Goal: Task Accomplishment & Management: Manage account settings

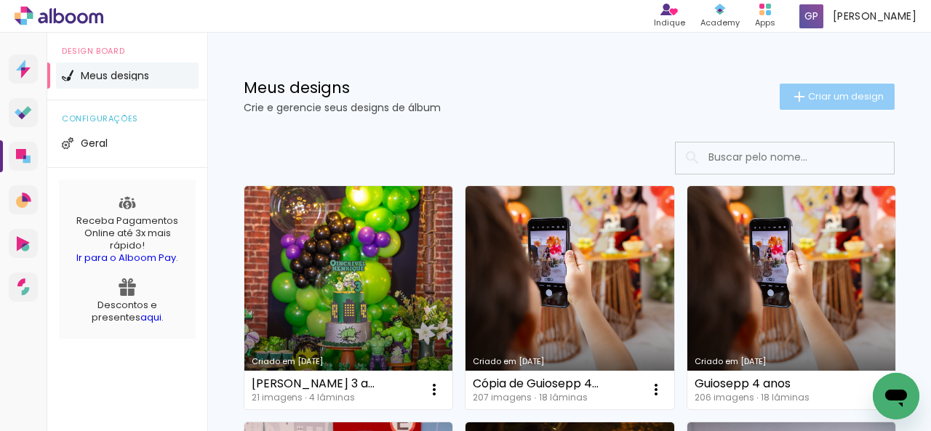
click at [817, 98] on span "Criar um design" at bounding box center [846, 96] width 76 height 9
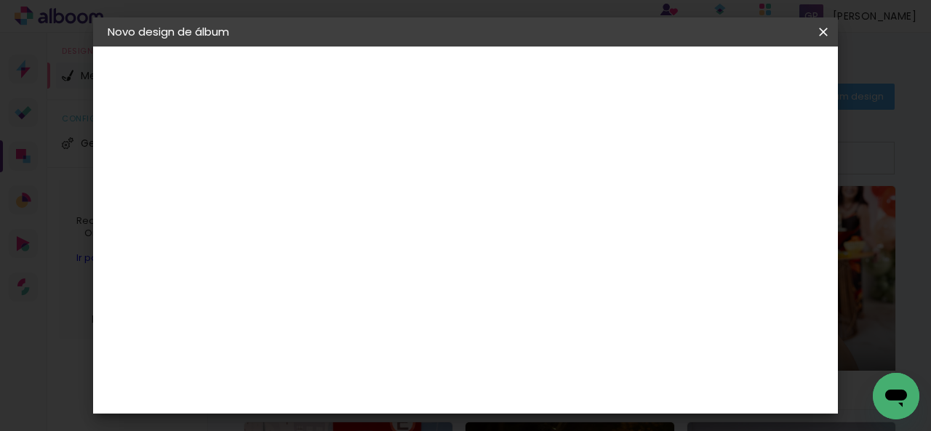
click at [350, 213] on paper-input-container "Título do álbum" at bounding box center [345, 195] width 10 height 37
type input "[PERSON_NAME] 2 anos"
type paper-input "[PERSON_NAME] 2 anos"
click at [0, 0] on slot "Avançar" at bounding box center [0, 0] width 0 height 0
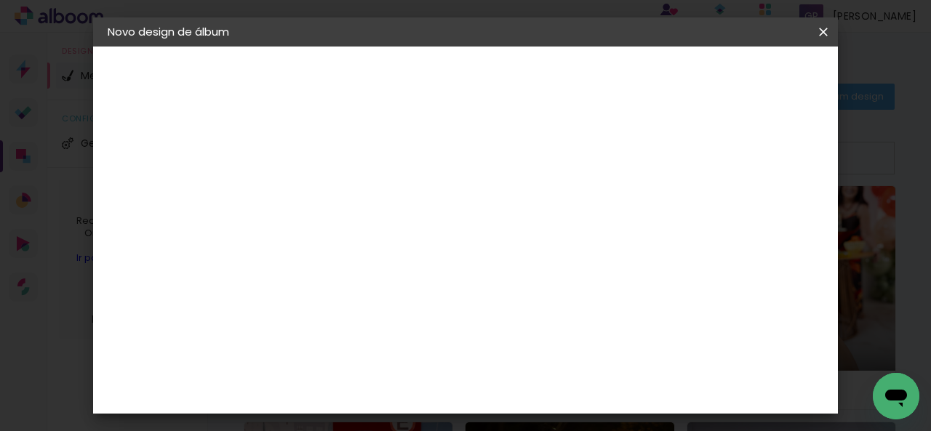
click at [618, 198] on paper-item "Tamanho Livre" at bounding box center [548, 210] width 140 height 32
click at [420, 192] on paper-input-container "País de atuação Brasil" at bounding box center [382, 180] width 157 height 33
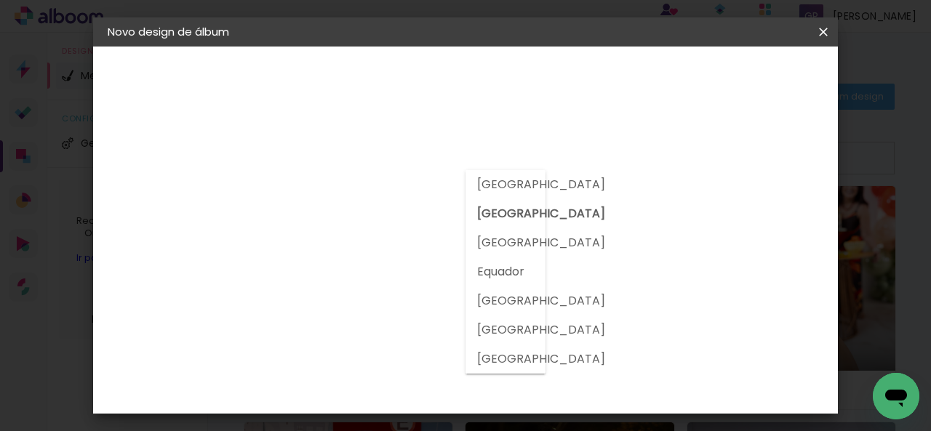
click at [618, 153] on paper-item "Tamanho Livre" at bounding box center [548, 169] width 140 height 32
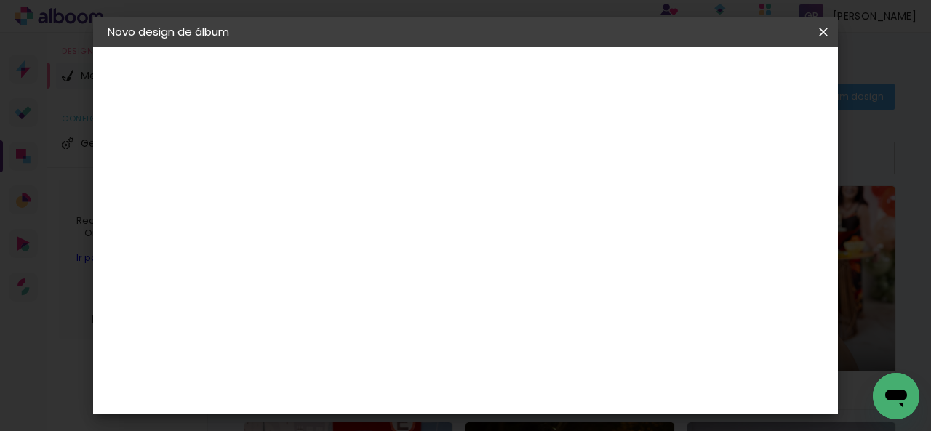
scroll to position [3791, 0]
click at [0, 0] on slot "Avançar" at bounding box center [0, 0] width 0 height 0
click at [419, 265] on div at bounding box center [382, 265] width 74 height 1
click at [547, 252] on paper-item "Padrão" at bounding box center [559, 241] width 291 height 29
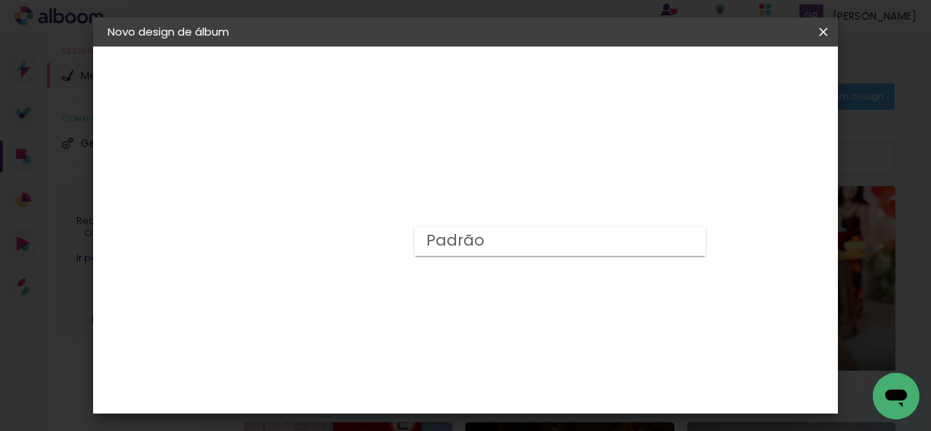
type input "Padrão"
click at [443, 411] on span "30 × 30" at bounding box center [410, 430] width 68 height 39
click at [0, 0] on slot "Avançar" at bounding box center [0, 0] width 0 height 0
click at [542, 72] on span "Iniciar design" at bounding box center [525, 82] width 33 height 20
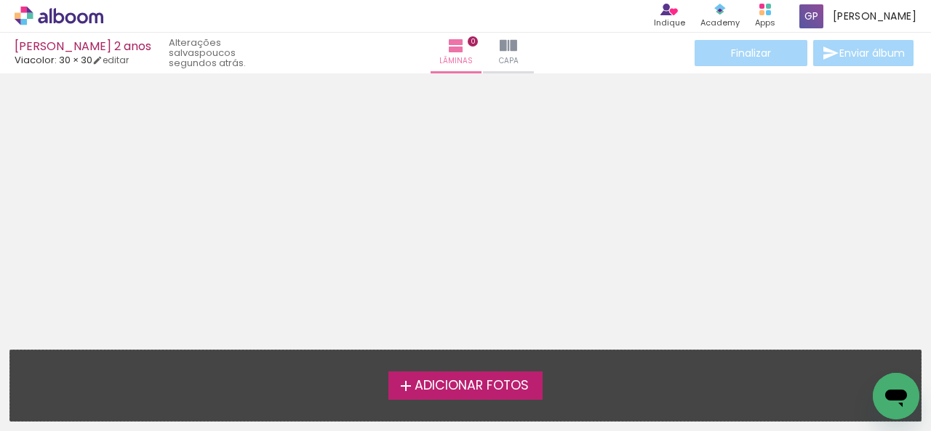
click at [465, 386] on span "Adicionar Fotos" at bounding box center [471, 385] width 114 height 13
click at [0, 0] on input "file" at bounding box center [0, 0] width 0 height 0
click at [506, 379] on span "Adicionar Fotos" at bounding box center [471, 385] width 114 height 13
click at [0, 0] on input "file" at bounding box center [0, 0] width 0 height 0
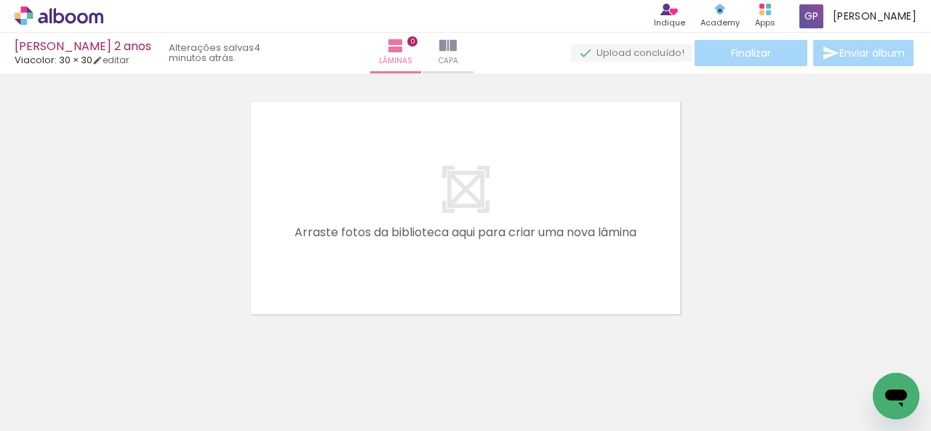
scroll to position [18, 0]
drag, startPoint x: 148, startPoint y: 393, endPoint x: 345, endPoint y: 209, distance: 269.5
drag, startPoint x: 345, startPoint y: 209, endPoint x: 189, endPoint y: 249, distance: 160.8
click at [189, 249] on div at bounding box center [465, 188] width 931 height 257
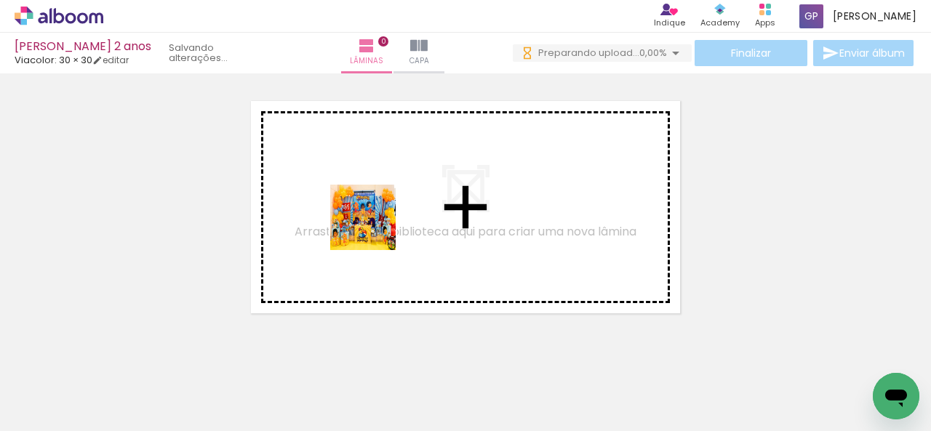
scroll to position [0, 0]
drag, startPoint x: 168, startPoint y: 399, endPoint x: 471, endPoint y: 172, distance: 378.6
click at [471, 172] on quentale-workspace at bounding box center [465, 215] width 931 height 431
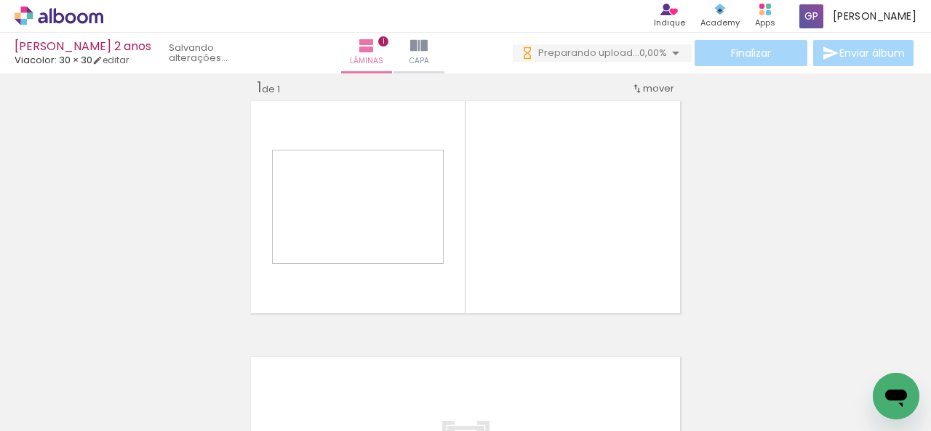
scroll to position [18, 0]
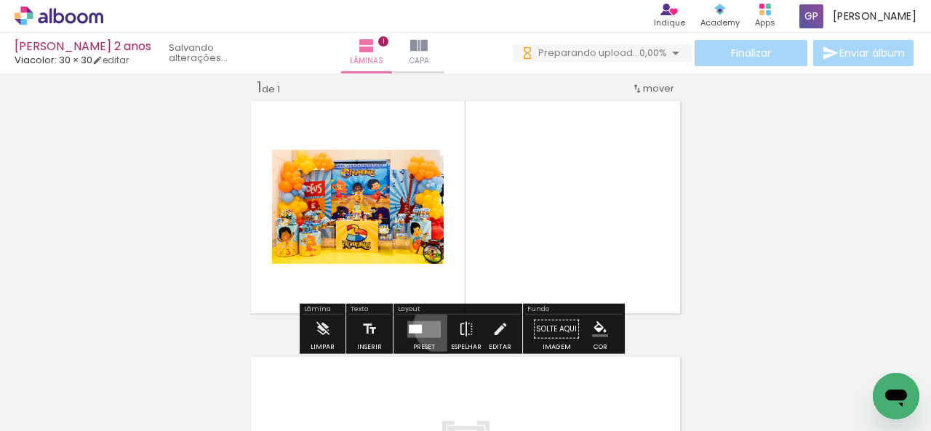
click at [438, 325] on div at bounding box center [423, 329] width 39 height 29
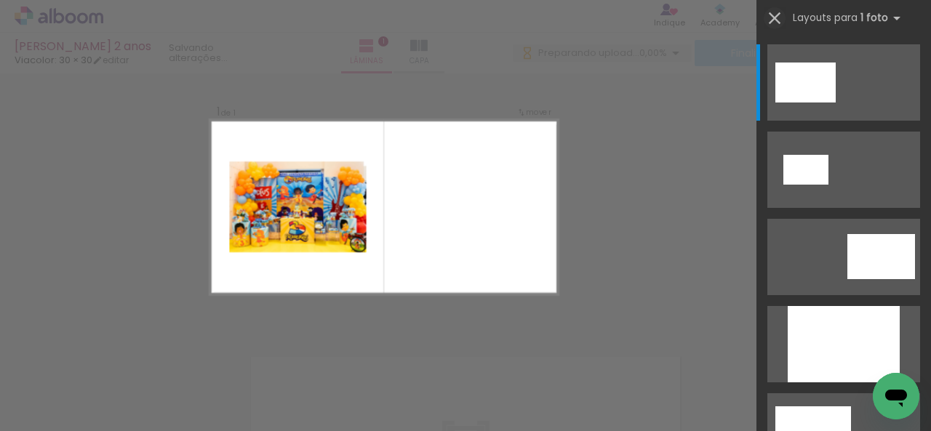
click at [774, 20] on iron-icon at bounding box center [774, 18] width 20 height 20
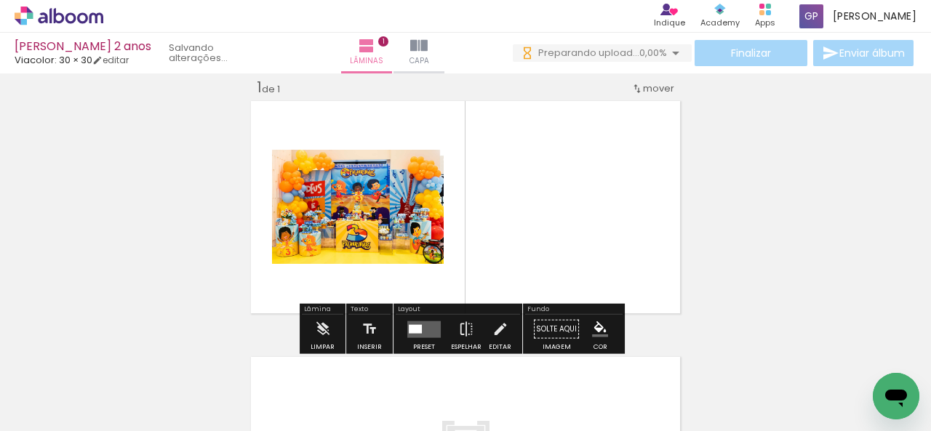
scroll to position [0, 0]
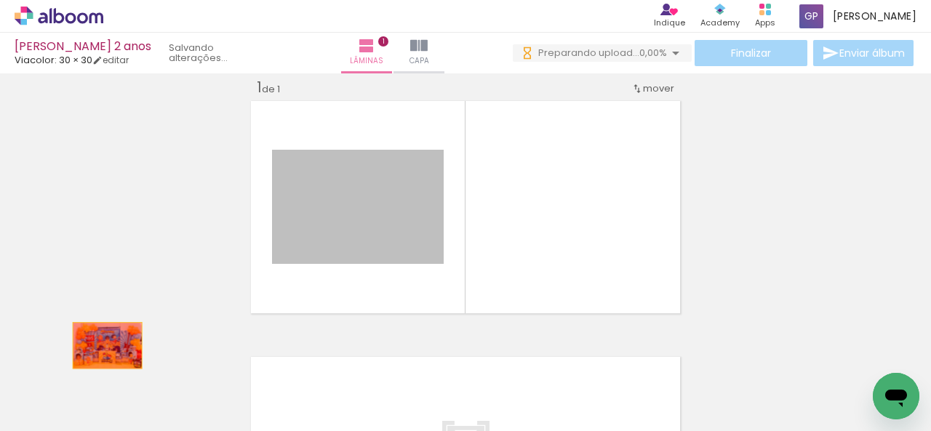
drag, startPoint x: 330, startPoint y: 219, endPoint x: 103, endPoint y: 345, distance: 259.7
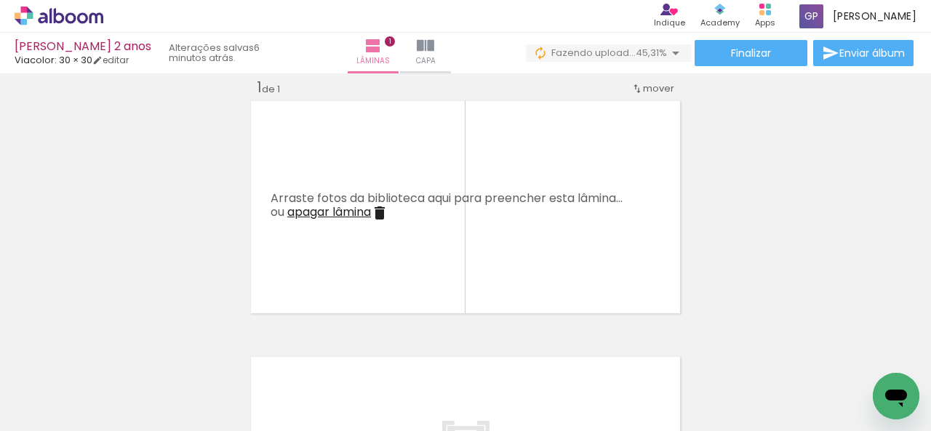
click at [239, 132] on div "Inserir lâmina 1 de 1" at bounding box center [465, 316] width 931 height 513
click at [625, 60] on paper-button "0 Fazendo upload... 57,03%" at bounding box center [607, 52] width 167 height 17
click at [749, 140] on div "Inserir lâmina 1 de 1" at bounding box center [465, 316] width 931 height 513
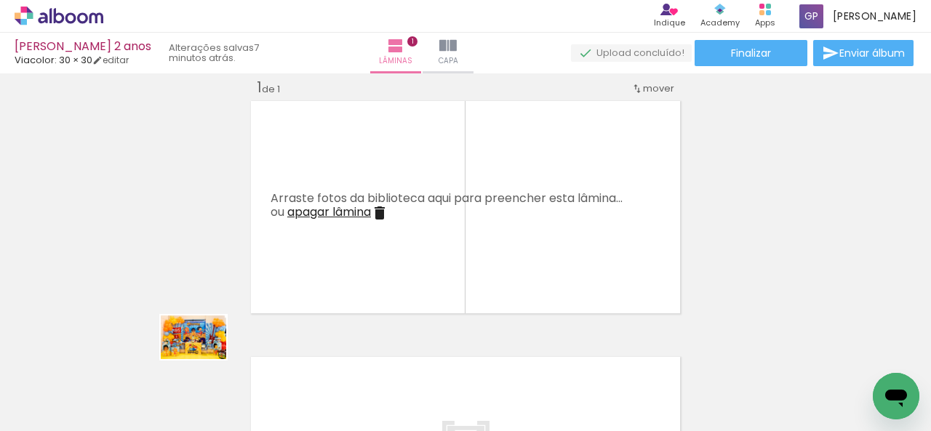
drag, startPoint x: 157, startPoint y: 382, endPoint x: 324, endPoint y: 276, distance: 197.7
click at [236, 340] on quentale-workspace at bounding box center [465, 215] width 931 height 431
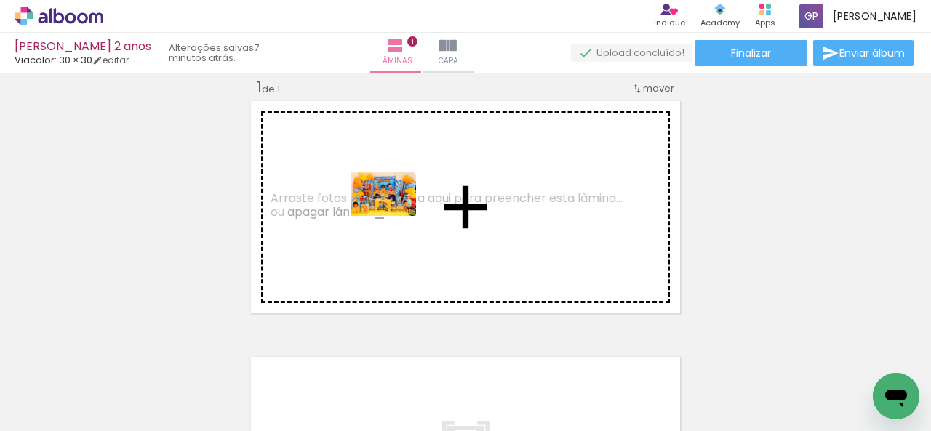
drag, startPoint x: 160, startPoint y: 396, endPoint x: 435, endPoint y: 201, distance: 336.9
click at [435, 201] on quentale-workspace at bounding box center [465, 215] width 931 height 431
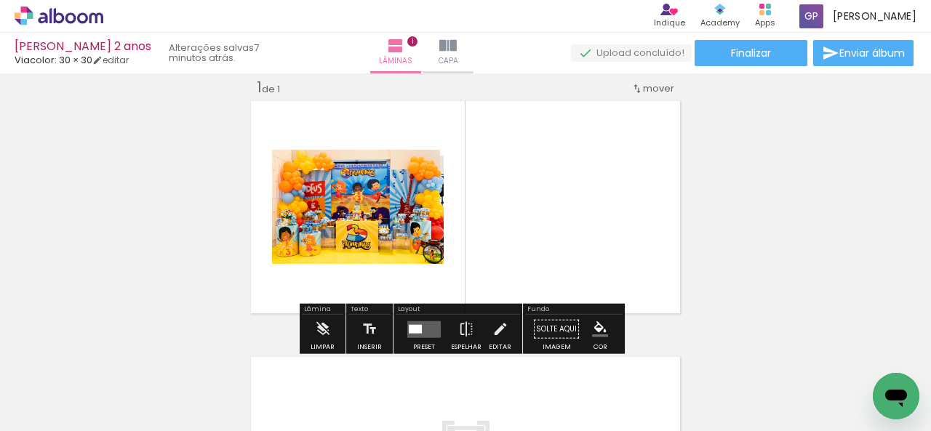
click at [423, 324] on quentale-layouter at bounding box center [423, 329] width 33 height 17
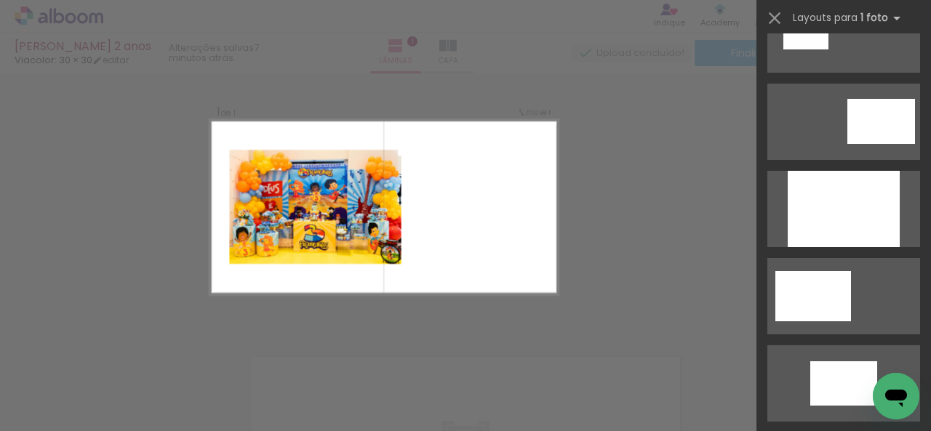
scroll to position [136, 0]
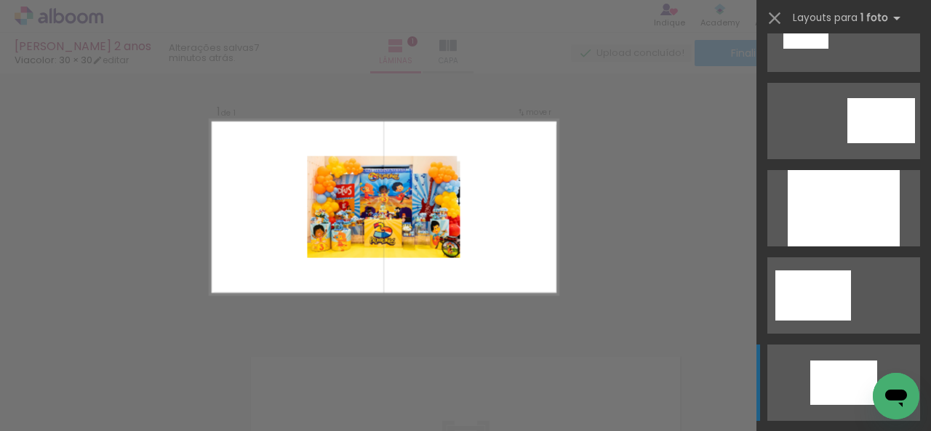
click at [830, 358] on quentale-layouter at bounding box center [843, 383] width 153 height 76
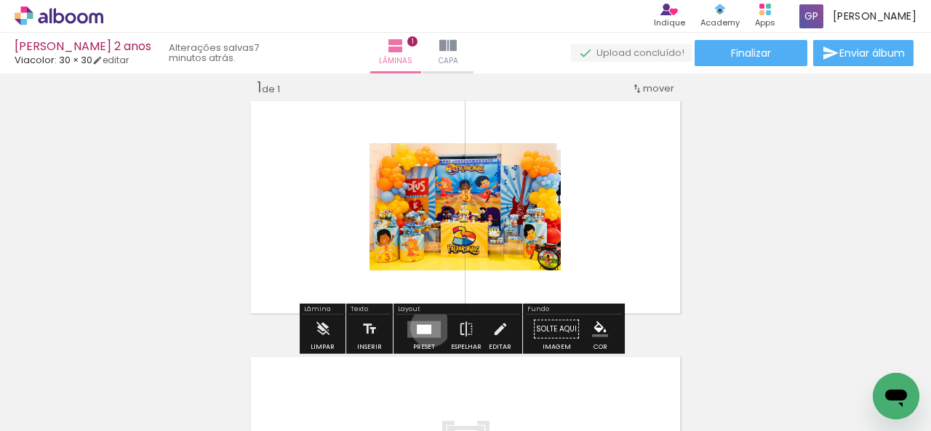
click at [427, 326] on div at bounding box center [424, 328] width 15 height 9
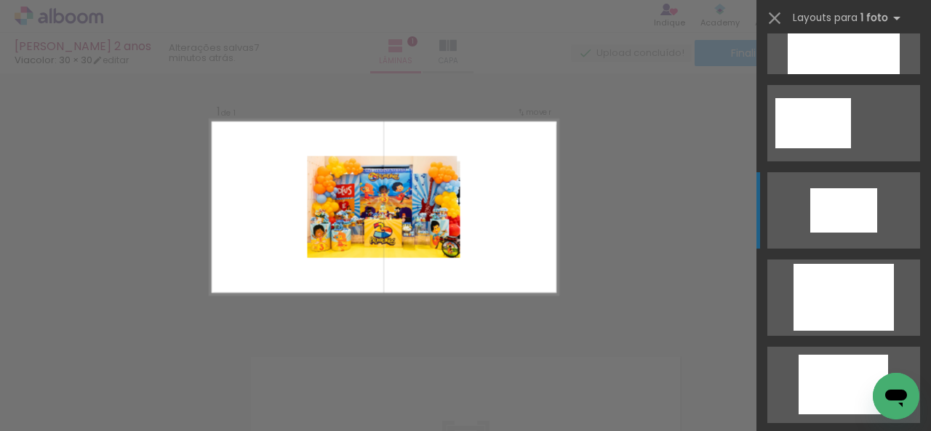
scroll to position [248, 0]
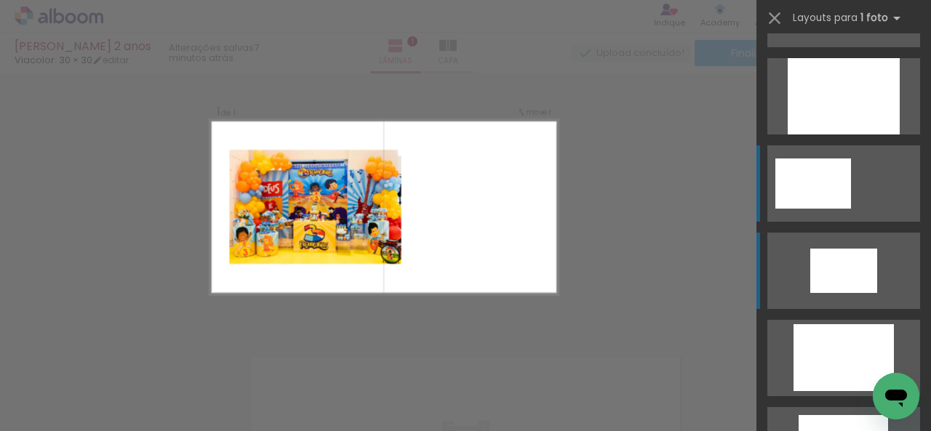
click at [846, 177] on quentale-layouter at bounding box center [843, 183] width 153 height 76
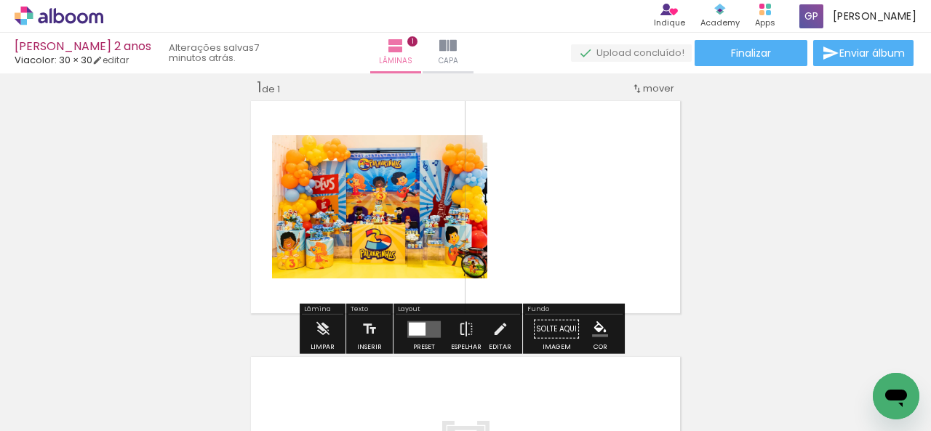
drag, startPoint x: 571, startPoint y: 390, endPoint x: 582, endPoint y: 168, distance: 222.7
click at [548, 279] on quentale-workspace at bounding box center [465, 215] width 931 height 431
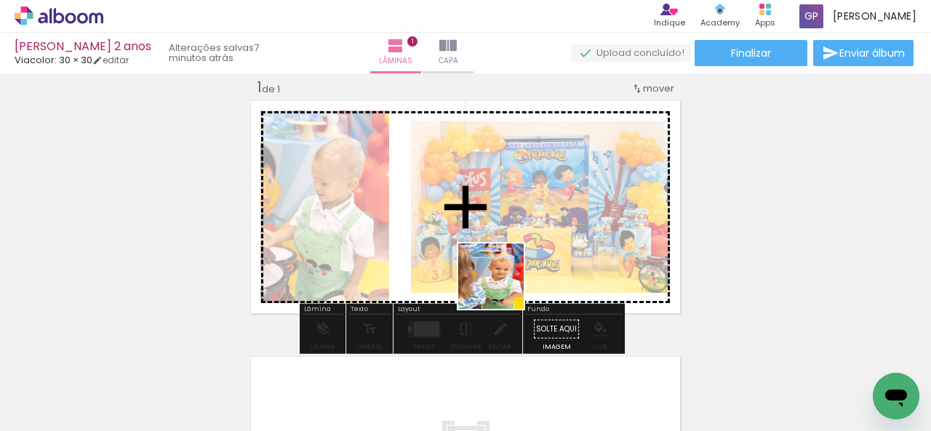
drag, startPoint x: 474, startPoint y: 395, endPoint x: 563, endPoint y: 31, distance: 375.0
click at [508, 258] on quentale-workspace at bounding box center [465, 215] width 931 height 431
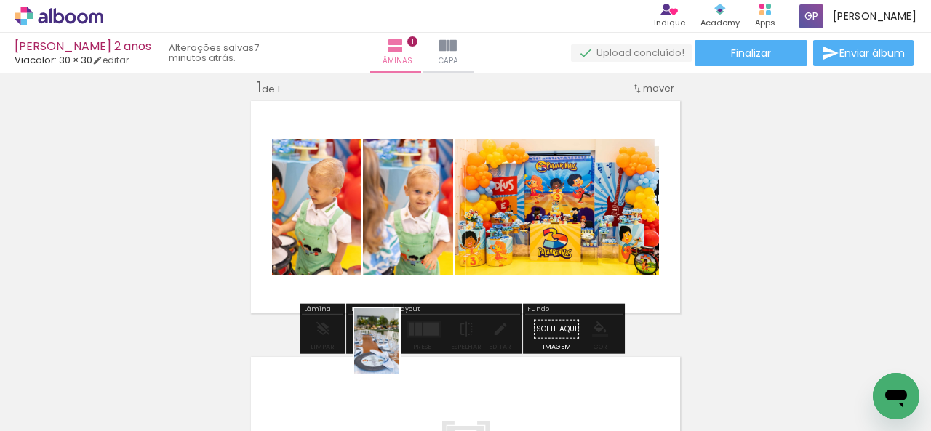
drag, startPoint x: 395, startPoint y: 358, endPoint x: 398, endPoint y: 382, distance: 24.3
click at [398, 382] on div at bounding box center [389, 382] width 49 height 72
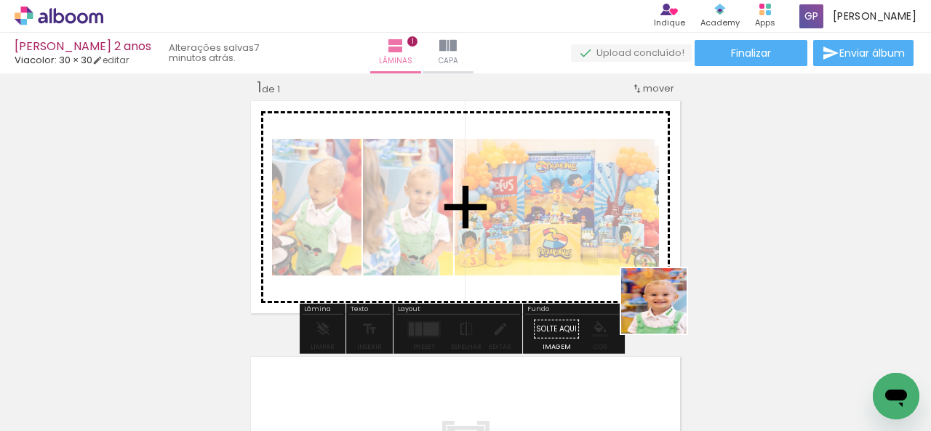
drag, startPoint x: 803, startPoint y: 404, endPoint x: 467, endPoint y: 172, distance: 407.6
click at [499, 207] on quentale-workspace at bounding box center [465, 215] width 931 height 431
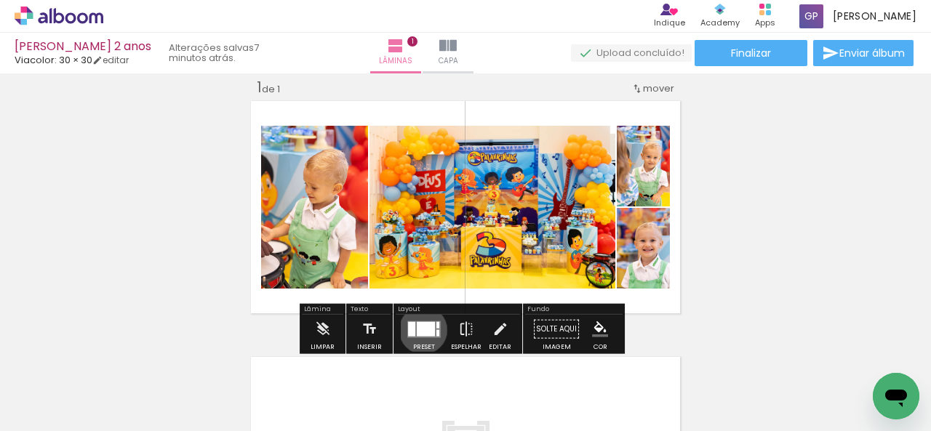
click at [419, 329] on div at bounding box center [426, 328] width 18 height 15
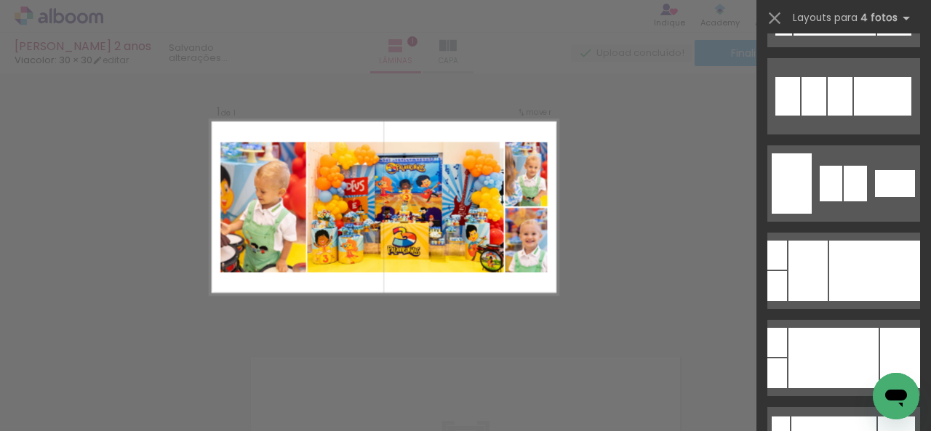
scroll to position [0, 0]
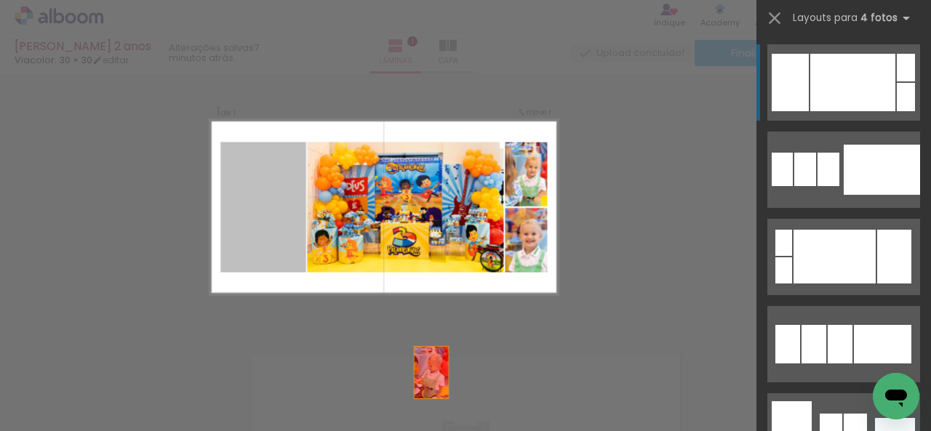
drag, startPoint x: 247, startPoint y: 179, endPoint x: 467, endPoint y: 413, distance: 321.4
click at [467, 413] on quentale-workspace at bounding box center [465, 215] width 931 height 431
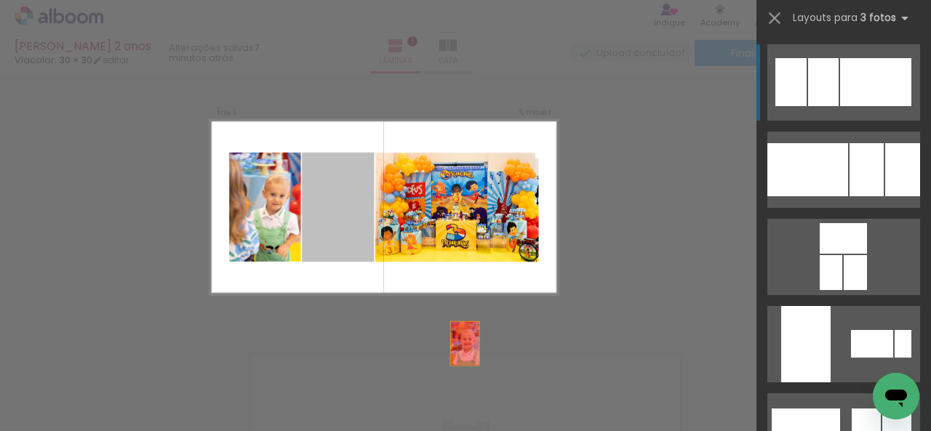
drag, startPoint x: 339, startPoint y: 207, endPoint x: 483, endPoint y: 369, distance: 216.7
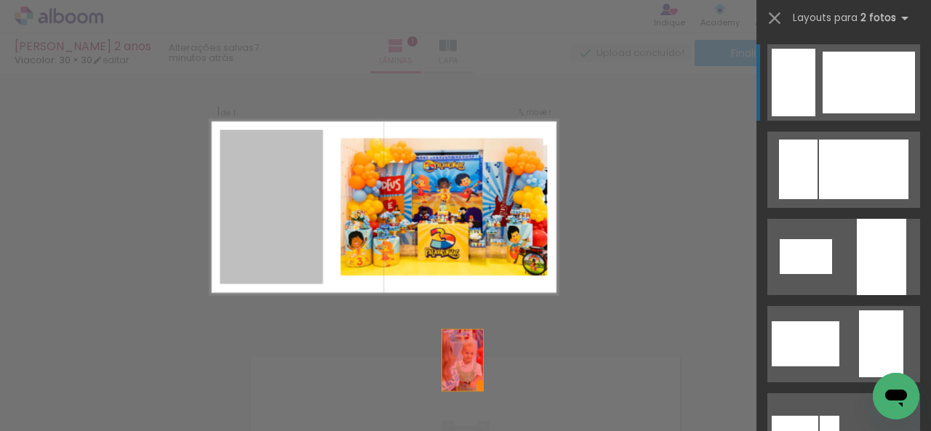
drag, startPoint x: 247, startPoint y: 197, endPoint x: 505, endPoint y: 398, distance: 326.8
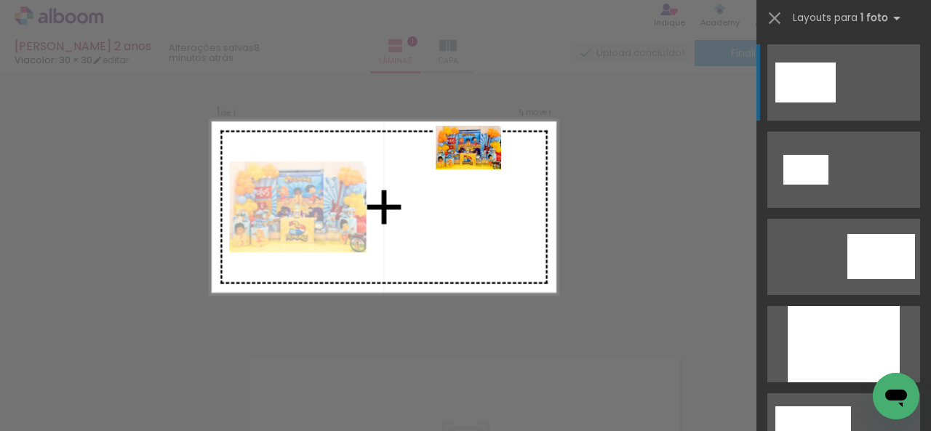
drag, startPoint x: 236, startPoint y: 392, endPoint x: 481, endPoint y: 169, distance: 331.5
click at [481, 169] on quentale-workspace at bounding box center [465, 215] width 931 height 431
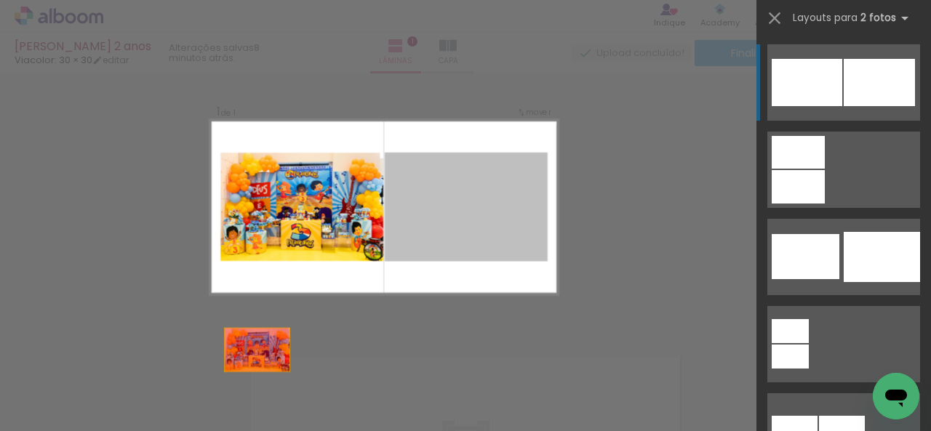
drag, startPoint x: 517, startPoint y: 214, endPoint x: 199, endPoint y: 385, distance: 360.7
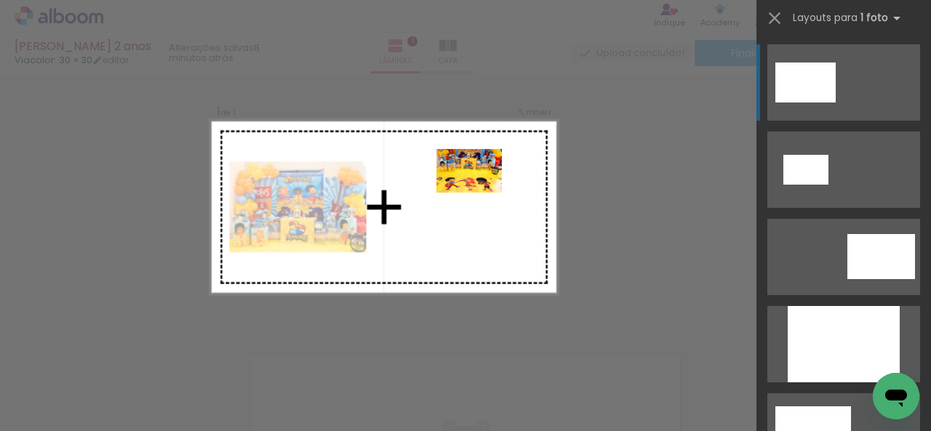
drag, startPoint x: 330, startPoint y: 395, endPoint x: 479, endPoint y: 193, distance: 251.1
click at [479, 193] on quentale-workspace at bounding box center [465, 215] width 931 height 431
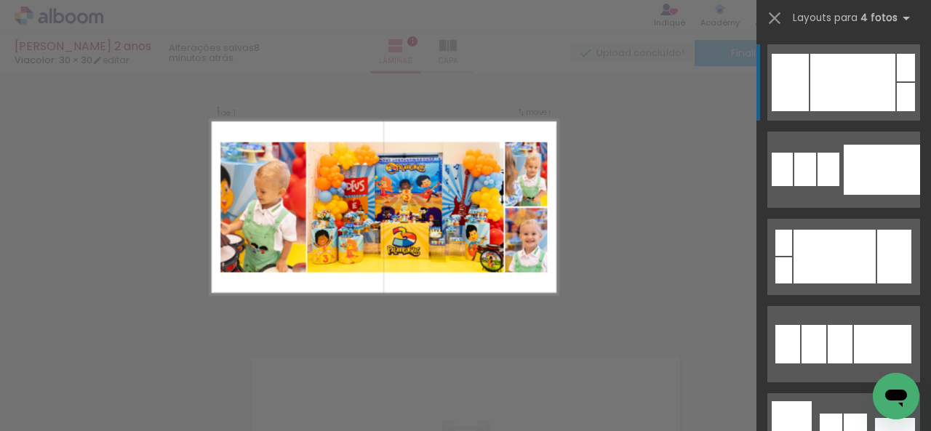
scroll to position [0, 563]
click at [515, 209] on quentale-photo at bounding box center [526, 240] width 42 height 65
drag, startPoint x: 531, startPoint y: 192, endPoint x: 680, endPoint y: 213, distance: 151.2
click at [680, 213] on div "Inserir lâmina 1 de 1 Confirmar Cancelar" at bounding box center [465, 328] width 931 height 547
click at [686, 303] on div "Confirmar Cancelar" at bounding box center [465, 328] width 931 height 547
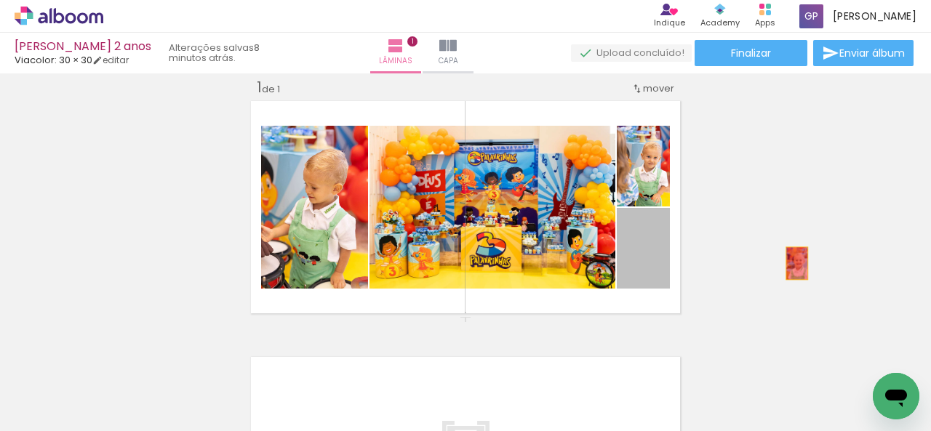
drag, startPoint x: 653, startPoint y: 270, endPoint x: 817, endPoint y: 263, distance: 164.4
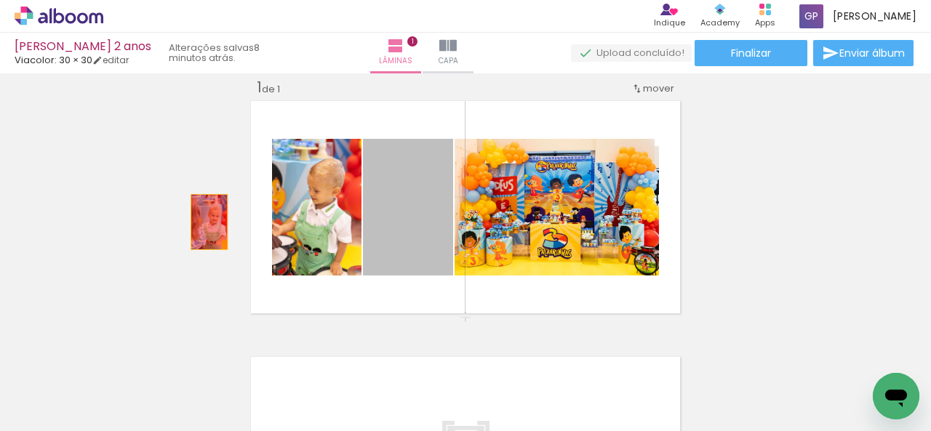
drag, startPoint x: 397, startPoint y: 222, endPoint x: 161, endPoint y: 214, distance: 235.7
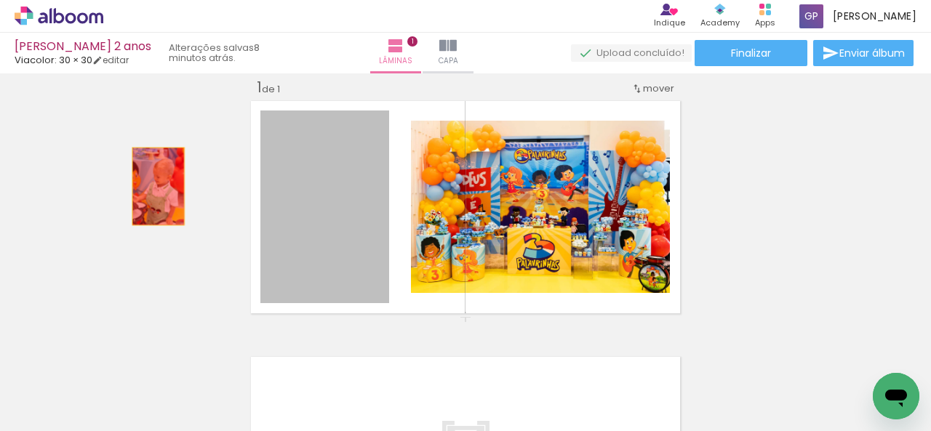
drag, startPoint x: 300, startPoint y: 194, endPoint x: 108, endPoint y: 182, distance: 192.3
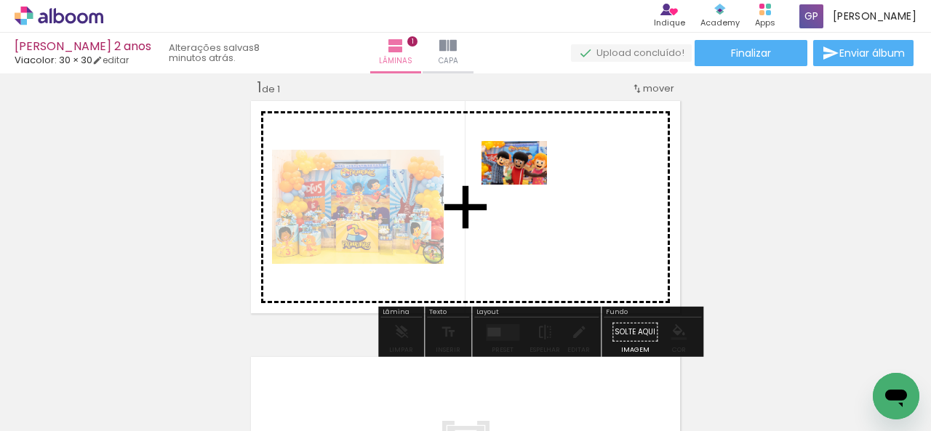
drag, startPoint x: 302, startPoint y: 396, endPoint x: 525, endPoint y: 184, distance: 307.5
click at [525, 184] on quentale-workspace at bounding box center [465, 215] width 931 height 431
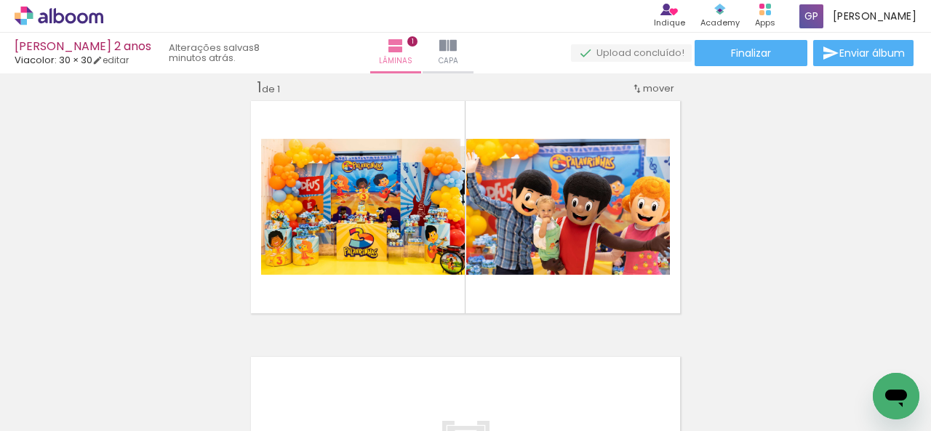
scroll to position [0, 0]
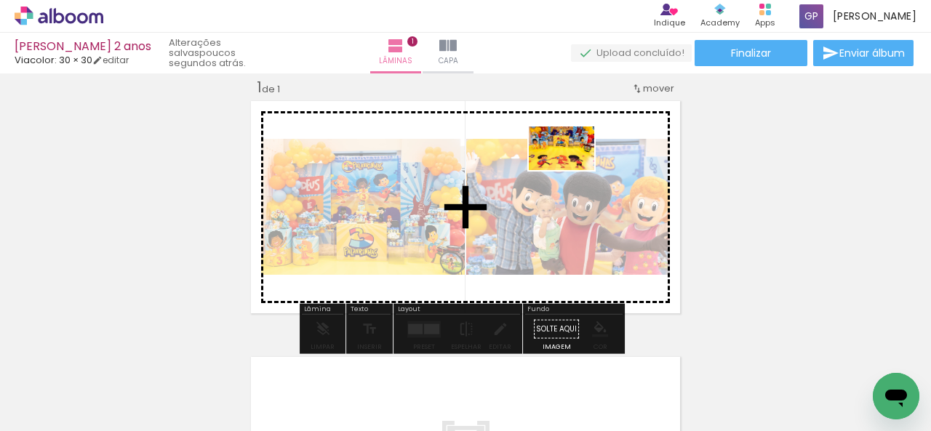
drag, startPoint x: 305, startPoint y: 393, endPoint x: 571, endPoint y: 171, distance: 346.8
click at [571, 171] on quentale-workspace at bounding box center [465, 215] width 931 height 431
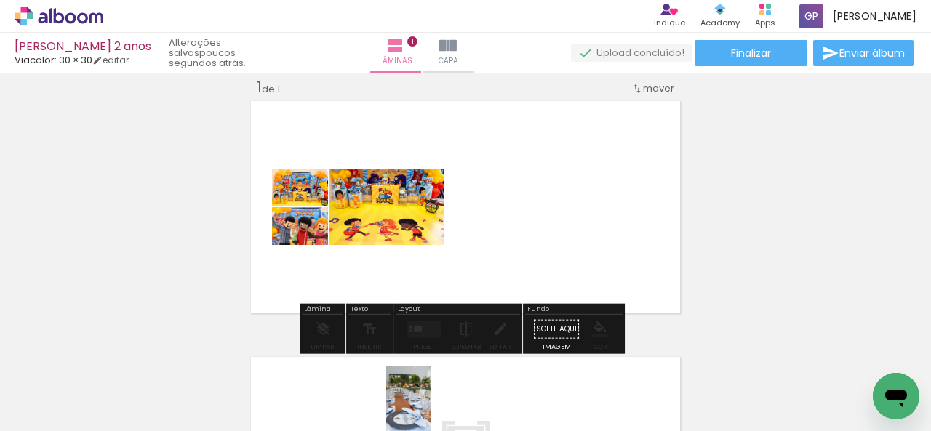
drag, startPoint x: 396, startPoint y: 395, endPoint x: 426, endPoint y: 406, distance: 32.0
click at [414, 406] on div at bounding box center [389, 382] width 49 height 72
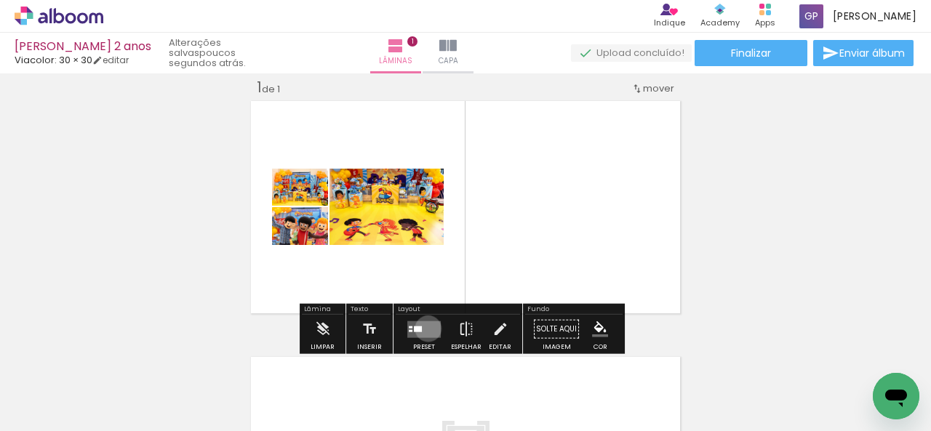
click at [425, 328] on quentale-layouter at bounding box center [423, 329] width 33 height 17
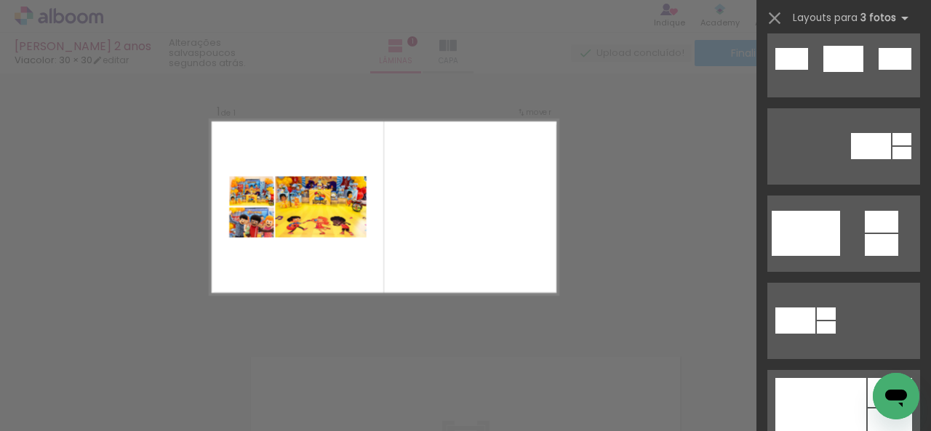
scroll to position [465, 0]
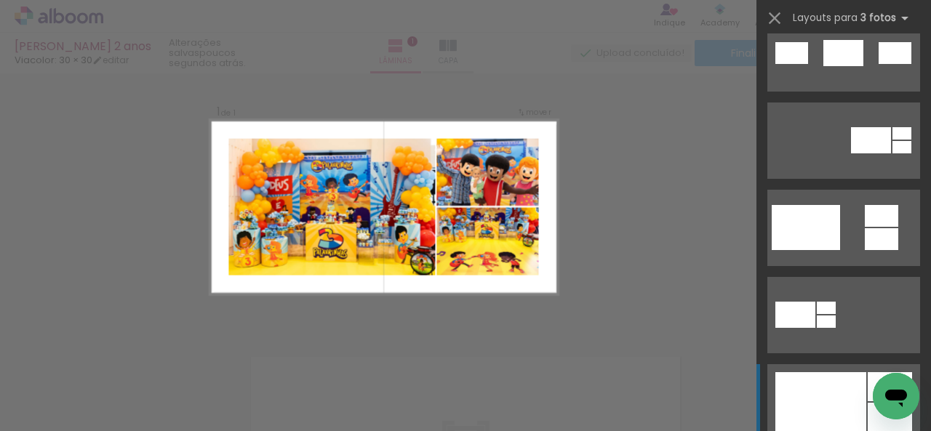
click at [824, 403] on div at bounding box center [820, 402] width 91 height 60
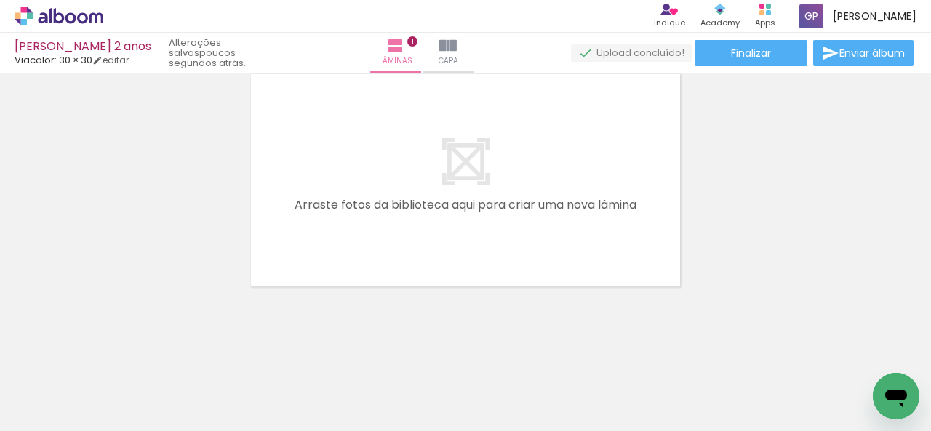
scroll to position [0, 800]
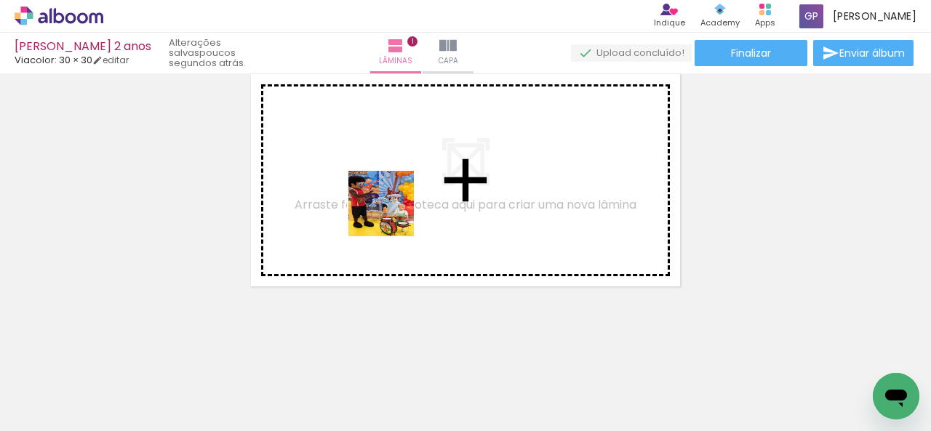
drag, startPoint x: 411, startPoint y: 398, endPoint x: 381, endPoint y: 189, distance: 210.8
click at [381, 189] on quentale-workspace at bounding box center [465, 215] width 931 height 431
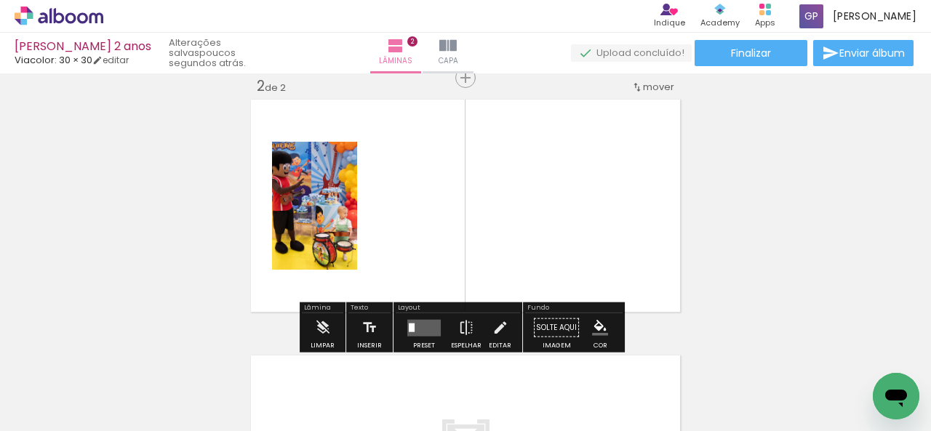
scroll to position [274, 0]
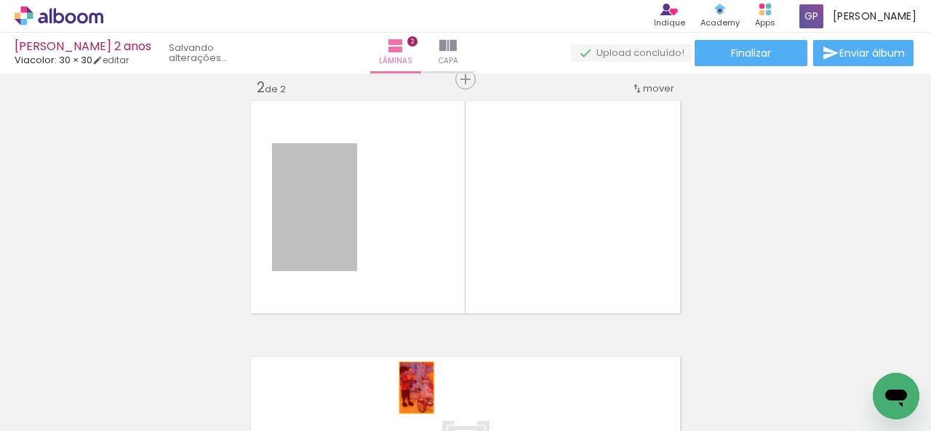
drag, startPoint x: 317, startPoint y: 193, endPoint x: 409, endPoint y: 374, distance: 203.2
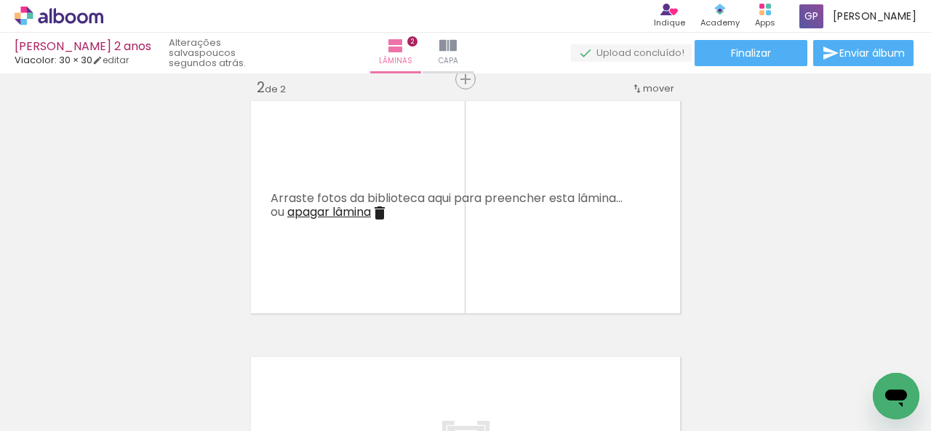
scroll to position [0, 6262]
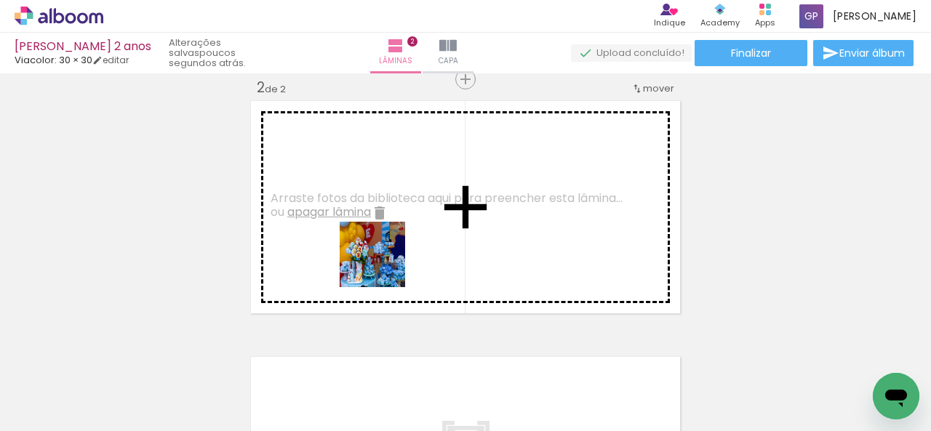
drag, startPoint x: 406, startPoint y: 402, endPoint x: 372, endPoint y: 222, distance: 183.5
click at [372, 222] on quentale-workspace at bounding box center [465, 215] width 931 height 431
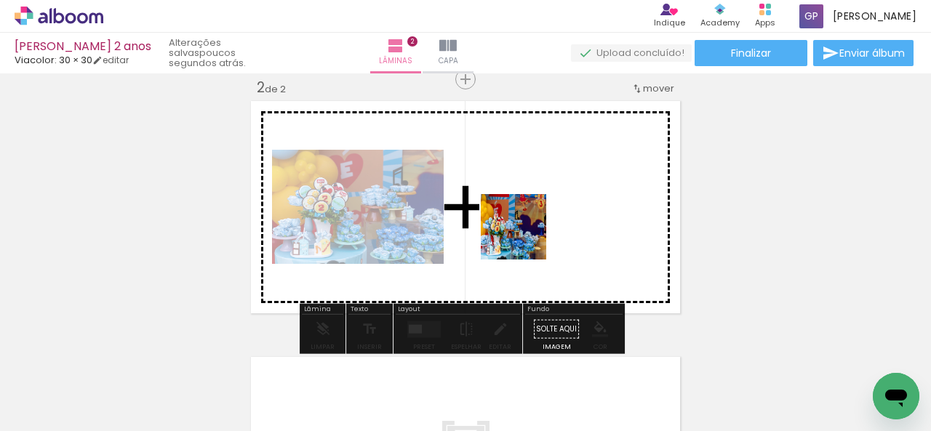
drag, startPoint x: 491, startPoint y: 403, endPoint x: 528, endPoint y: 204, distance: 203.2
click at [528, 204] on quentale-workspace at bounding box center [465, 215] width 931 height 431
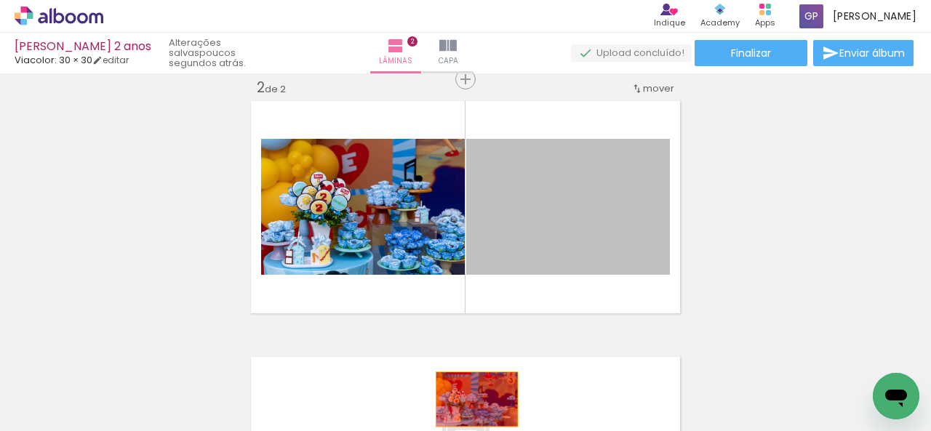
drag, startPoint x: 577, startPoint y: 201, endPoint x: 471, endPoint y: 399, distance: 225.1
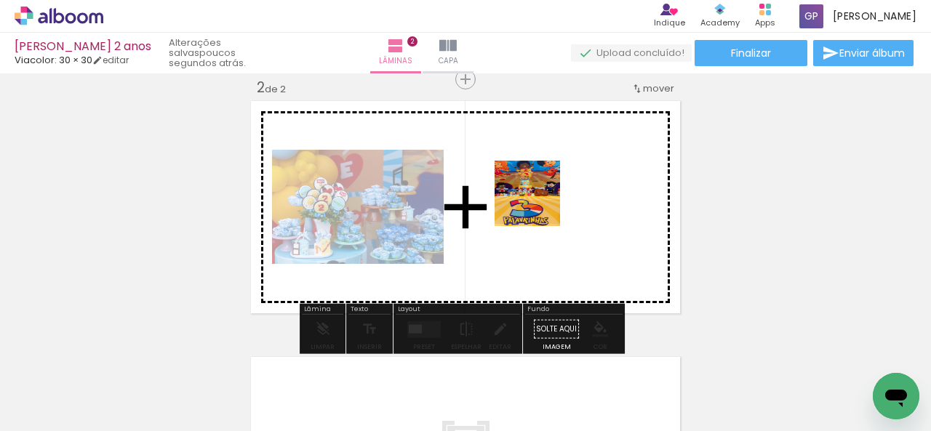
drag, startPoint x: 566, startPoint y: 383, endPoint x: 535, endPoint y: 194, distance: 191.5
click at [535, 194] on quentale-workspace at bounding box center [465, 215] width 931 height 431
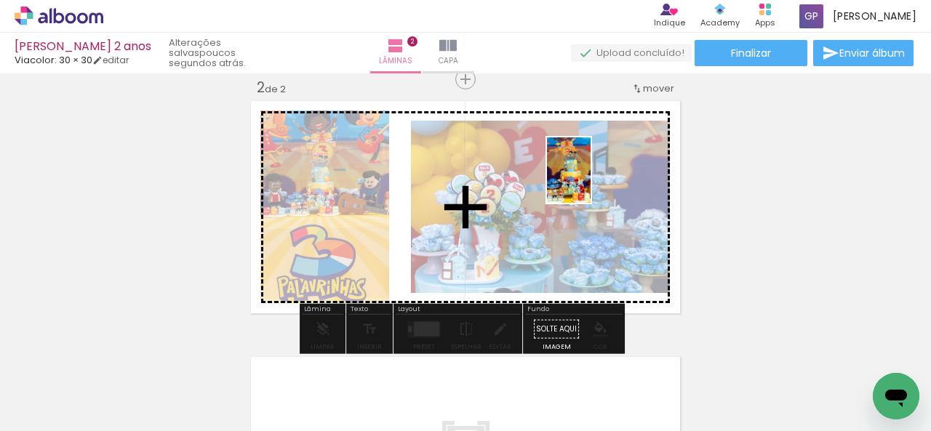
drag, startPoint x: 655, startPoint y: 411, endPoint x: 592, endPoint y: 197, distance: 222.9
click at [592, 197] on quentale-workspace at bounding box center [465, 215] width 931 height 431
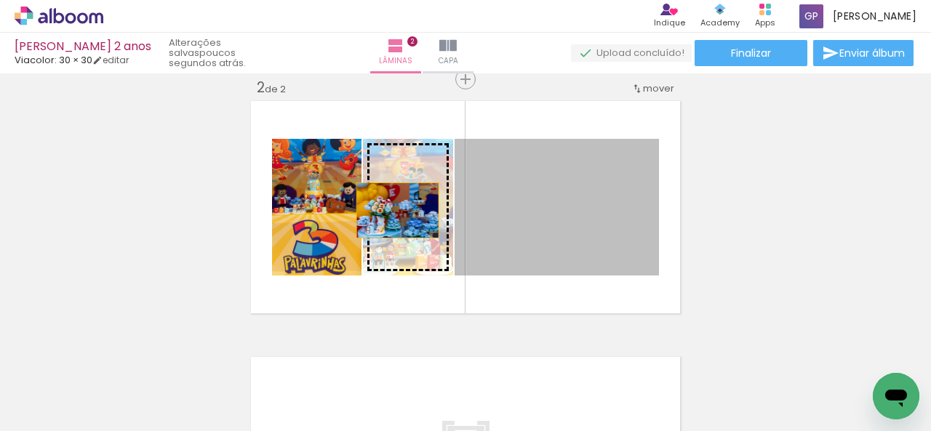
drag, startPoint x: 592, startPoint y: 197, endPoint x: 381, endPoint y: 207, distance: 211.1
click at [0, 0] on slot at bounding box center [0, 0] width 0 height 0
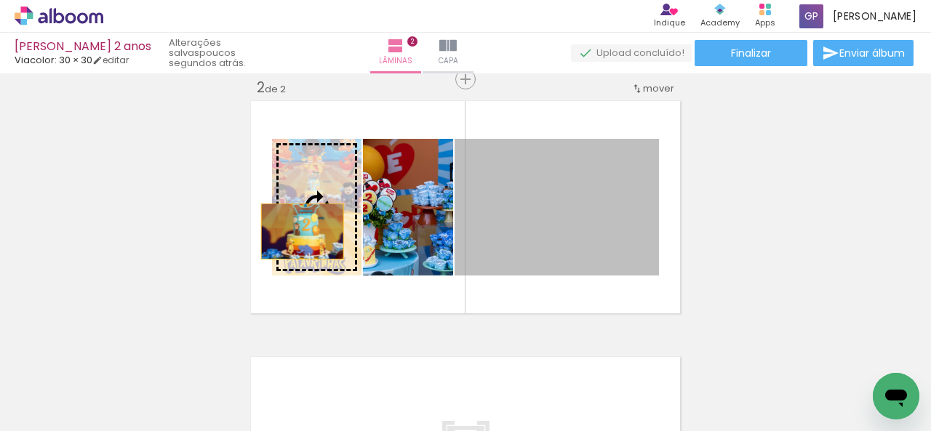
drag, startPoint x: 548, startPoint y: 223, endPoint x: 297, endPoint y: 231, distance: 251.7
click at [0, 0] on slot at bounding box center [0, 0] width 0 height 0
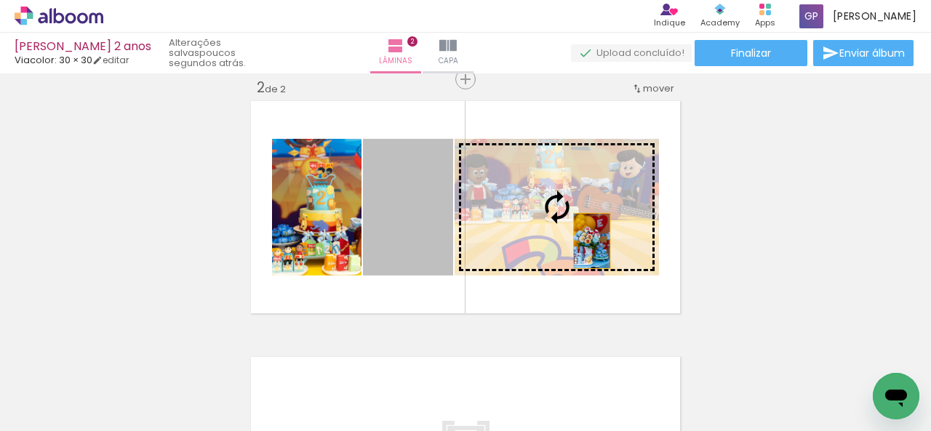
drag, startPoint x: 410, startPoint y: 229, endPoint x: 586, endPoint y: 241, distance: 176.3
click at [0, 0] on slot at bounding box center [0, 0] width 0 height 0
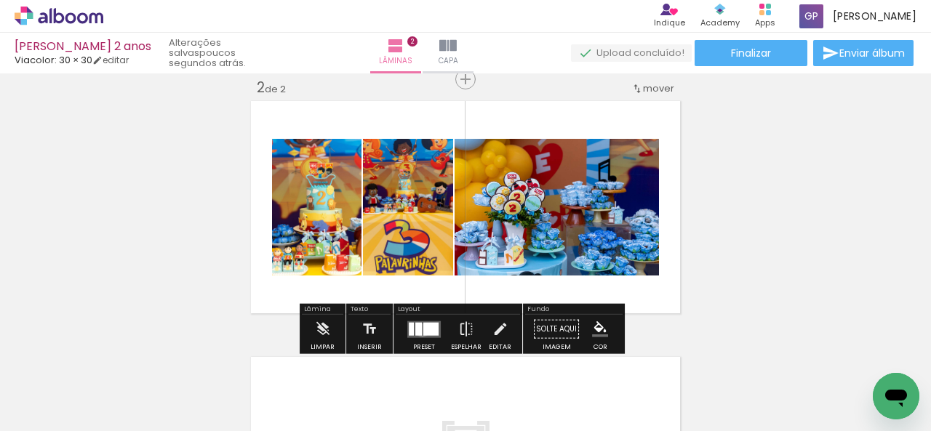
click at [419, 329] on quentale-layouter at bounding box center [423, 329] width 33 height 17
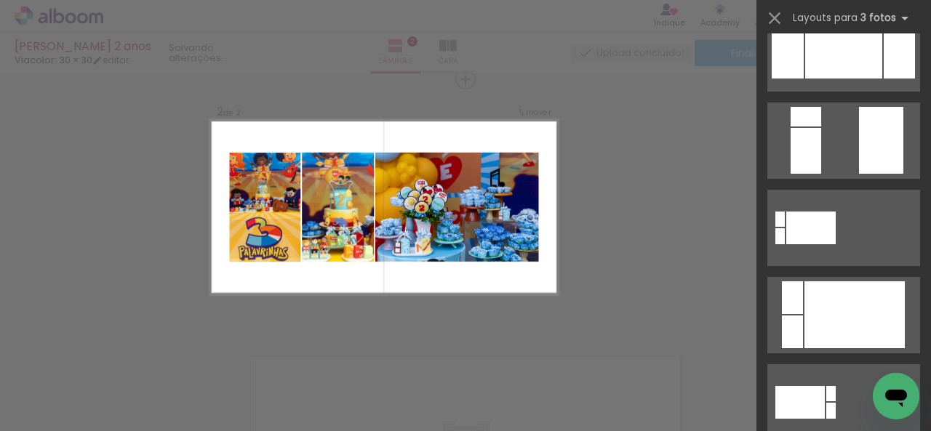
scroll to position [0, 0]
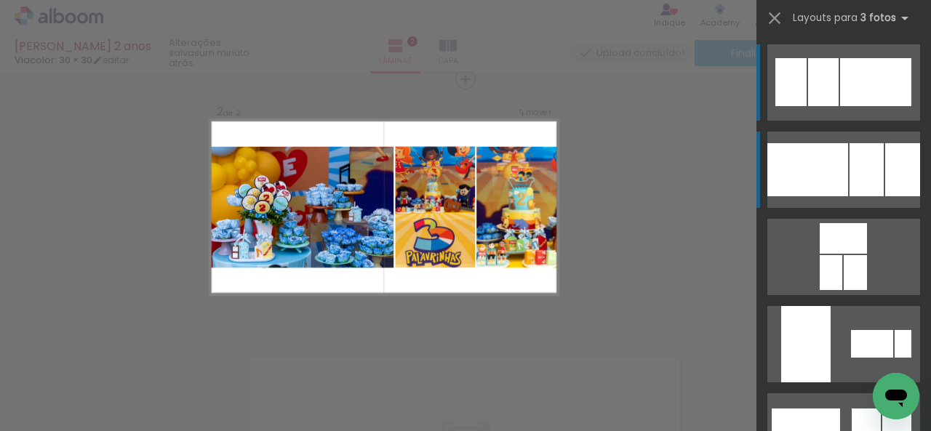
click at [872, 182] on div at bounding box center [866, 169] width 34 height 53
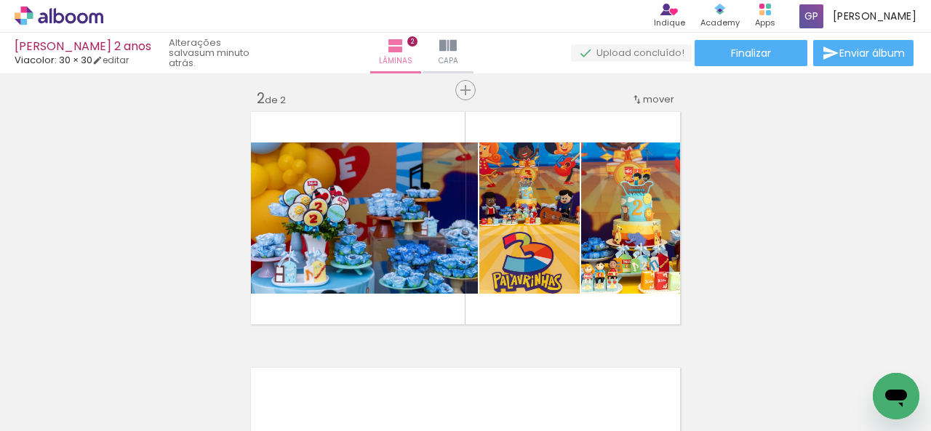
scroll to position [304, 0]
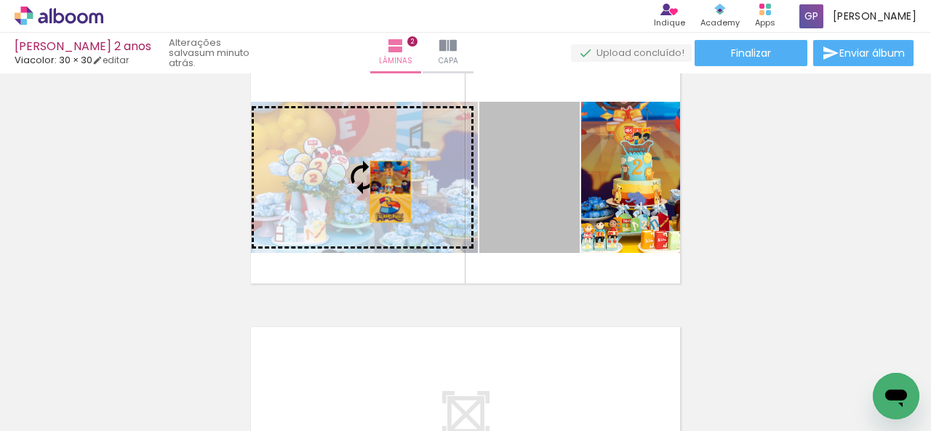
drag, startPoint x: 517, startPoint y: 203, endPoint x: 385, endPoint y: 191, distance: 132.8
click at [0, 0] on slot at bounding box center [0, 0] width 0 height 0
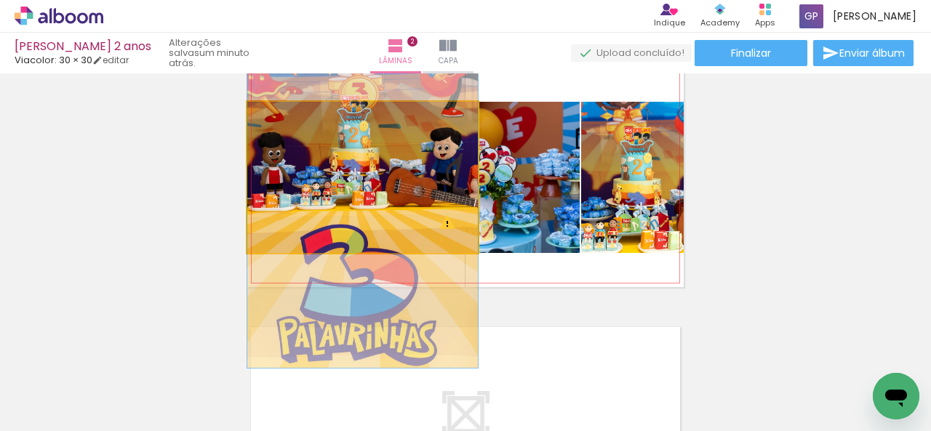
drag, startPoint x: 397, startPoint y: 167, endPoint x: 386, endPoint y: 184, distance: 20.0
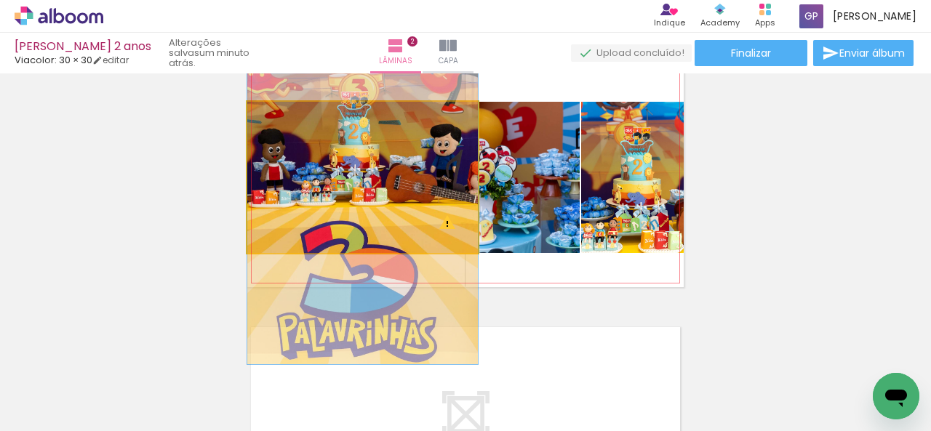
drag, startPoint x: 345, startPoint y: 205, endPoint x: 371, endPoint y: 196, distance: 27.8
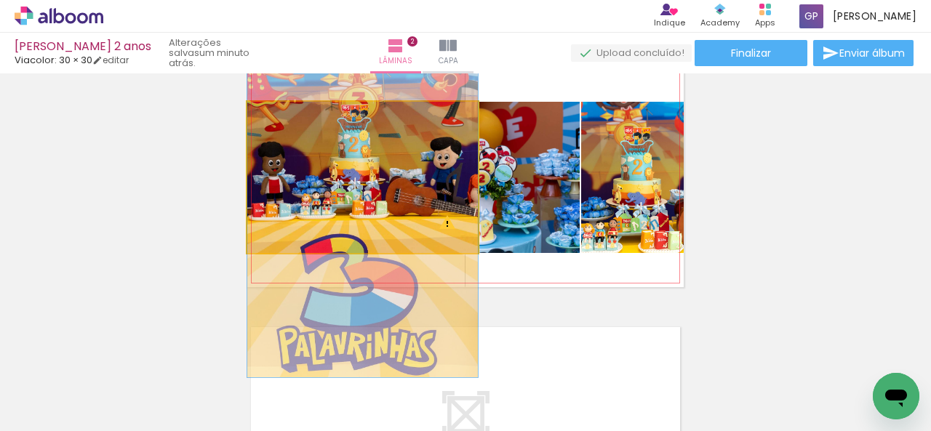
drag, startPoint x: 372, startPoint y: 183, endPoint x: 372, endPoint y: 199, distance: 16.0
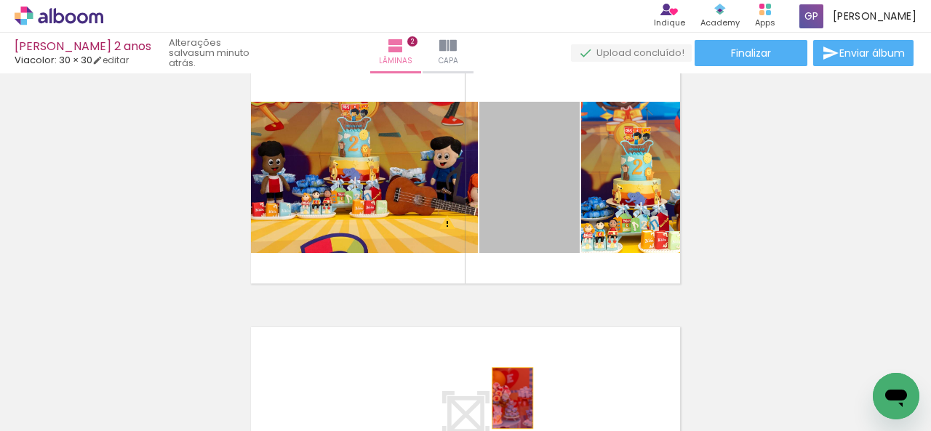
drag, startPoint x: 516, startPoint y: 203, endPoint x: 507, endPoint y: 398, distance: 195.1
click at [507, 398] on quentale-workspace at bounding box center [465, 215] width 931 height 431
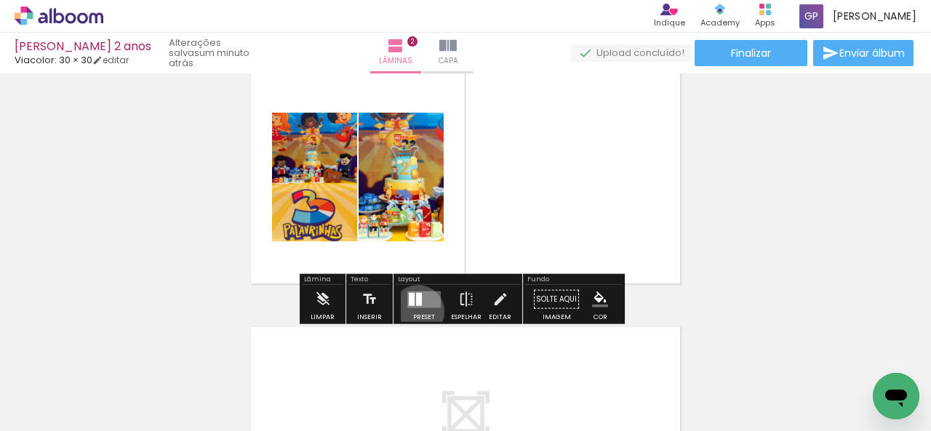
click at [414, 310] on div at bounding box center [423, 299] width 39 height 29
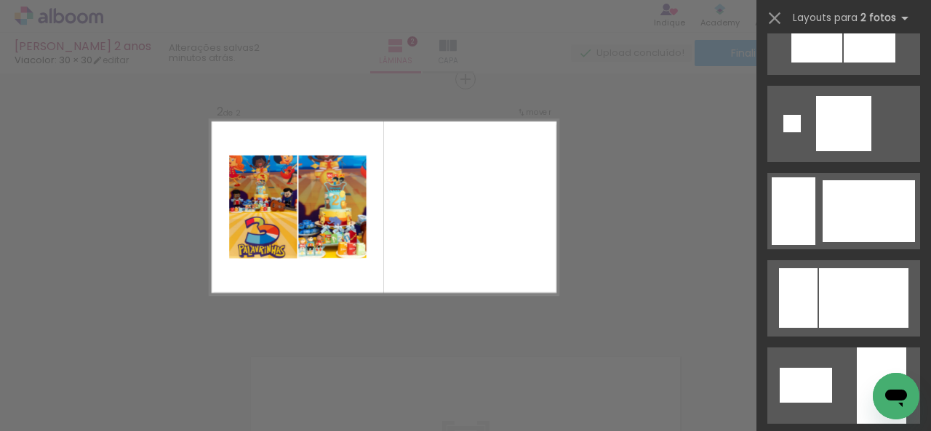
scroll to position [2150, 0]
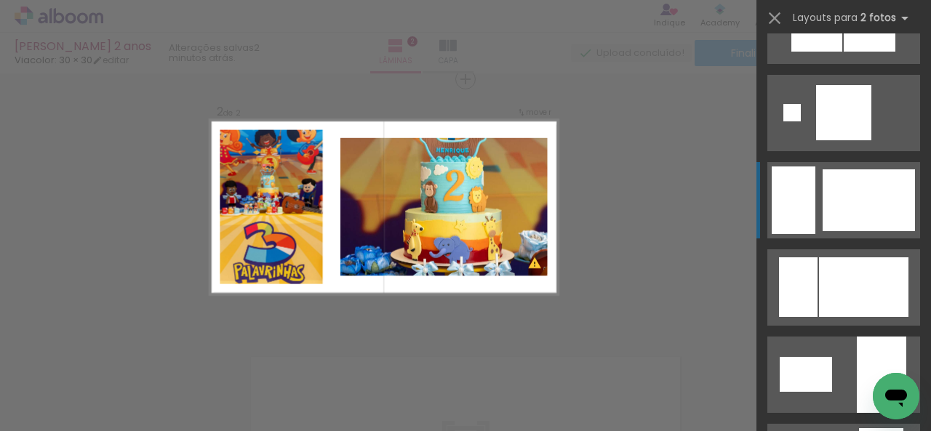
click at [870, 216] on div at bounding box center [868, 200] width 92 height 62
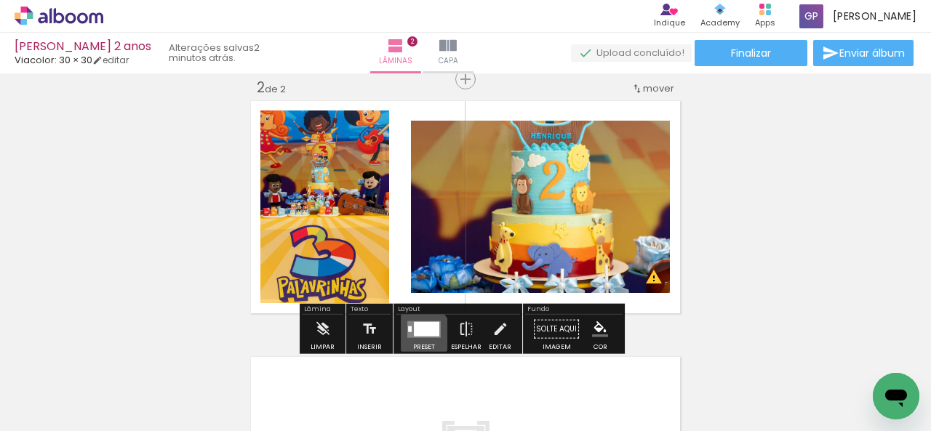
click at [418, 334] on div at bounding box center [426, 328] width 25 height 15
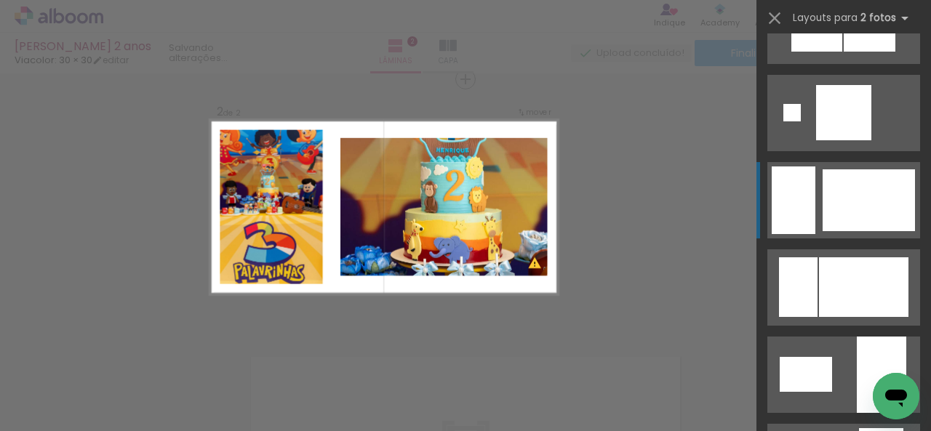
scroll to position [2268, 0]
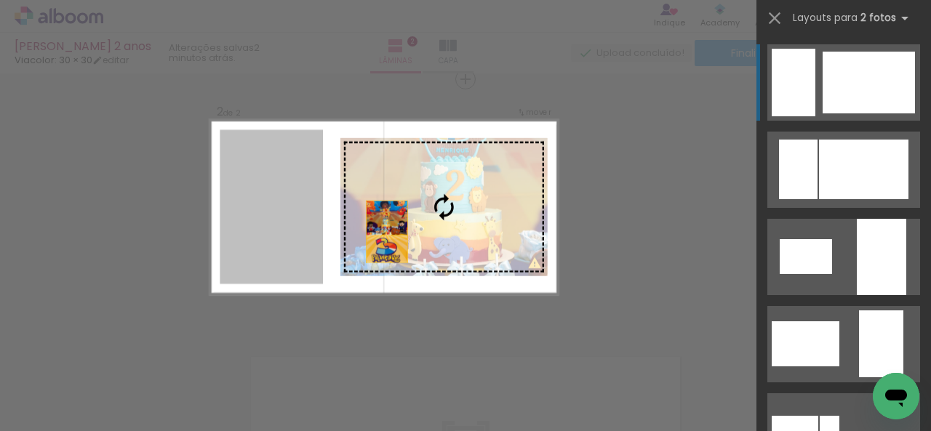
drag, startPoint x: 259, startPoint y: 236, endPoint x: 422, endPoint y: 236, distance: 162.8
click at [0, 0] on slot at bounding box center [0, 0] width 0 height 0
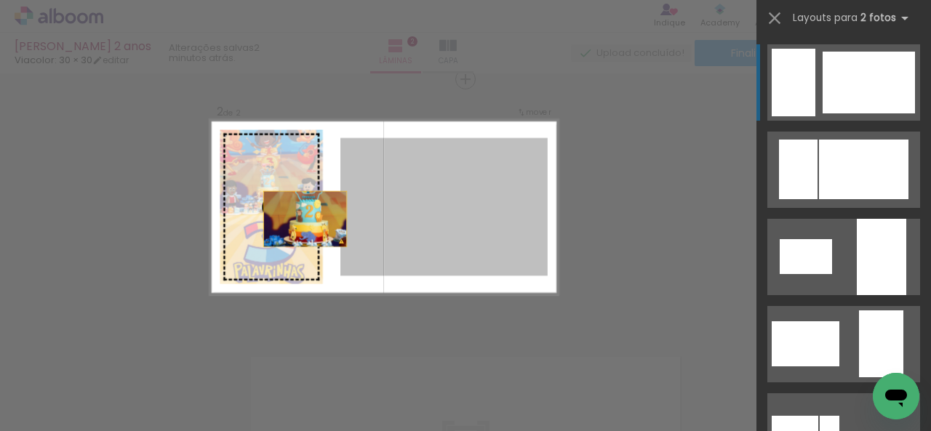
drag, startPoint x: 422, startPoint y: 236, endPoint x: 252, endPoint y: 220, distance: 170.8
click at [0, 0] on slot at bounding box center [0, 0] width 0 height 0
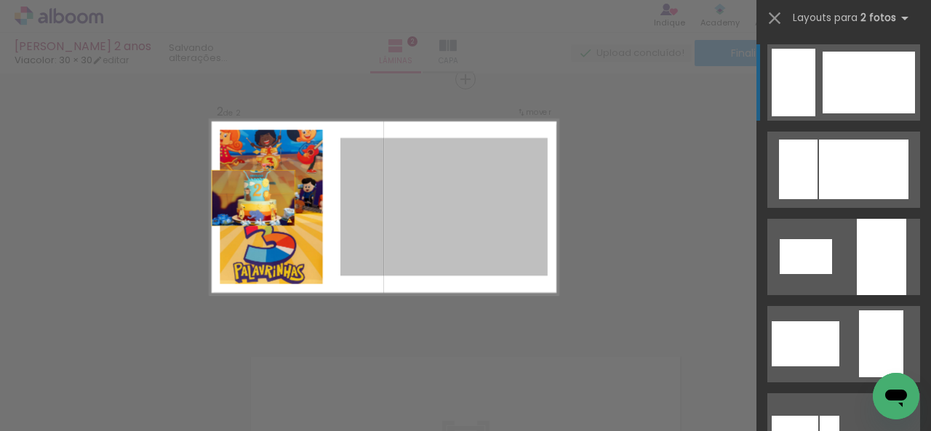
drag, startPoint x: 468, startPoint y: 242, endPoint x: 200, endPoint y: 196, distance: 272.3
click at [200, 196] on div "Inserir lâmina 1 de 2 Inserir lâmina 2 de 2 O Designbox precisará aumentar a su…" at bounding box center [465, 200] width 931 height 803
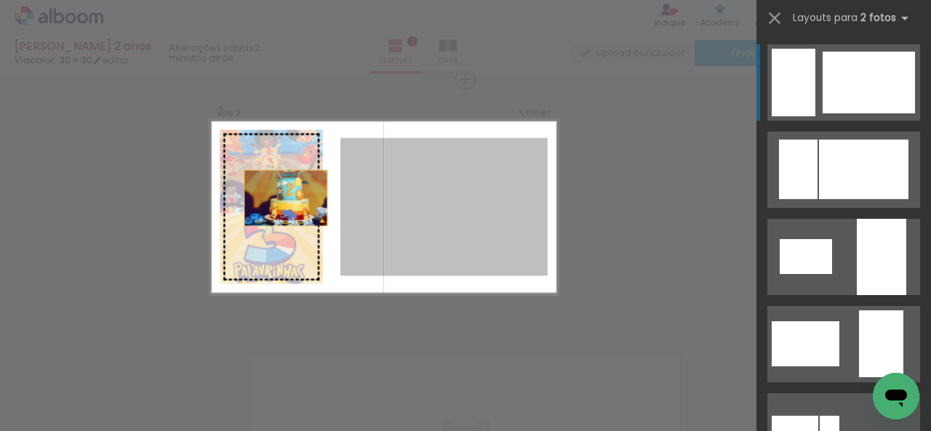
drag, startPoint x: 494, startPoint y: 214, endPoint x: 241, endPoint y: 195, distance: 254.5
click at [0, 0] on slot at bounding box center [0, 0] width 0 height 0
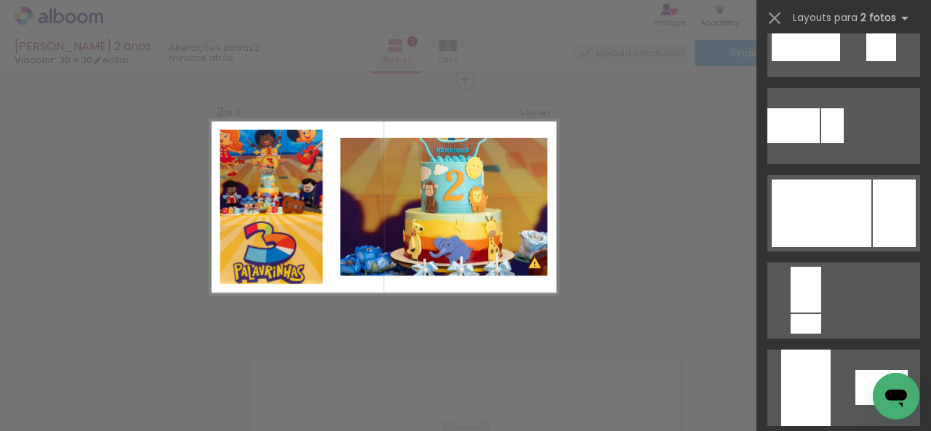
scroll to position [2846, 0]
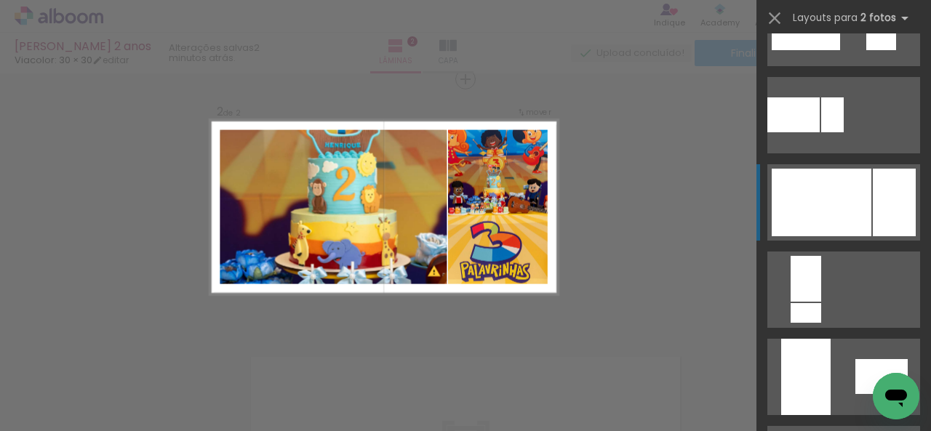
click at [866, 199] on quentale-layouter at bounding box center [843, 202] width 153 height 76
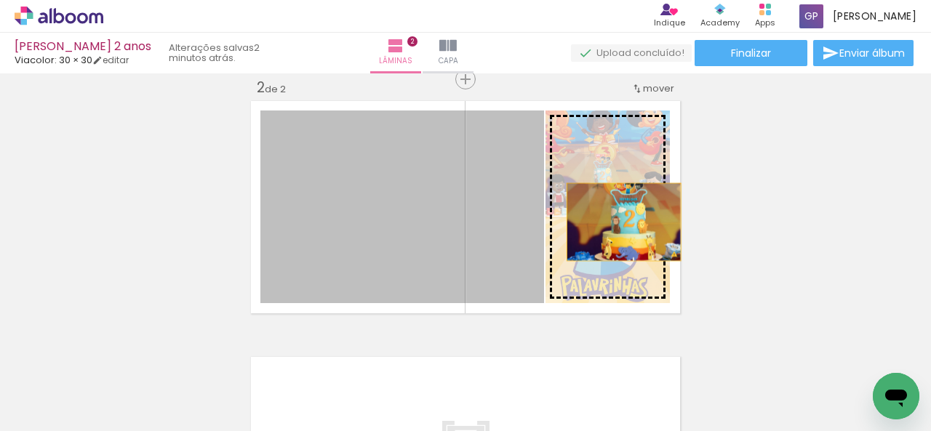
drag, startPoint x: 406, startPoint y: 191, endPoint x: 618, endPoint y: 222, distance: 214.5
click at [0, 0] on slot at bounding box center [0, 0] width 0 height 0
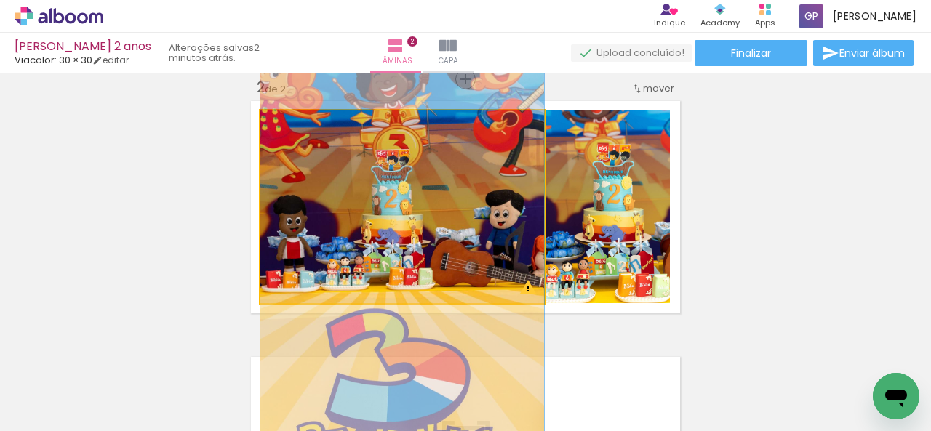
drag, startPoint x: 464, startPoint y: 193, endPoint x: 446, endPoint y: 255, distance: 64.2
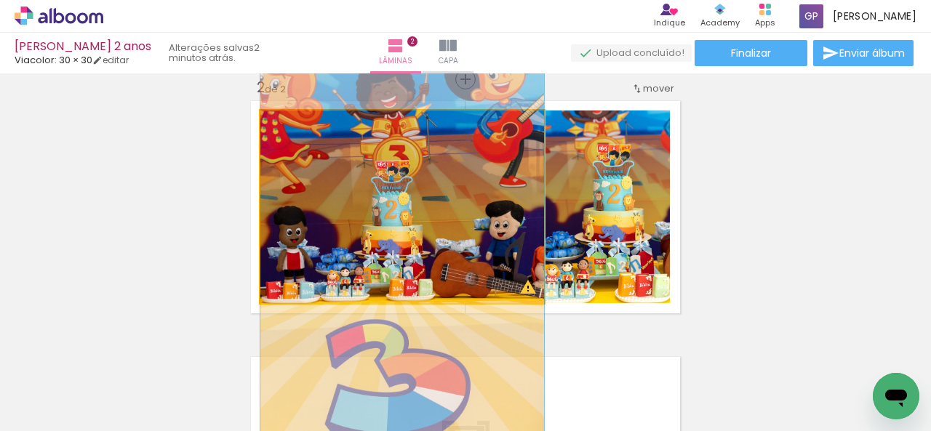
drag, startPoint x: 469, startPoint y: 184, endPoint x: 468, endPoint y: 196, distance: 11.7
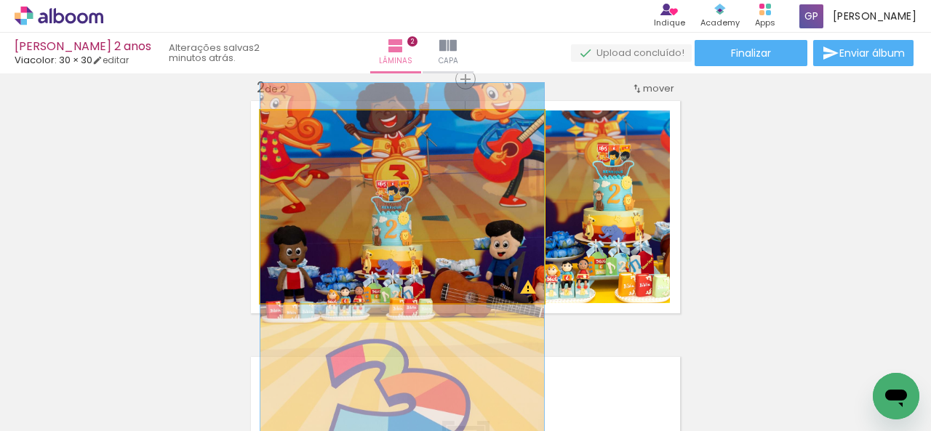
drag, startPoint x: 468, startPoint y: 196, endPoint x: 465, endPoint y: 214, distance: 18.4
drag, startPoint x: 290, startPoint y: 124, endPoint x: 225, endPoint y: 124, distance: 65.4
type paper-slider "100"
click at [225, 124] on div "Inserir lâmina 1 de 2 Inserir lâmina 2 de 2 O Designbox precisará aumentar a su…" at bounding box center [465, 188] width 931 height 768
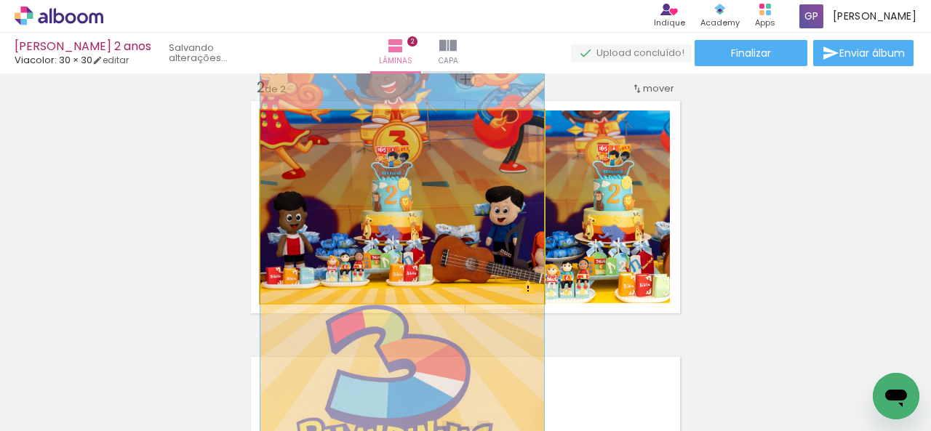
drag, startPoint x: 487, startPoint y: 242, endPoint x: 488, endPoint y: 209, distance: 33.5
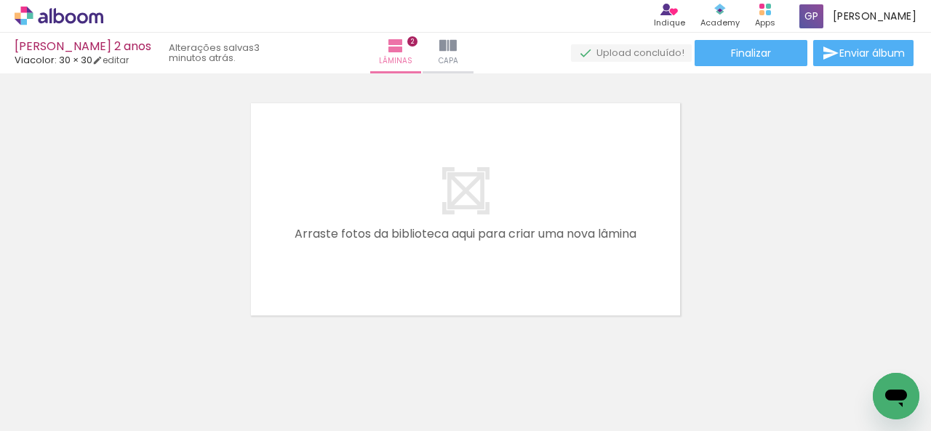
scroll to position [557, 0]
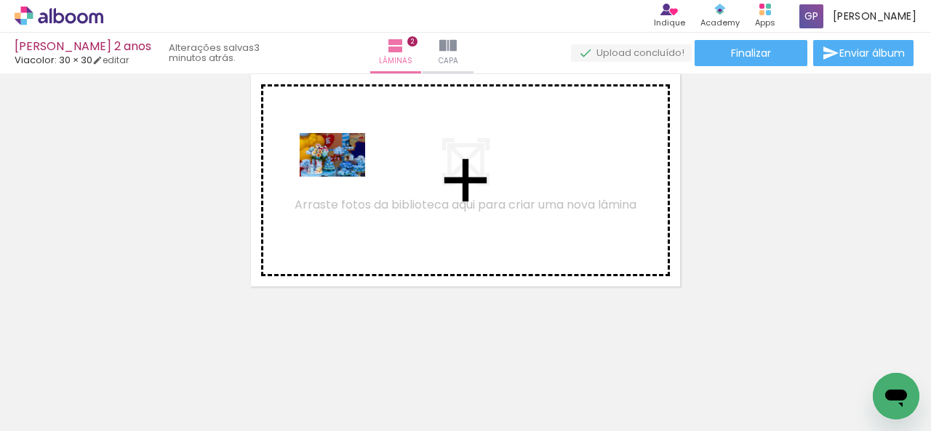
drag, startPoint x: 401, startPoint y: 398, endPoint x: 343, endPoint y: 177, distance: 229.2
click at [343, 177] on quentale-workspace at bounding box center [465, 215] width 931 height 431
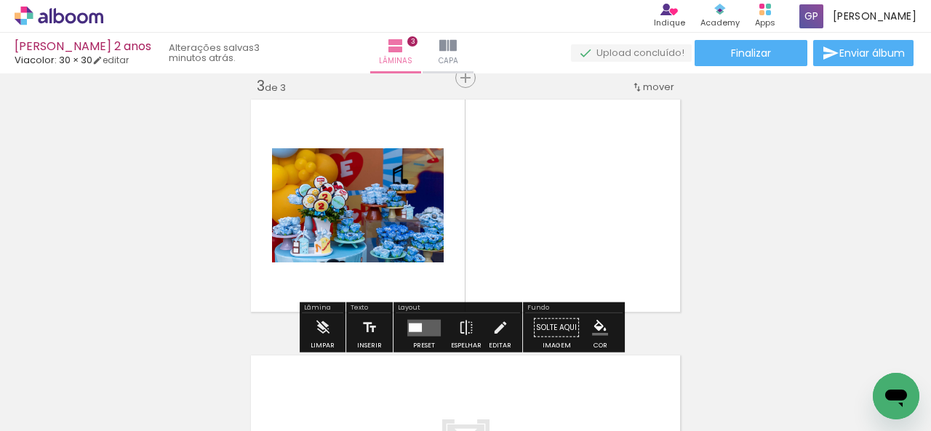
scroll to position [530, 0]
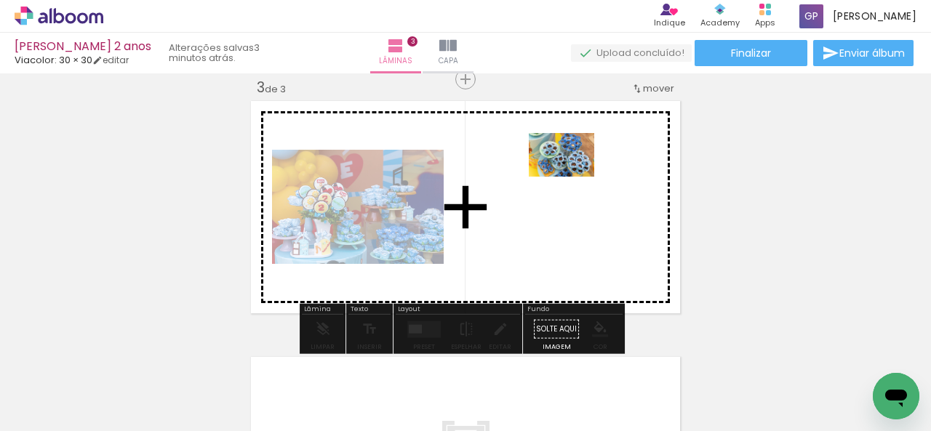
drag, startPoint x: 738, startPoint y: 390, endPoint x: 572, endPoint y: 185, distance: 263.6
click at [572, 185] on quentale-workspace at bounding box center [465, 215] width 931 height 431
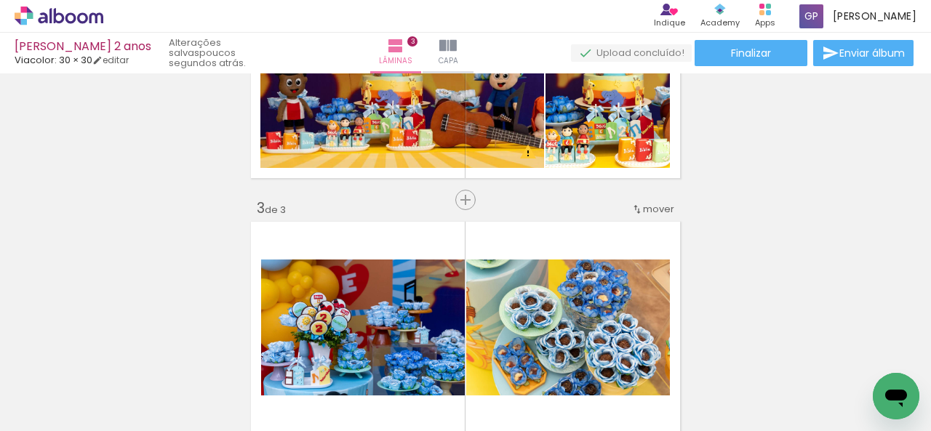
scroll to position [413, 0]
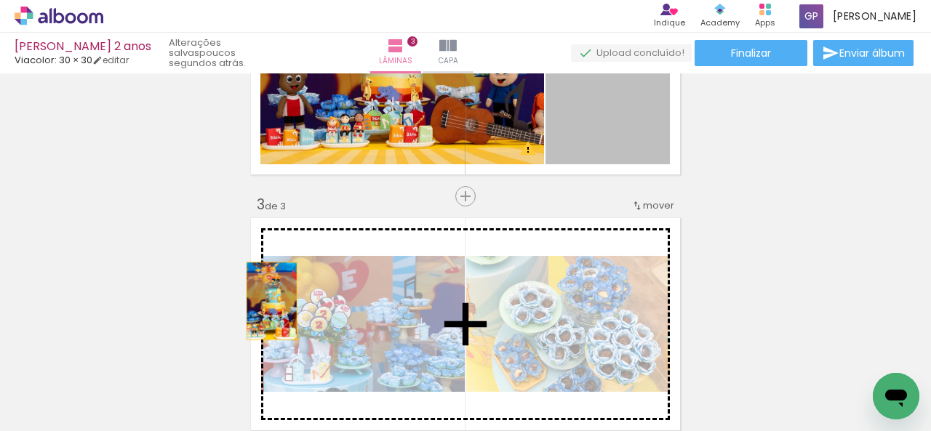
drag, startPoint x: 612, startPoint y: 116, endPoint x: 273, endPoint y: 300, distance: 385.8
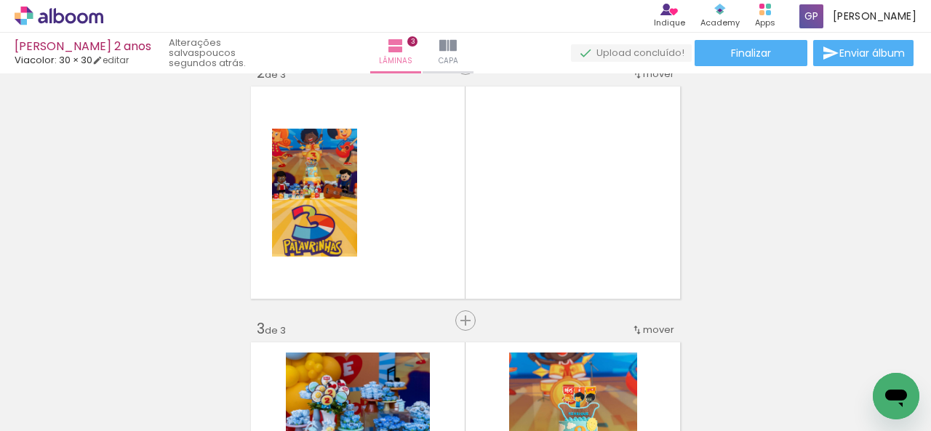
scroll to position [278, 0]
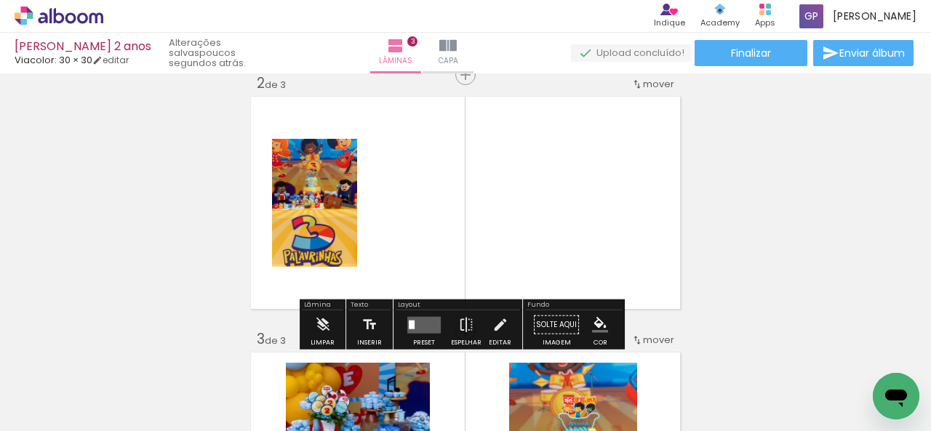
click at [594, 227] on quentale-layouter at bounding box center [465, 203] width 436 height 220
click at [417, 324] on quentale-layouter at bounding box center [423, 324] width 33 height 17
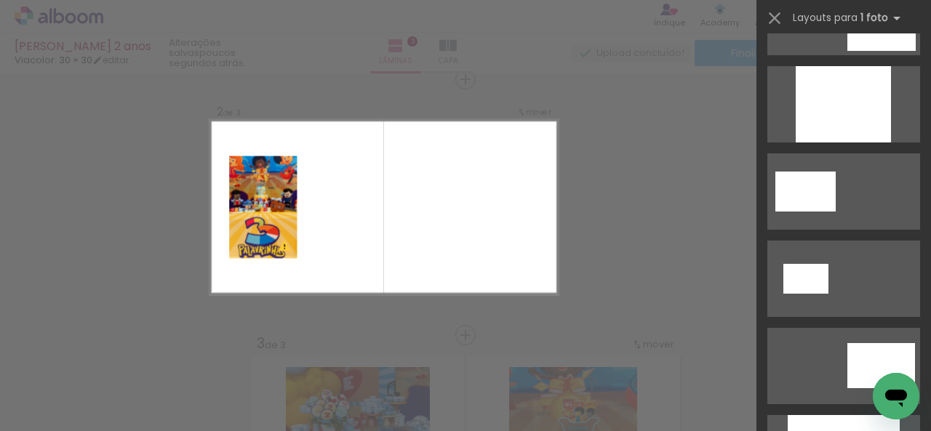
scroll to position [2079, 0]
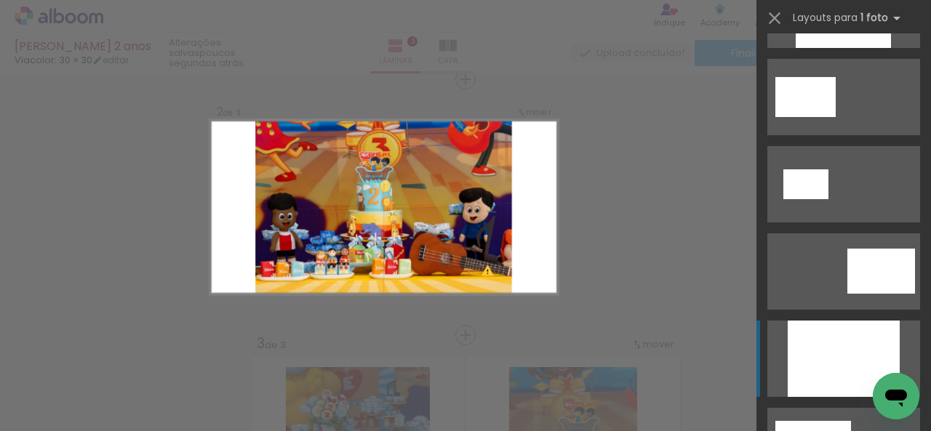
click at [819, 351] on div at bounding box center [843, 359] width 112 height 76
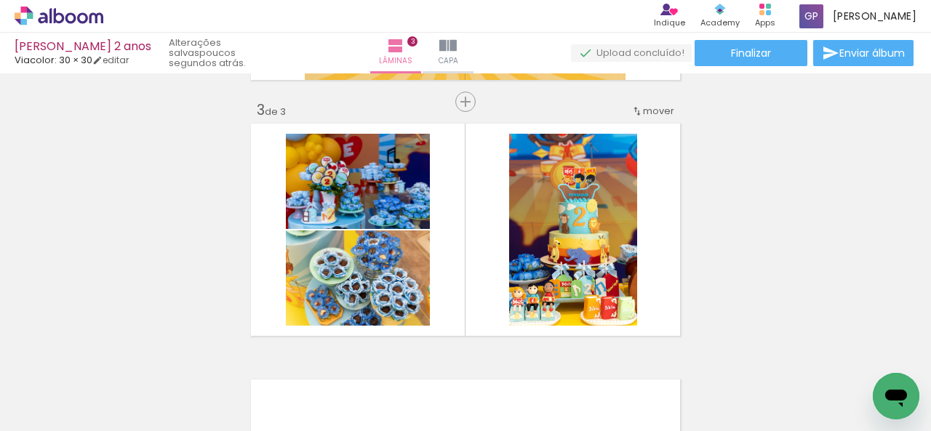
scroll to position [511, 0]
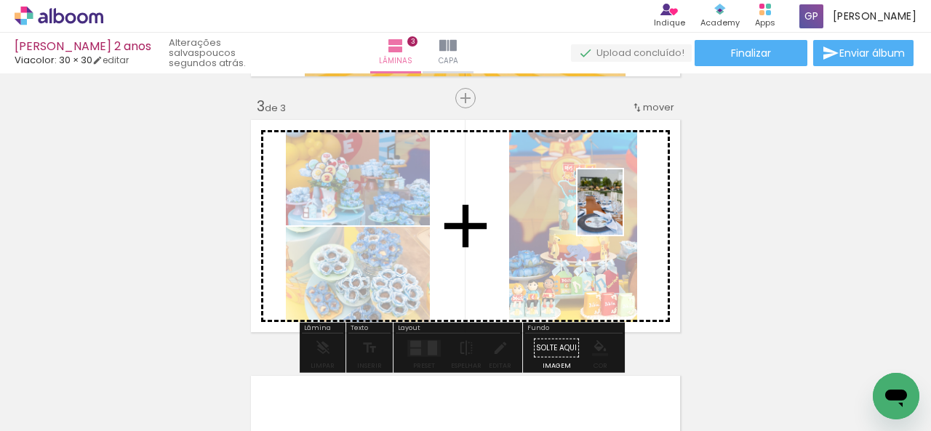
drag, startPoint x: 398, startPoint y: 396, endPoint x: 621, endPoint y: 213, distance: 288.8
click at [621, 213] on quentale-workspace at bounding box center [465, 215] width 931 height 431
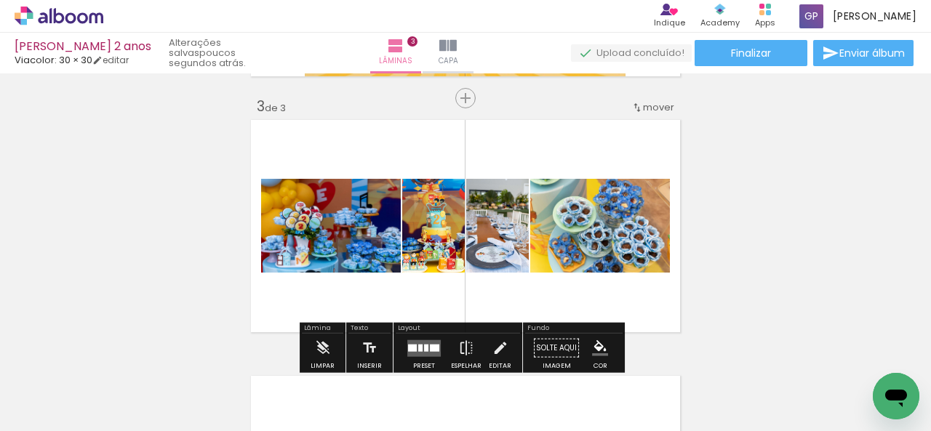
click at [387, 287] on quentale-layouter at bounding box center [465, 226] width 436 height 220
click at [421, 331] on div "Layout" at bounding box center [457, 329] width 124 height 9
click at [440, 338] on paper-button "Preset" at bounding box center [424, 352] width 47 height 37
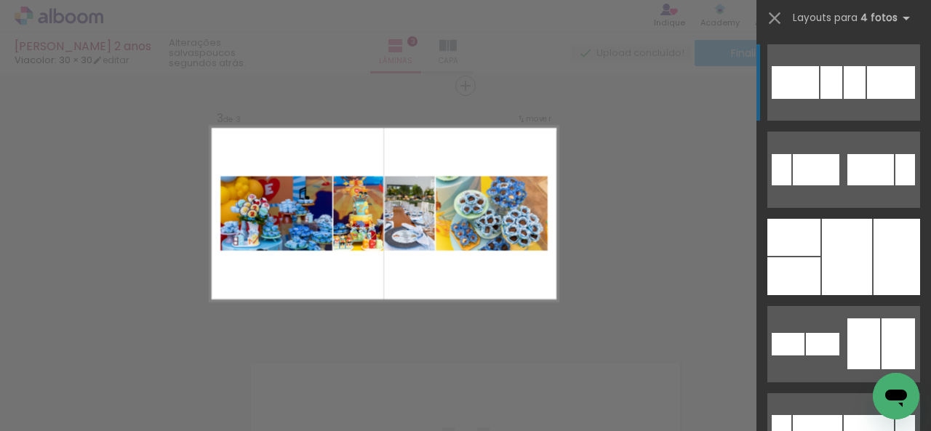
scroll to position [530, 0]
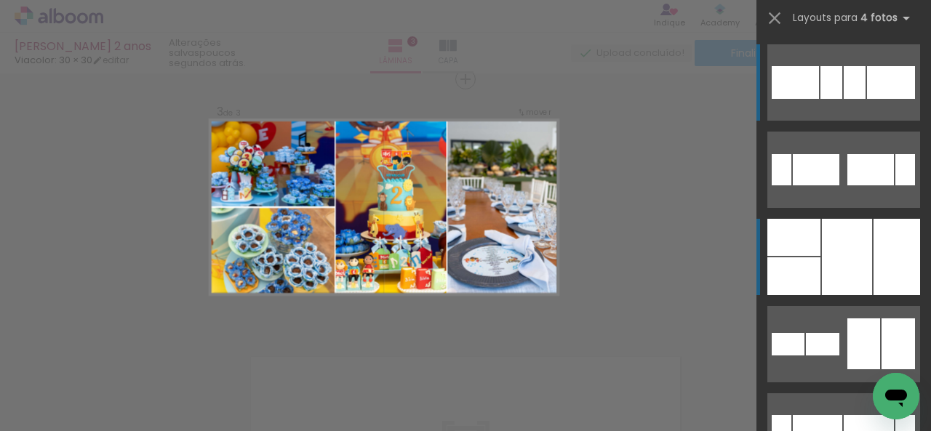
click at [850, 267] on div at bounding box center [847, 257] width 50 height 76
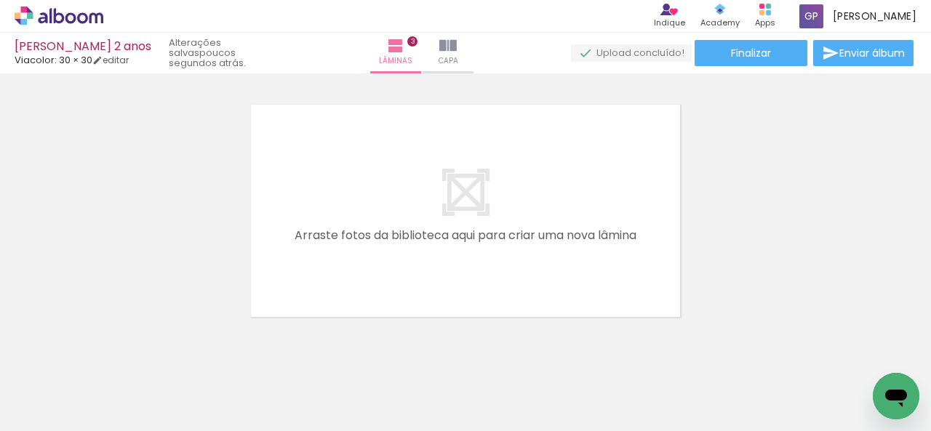
scroll to position [0, 200]
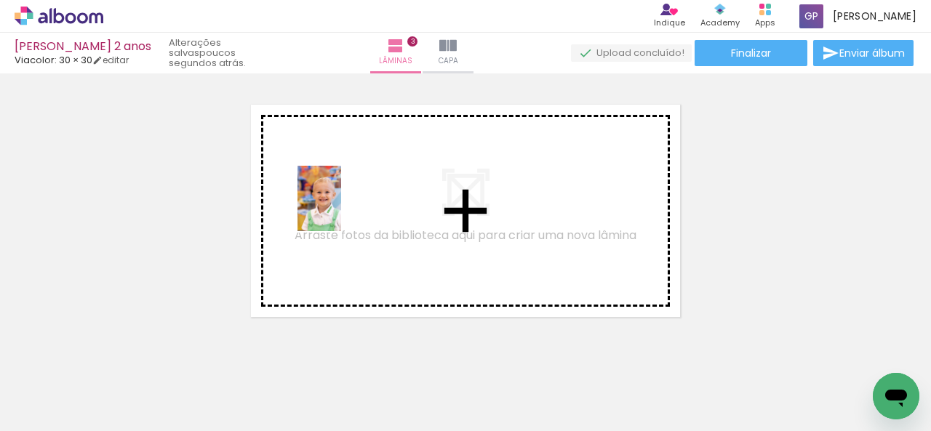
drag, startPoint x: 604, startPoint y: 395, endPoint x: 349, endPoint y: 208, distance: 316.3
click at [349, 208] on quentale-workspace at bounding box center [465, 215] width 931 height 431
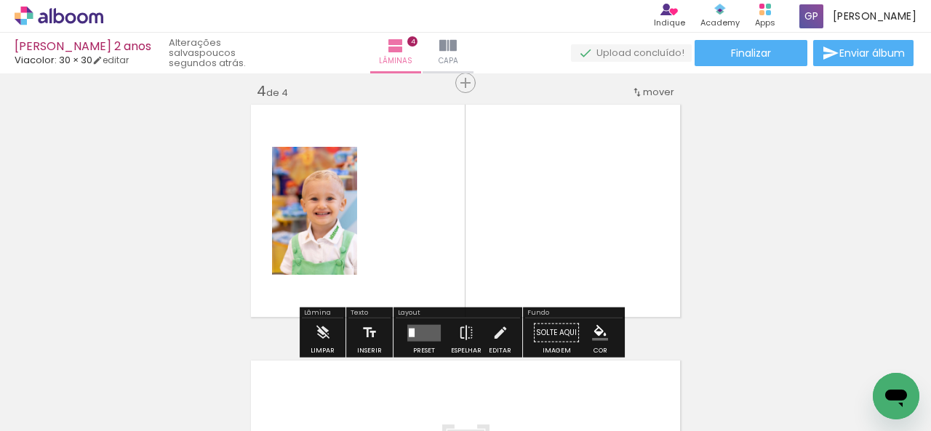
scroll to position [786, 0]
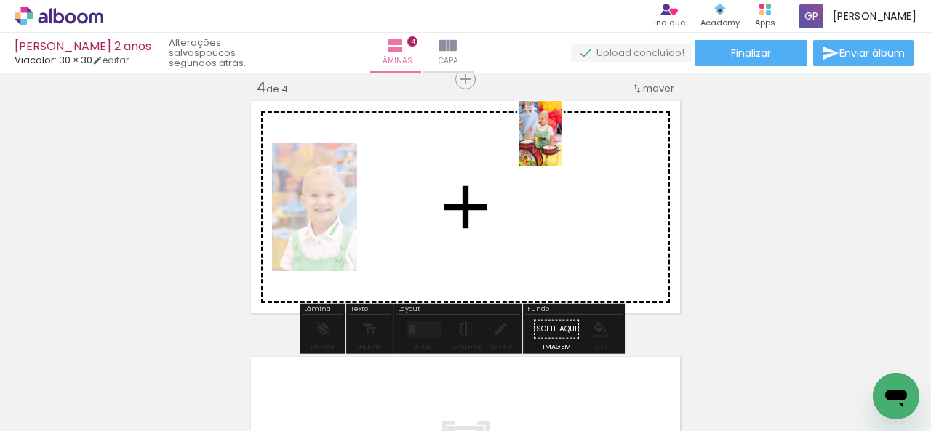
drag, startPoint x: 438, startPoint y: 405, endPoint x: 562, endPoint y: 145, distance: 288.4
click at [562, 145] on quentale-workspace at bounding box center [465, 215] width 931 height 431
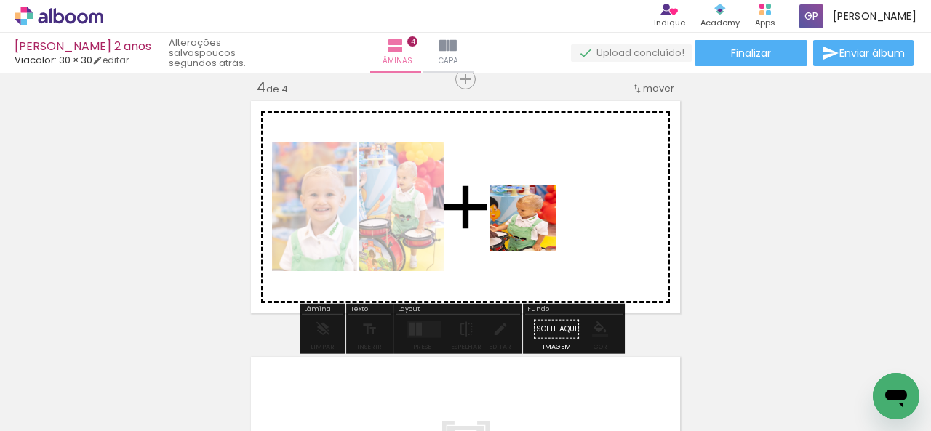
drag, startPoint x: 356, startPoint y: 393, endPoint x: 608, endPoint y: 185, distance: 326.4
click at [608, 185] on quentale-workspace at bounding box center [465, 215] width 931 height 431
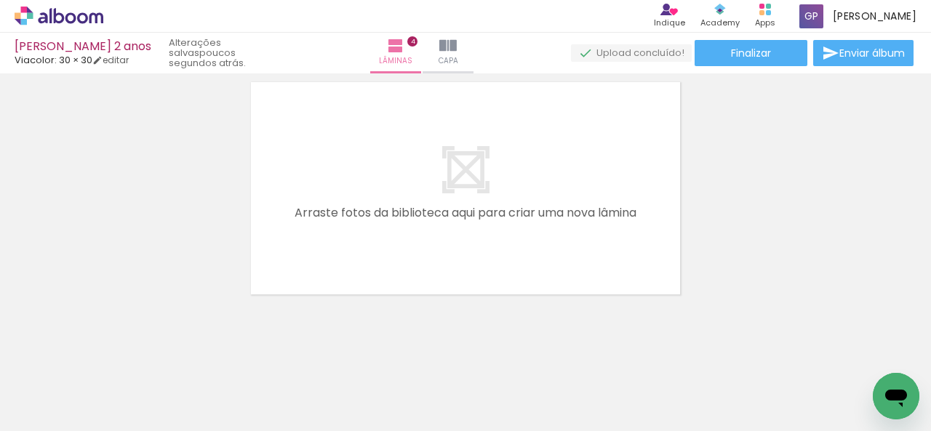
scroll to position [0, 644]
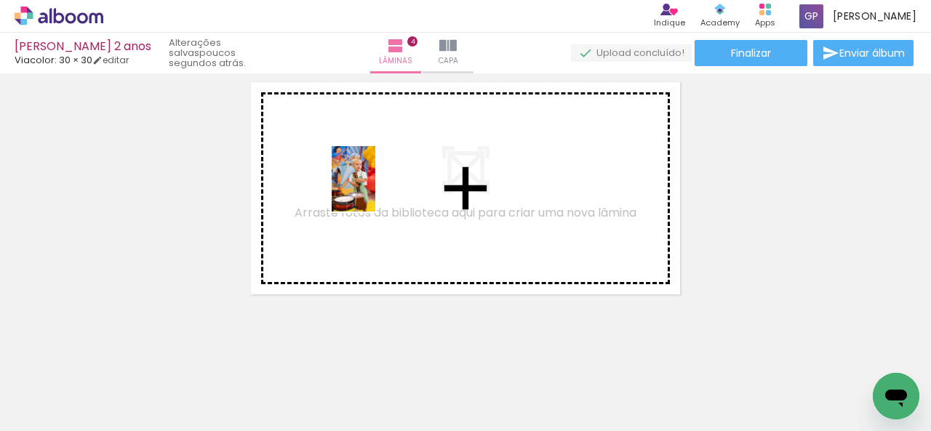
drag, startPoint x: 403, startPoint y: 387, endPoint x: 372, endPoint y: 189, distance: 200.2
click at [372, 189] on quentale-workspace at bounding box center [465, 215] width 931 height 431
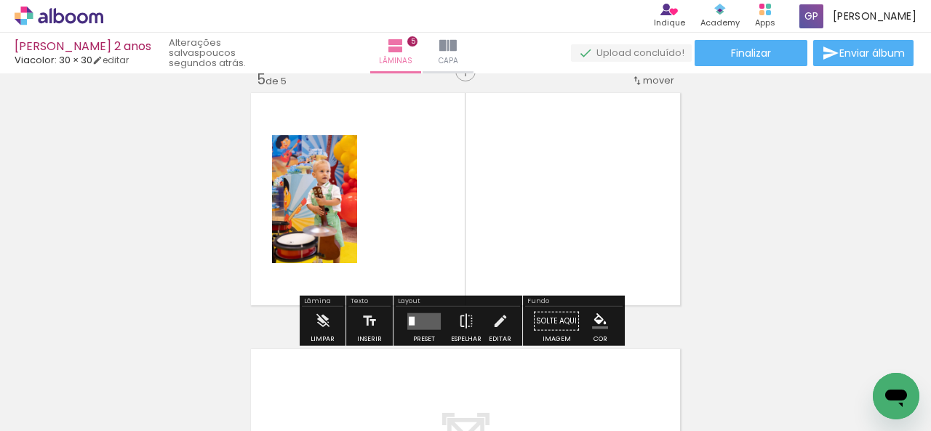
scroll to position [1042, 0]
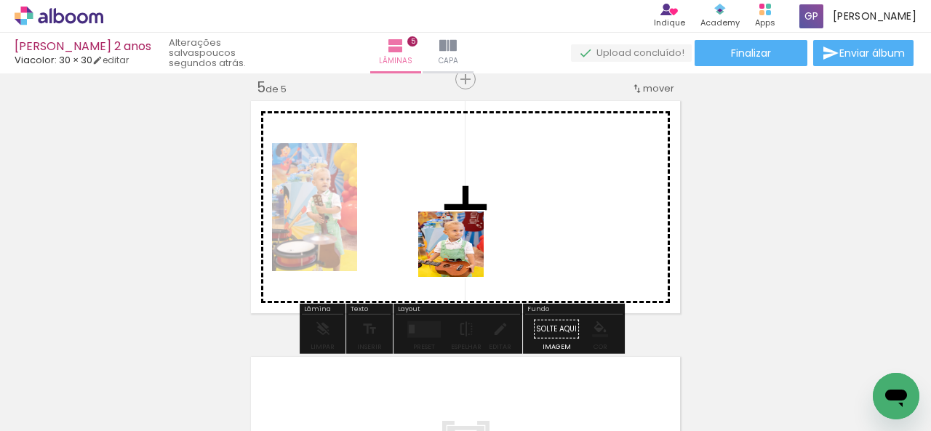
drag, startPoint x: 487, startPoint y: 398, endPoint x: 449, endPoint y: 225, distance: 177.1
click at [449, 225] on quentale-workspace at bounding box center [465, 215] width 931 height 431
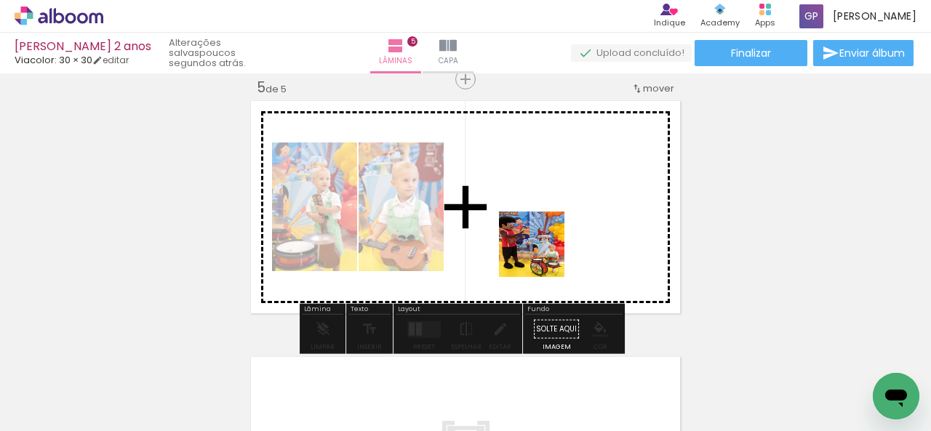
drag, startPoint x: 563, startPoint y: 411, endPoint x: 537, endPoint y: 226, distance: 186.5
click at [537, 226] on quentale-workspace at bounding box center [465, 215] width 931 height 431
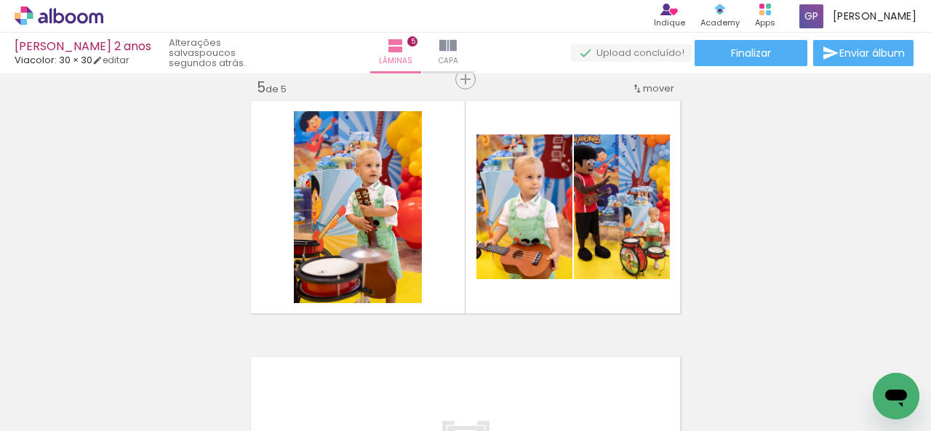
scroll to position [0, 300]
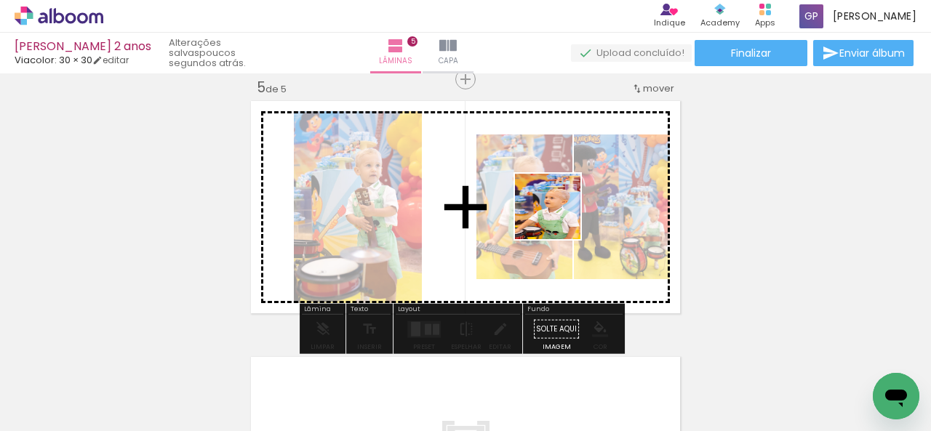
drag, startPoint x: 421, startPoint y: 395, endPoint x: 586, endPoint y: 182, distance: 268.9
click at [586, 182] on quentale-workspace at bounding box center [465, 215] width 931 height 431
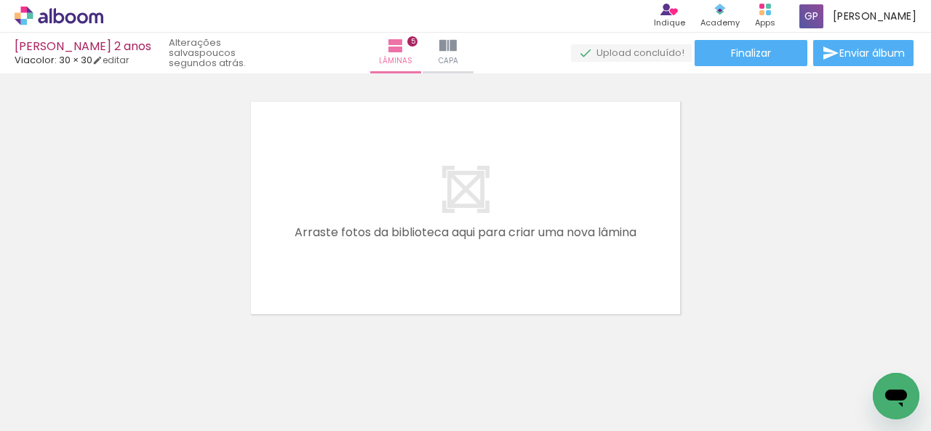
scroll to position [0, 1614]
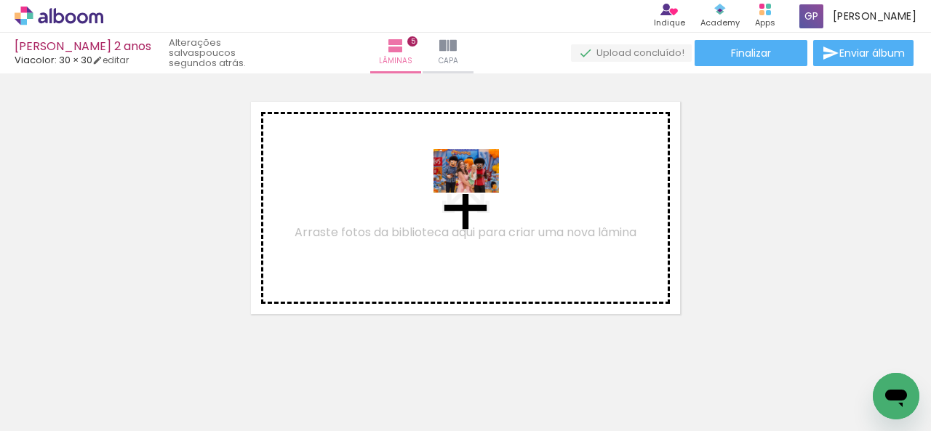
drag, startPoint x: 338, startPoint y: 392, endPoint x: 477, endPoint y: 193, distance: 242.8
click at [477, 193] on quentale-workspace at bounding box center [465, 215] width 931 height 431
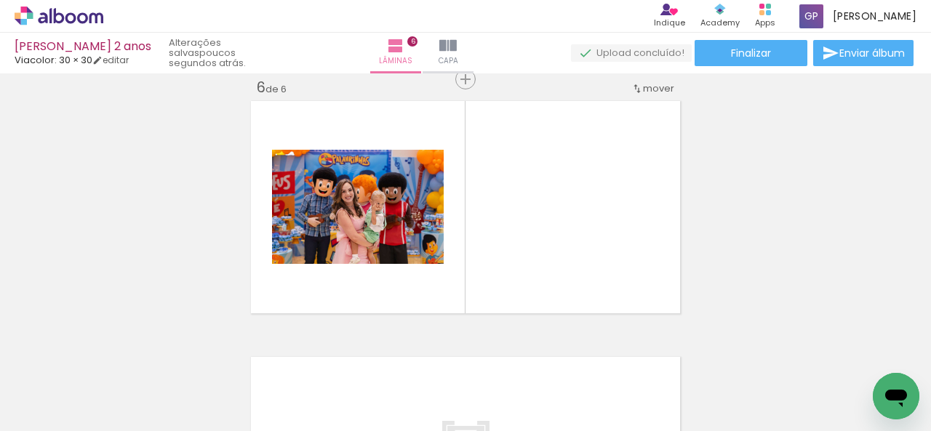
scroll to position [0, 2121]
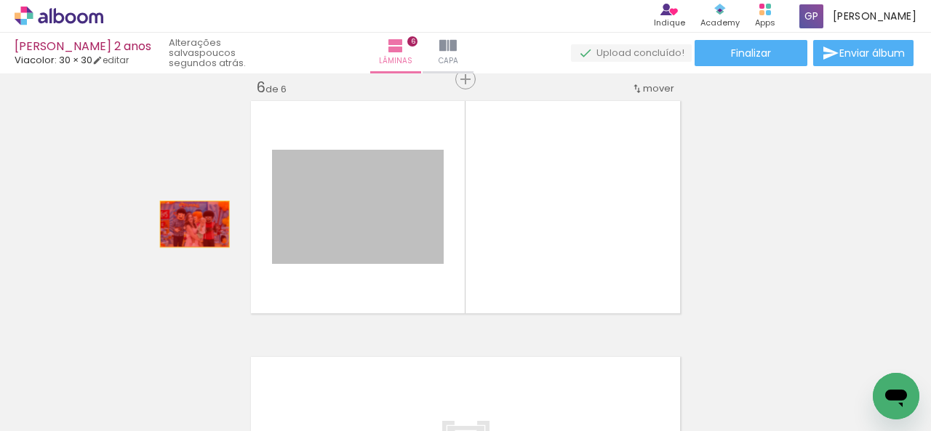
drag, startPoint x: 373, startPoint y: 212, endPoint x: 177, endPoint y: 219, distance: 195.7
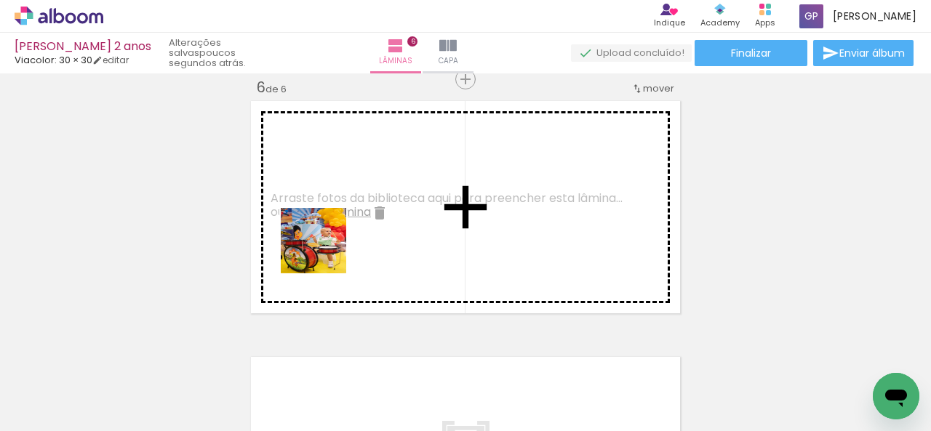
drag, startPoint x: 312, startPoint y: 392, endPoint x: 321, endPoint y: 231, distance: 160.9
click at [321, 231] on quentale-workspace at bounding box center [465, 215] width 931 height 431
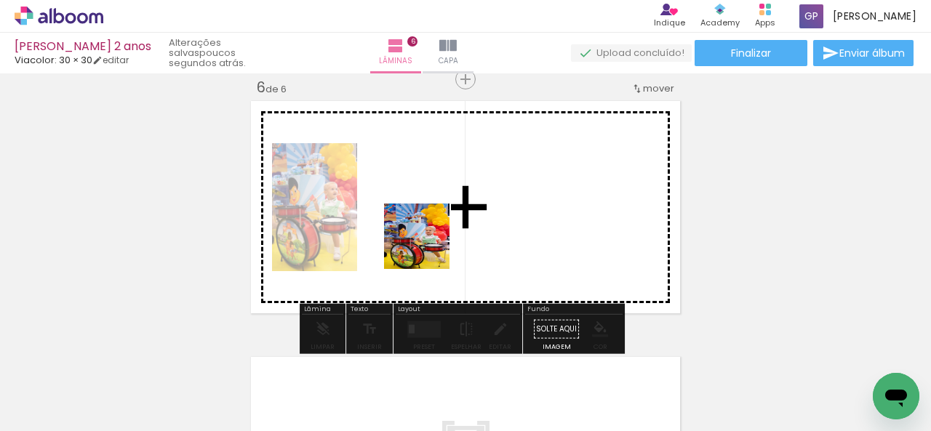
drag, startPoint x: 387, startPoint y: 402, endPoint x: 425, endPoint y: 244, distance: 162.9
click at [425, 244] on quentale-workspace at bounding box center [465, 215] width 931 height 431
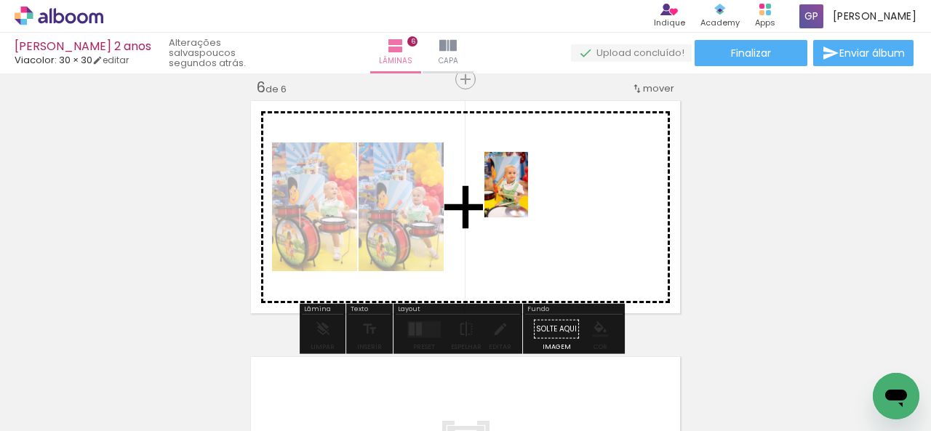
drag, startPoint x: 474, startPoint y: 399, endPoint x: 526, endPoint y: 194, distance: 211.6
click at [526, 194] on quentale-workspace at bounding box center [465, 215] width 931 height 431
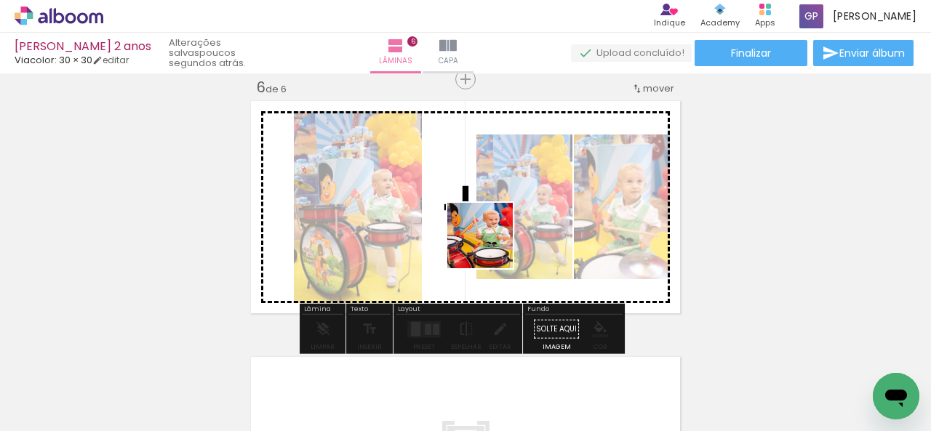
drag, startPoint x: 547, startPoint y: 398, endPoint x: 472, endPoint y: 209, distance: 204.3
click at [472, 209] on quentale-workspace at bounding box center [465, 215] width 931 height 431
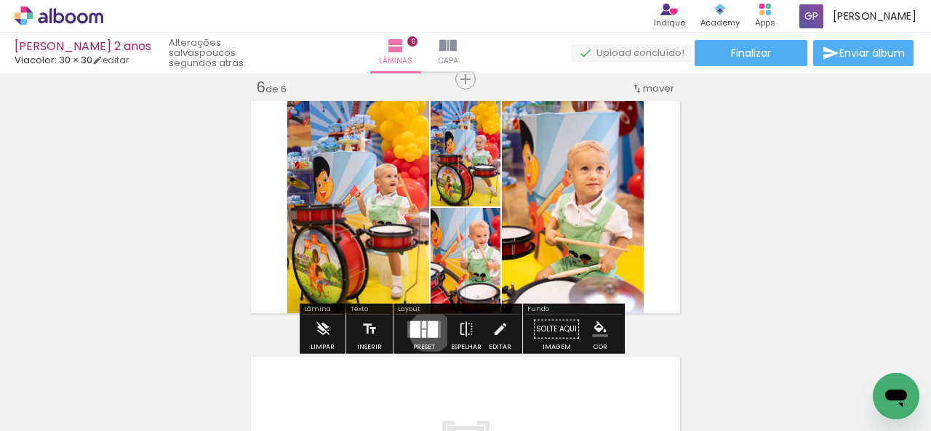
click at [427, 331] on div at bounding box center [432, 329] width 10 height 17
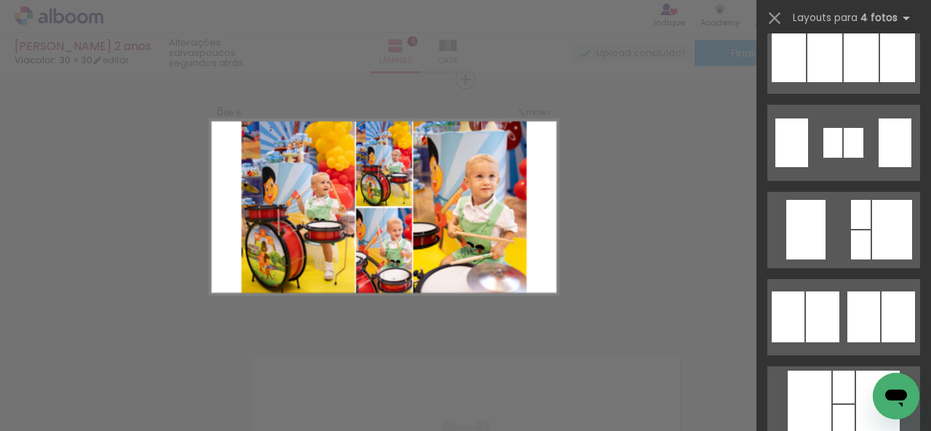
scroll to position [1093, 0]
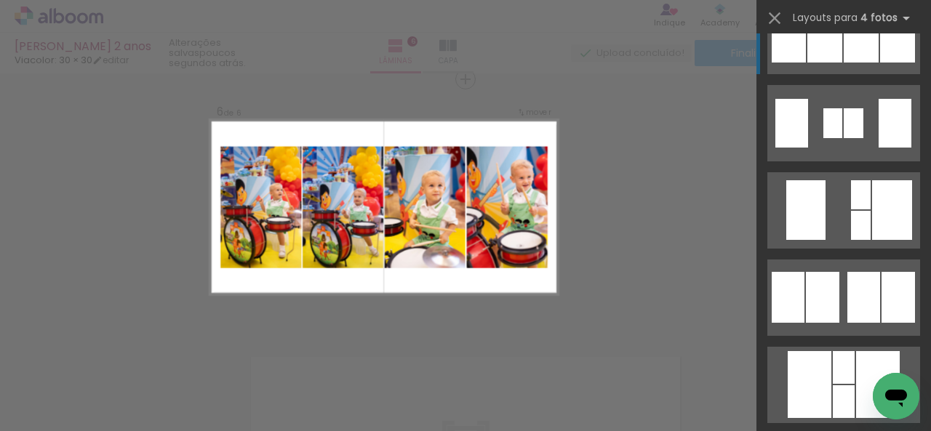
click at [840, 63] on quentale-layouter at bounding box center [843, 36] width 153 height 76
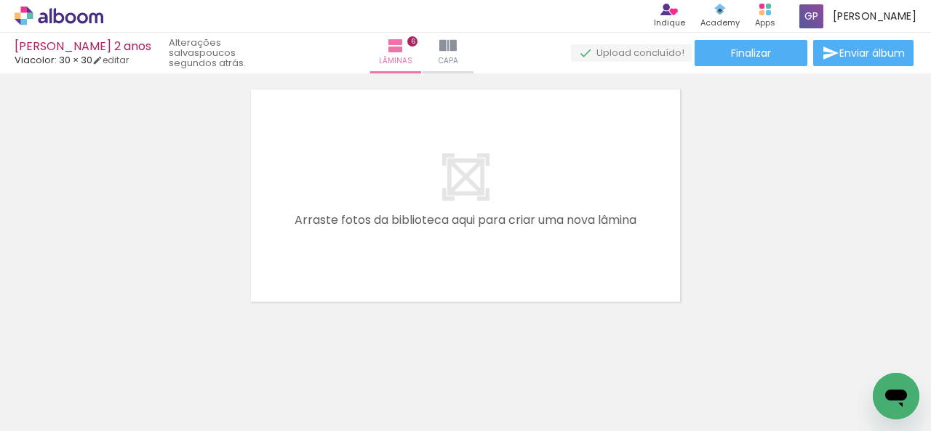
scroll to position [0, 2891]
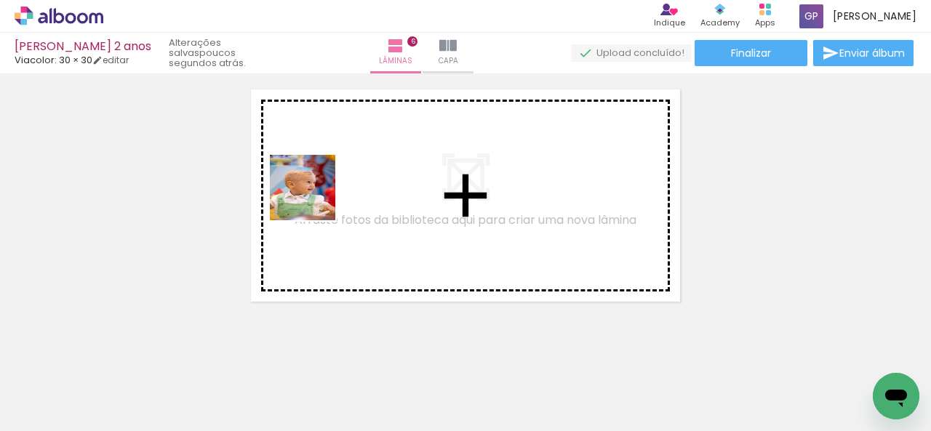
drag, startPoint x: 346, startPoint y: 405, endPoint x: 311, endPoint y: 194, distance: 213.7
click at [311, 194] on quentale-workspace at bounding box center [465, 215] width 931 height 431
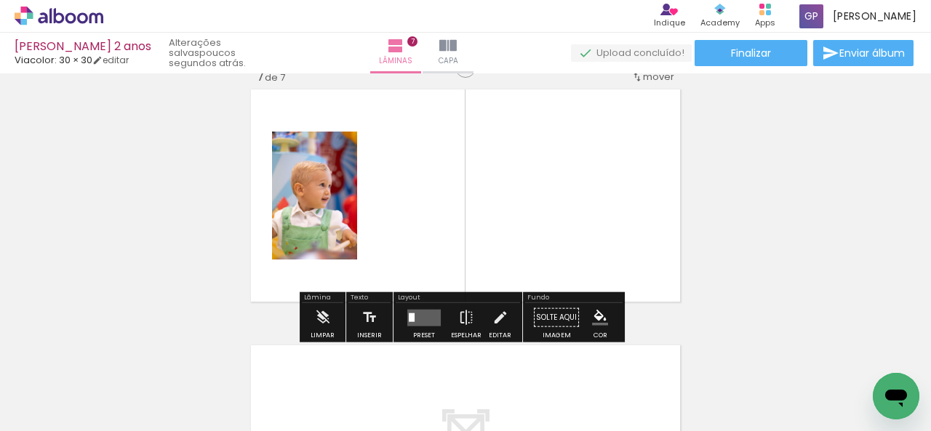
scroll to position [1554, 0]
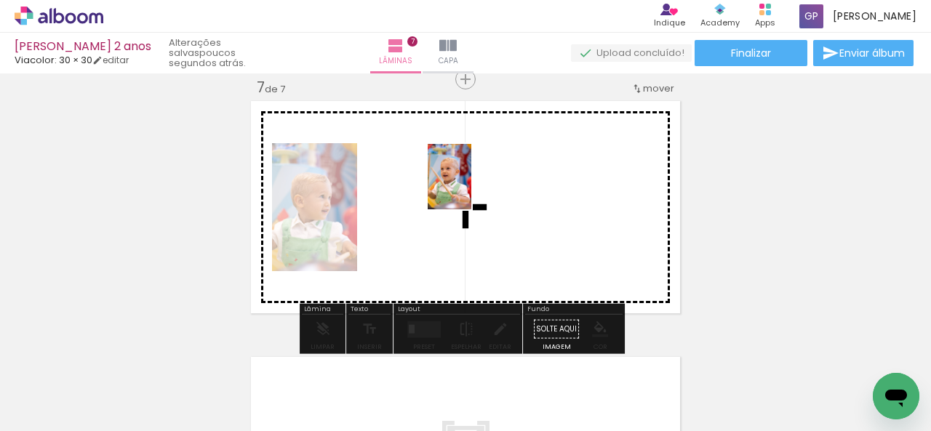
drag, startPoint x: 443, startPoint y: 392, endPoint x: 471, endPoint y: 190, distance: 204.0
click at [471, 190] on quentale-workspace at bounding box center [465, 215] width 931 height 431
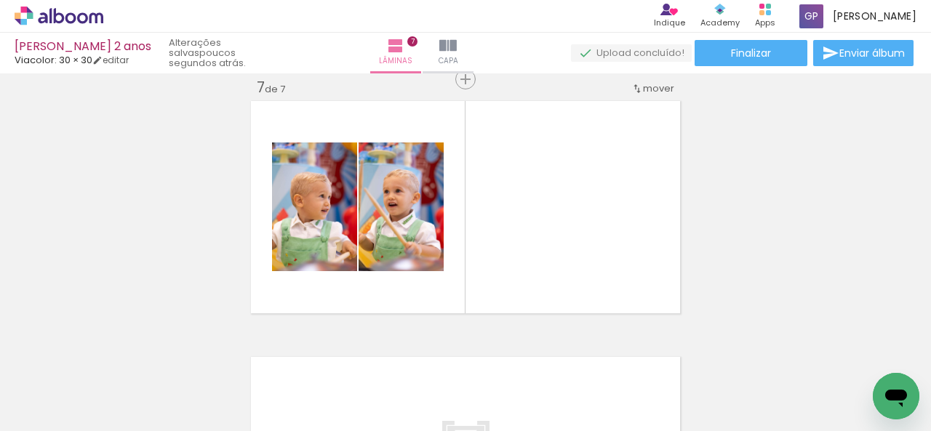
scroll to position [0, 200]
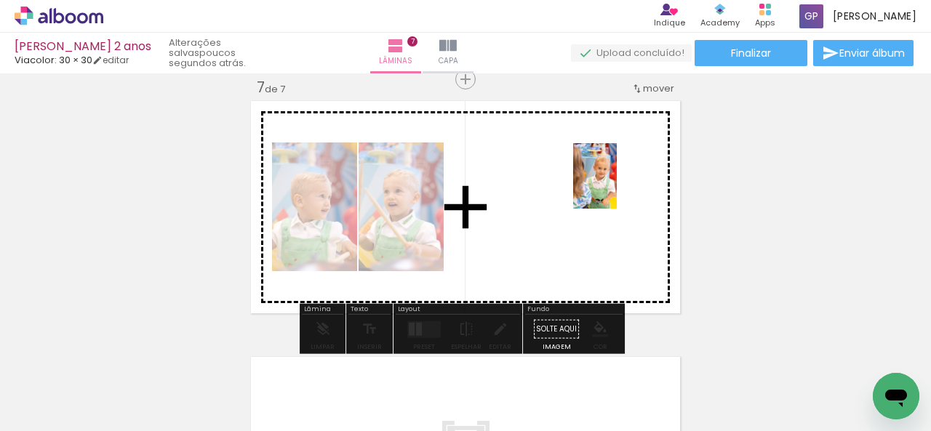
drag, startPoint x: 280, startPoint y: 390, endPoint x: 614, endPoint y: 187, distance: 391.5
click at [614, 187] on quentale-workspace at bounding box center [465, 215] width 931 height 431
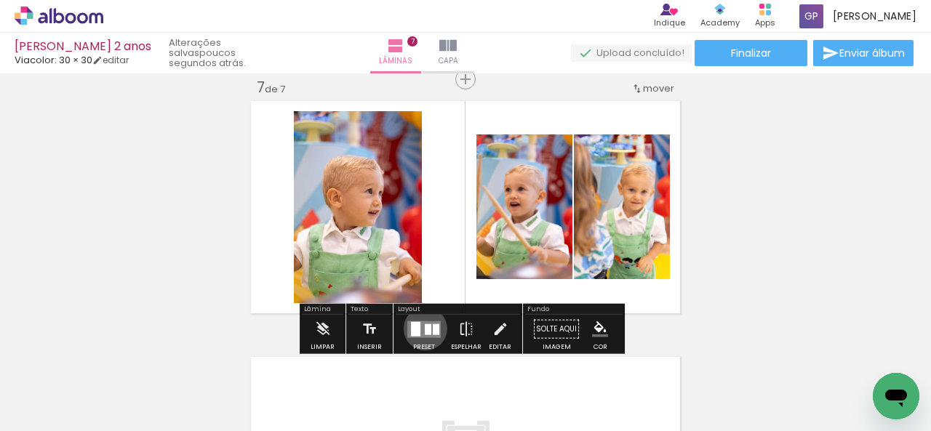
click at [425, 328] on div at bounding box center [428, 329] width 7 height 11
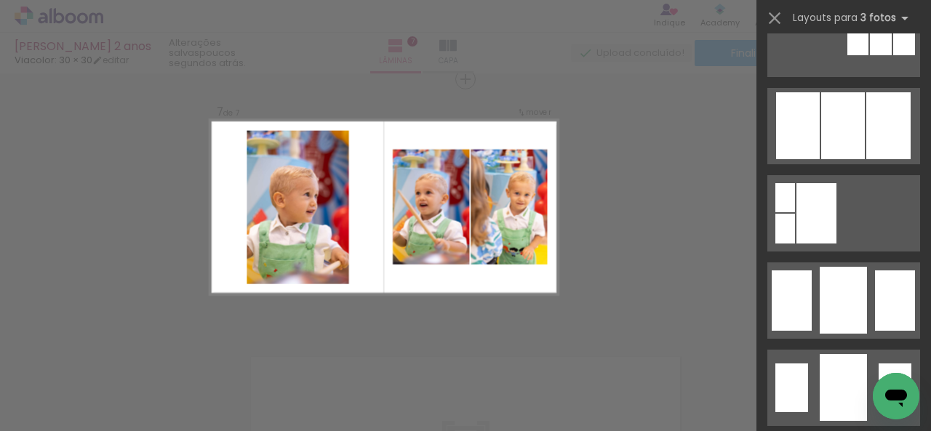
scroll to position [966, 0]
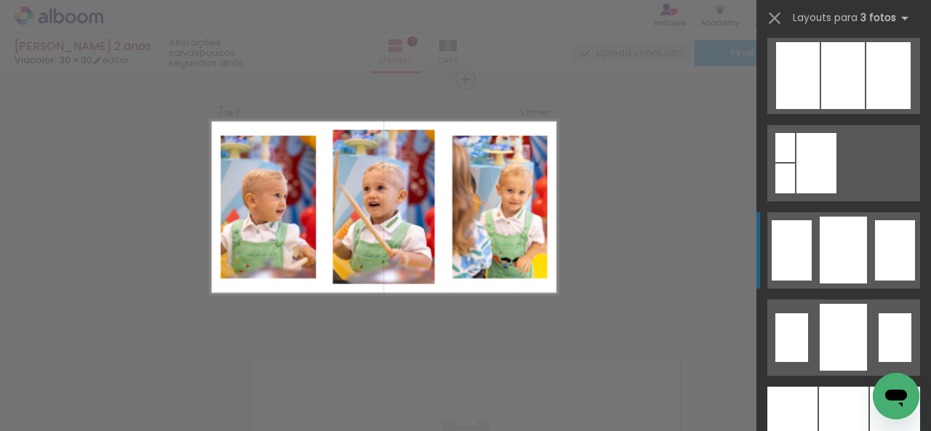
click at [846, 258] on div at bounding box center [842, 250] width 47 height 67
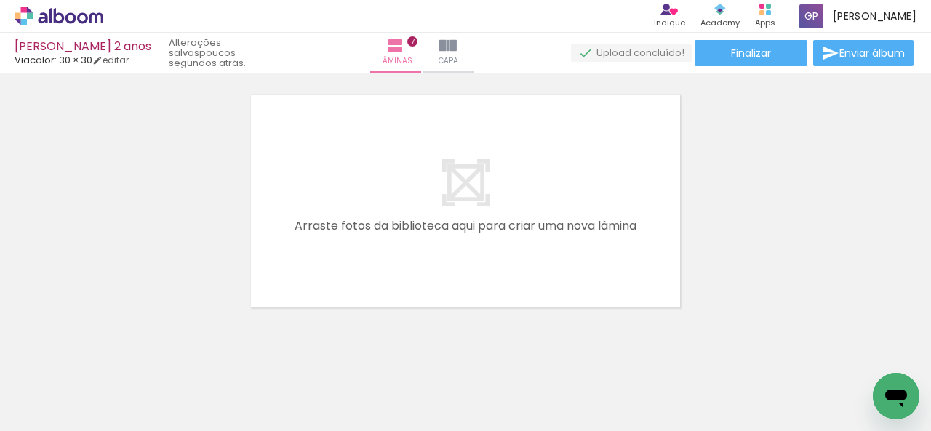
scroll to position [0, 1420]
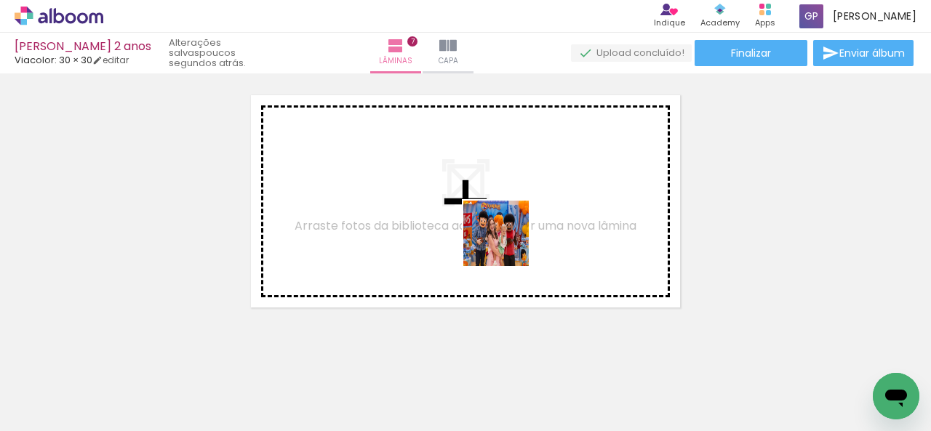
drag, startPoint x: 527, startPoint y: 398, endPoint x: 503, endPoint y: 238, distance: 162.5
click at [503, 238] on quentale-workspace at bounding box center [465, 215] width 931 height 431
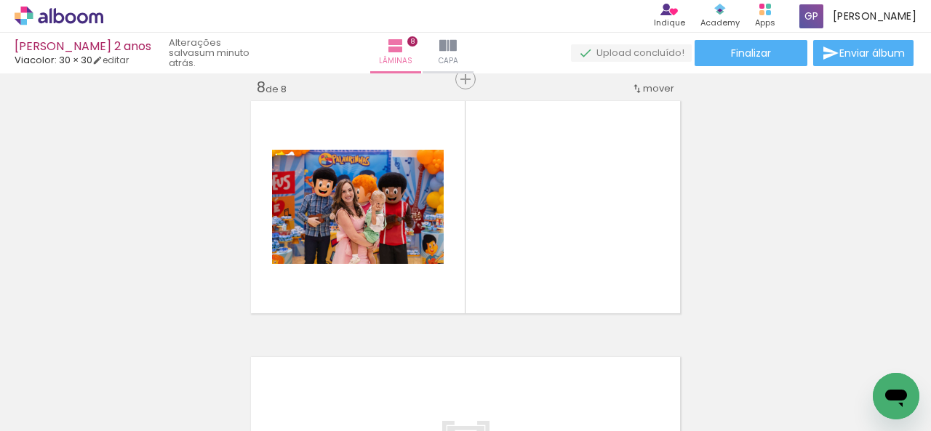
scroll to position [0, 2790]
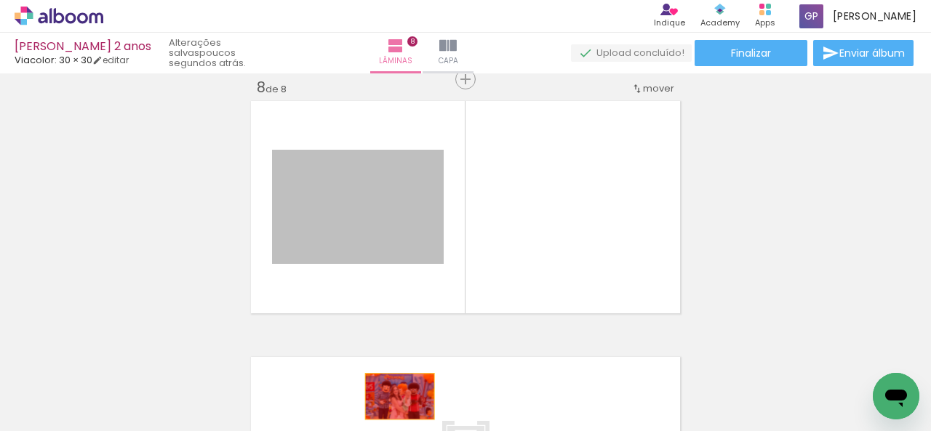
drag, startPoint x: 353, startPoint y: 198, endPoint x: 394, endPoint y: 398, distance: 203.5
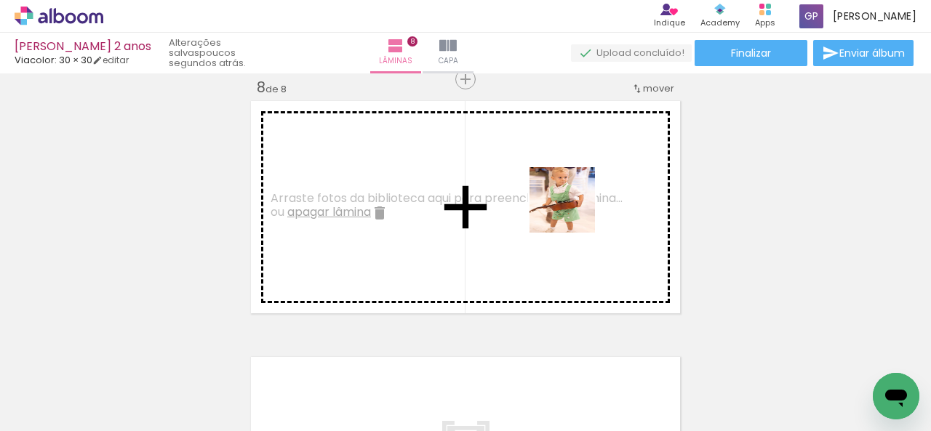
drag, startPoint x: 787, startPoint y: 398, endPoint x: 557, endPoint y: 191, distance: 308.9
click at [557, 191] on quentale-workspace at bounding box center [465, 215] width 931 height 431
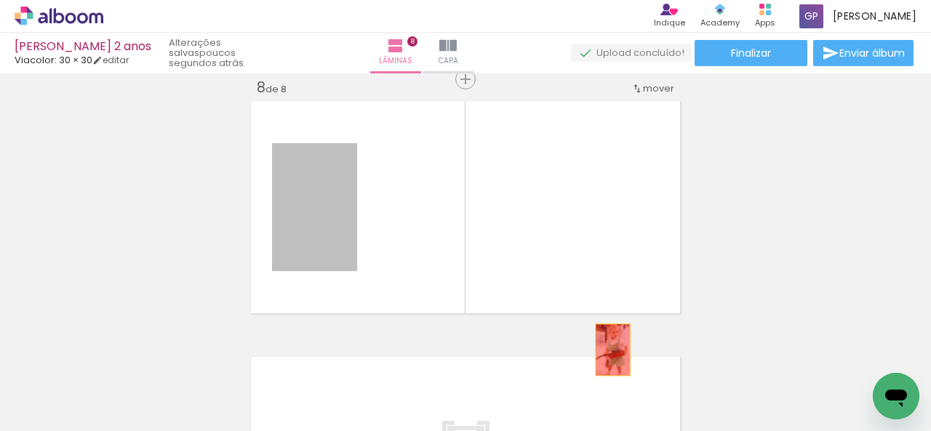
drag, startPoint x: 307, startPoint y: 198, endPoint x: 759, endPoint y: 328, distance: 470.4
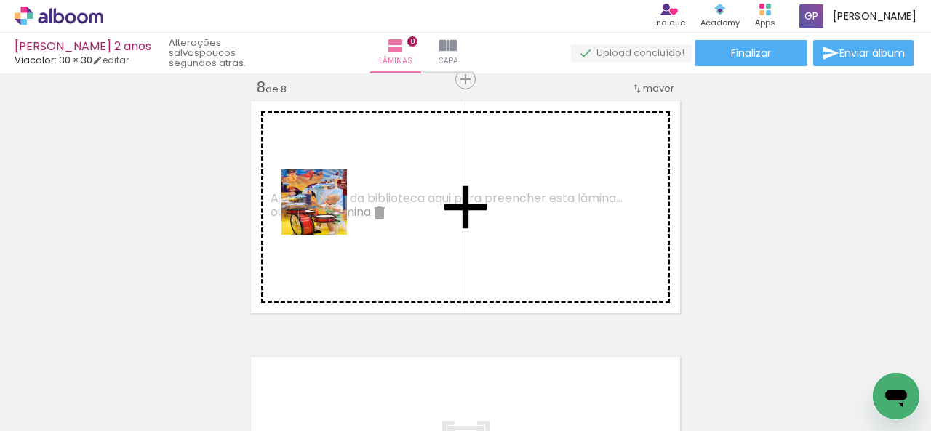
drag, startPoint x: 617, startPoint y: 417, endPoint x: 324, endPoint y: 212, distance: 358.2
click at [324, 212] on quentale-workspace at bounding box center [465, 215] width 931 height 431
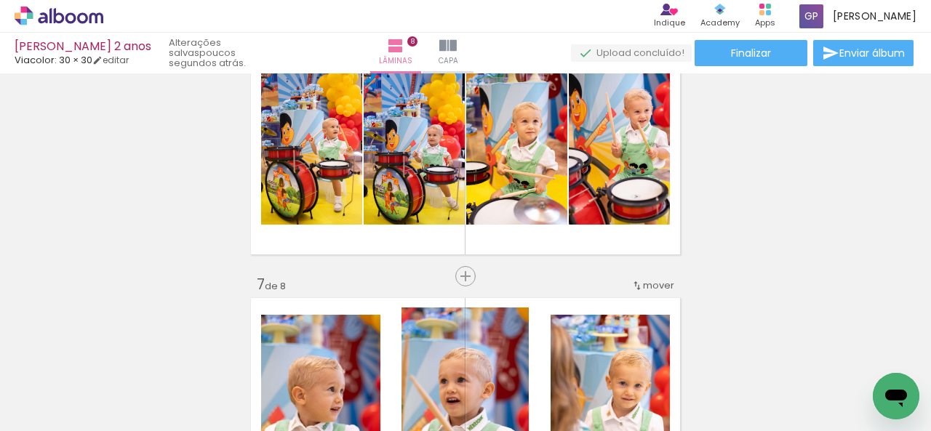
scroll to position [1360, 0]
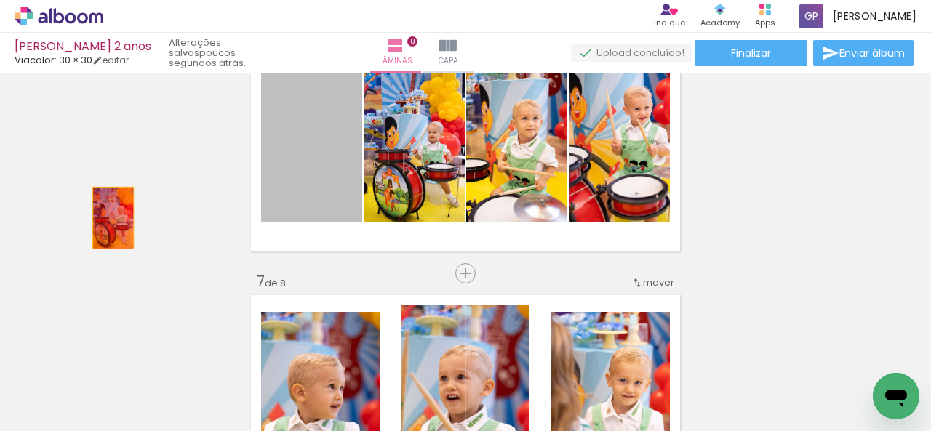
drag, startPoint x: 336, startPoint y: 181, endPoint x: 108, endPoint y: 212, distance: 230.4
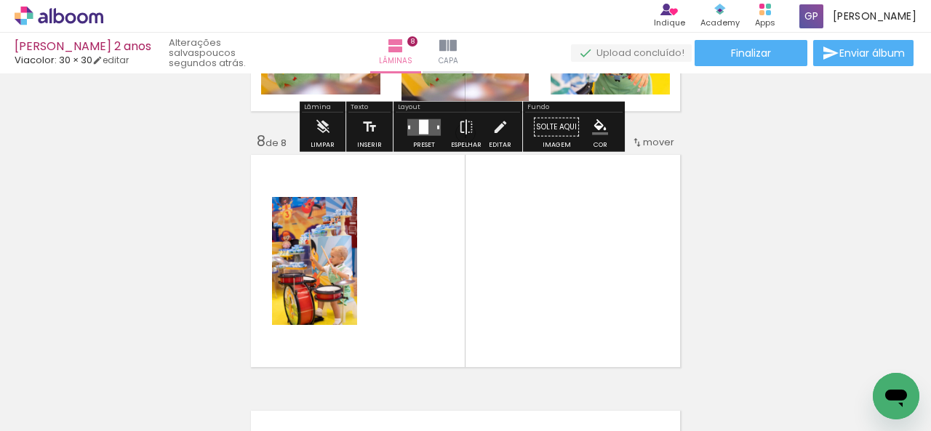
scroll to position [1810, 0]
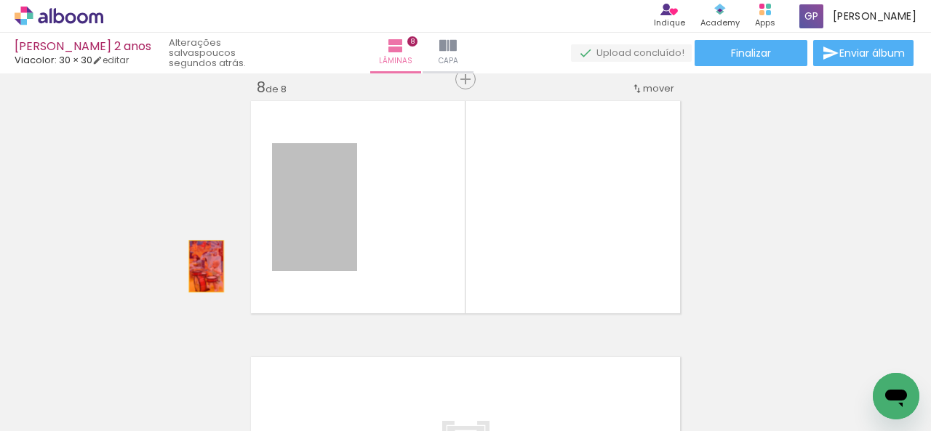
drag, startPoint x: 320, startPoint y: 225, endPoint x: 172, endPoint y: 261, distance: 152.7
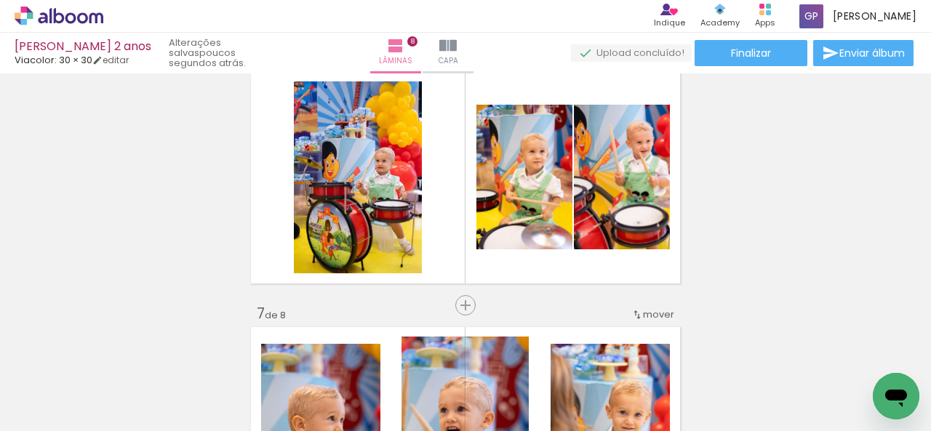
scroll to position [1317, 0]
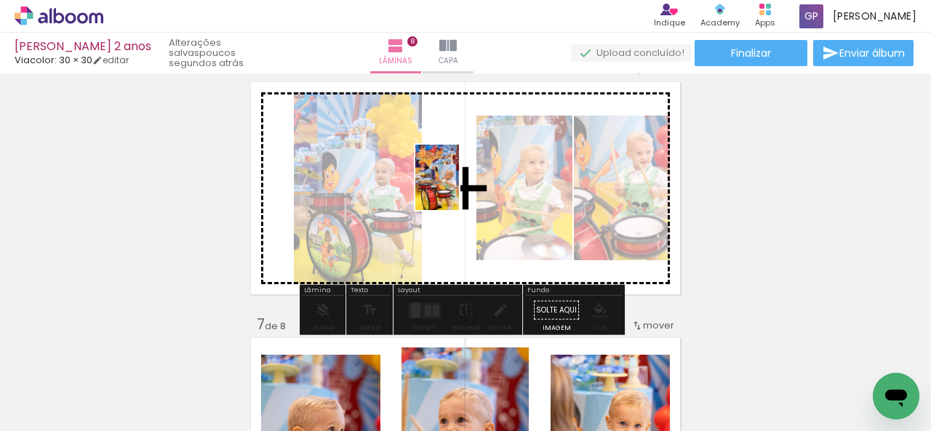
drag, startPoint x: 611, startPoint y: 394, endPoint x: 459, endPoint y: 188, distance: 256.2
click at [459, 188] on quentale-workspace at bounding box center [465, 215] width 931 height 431
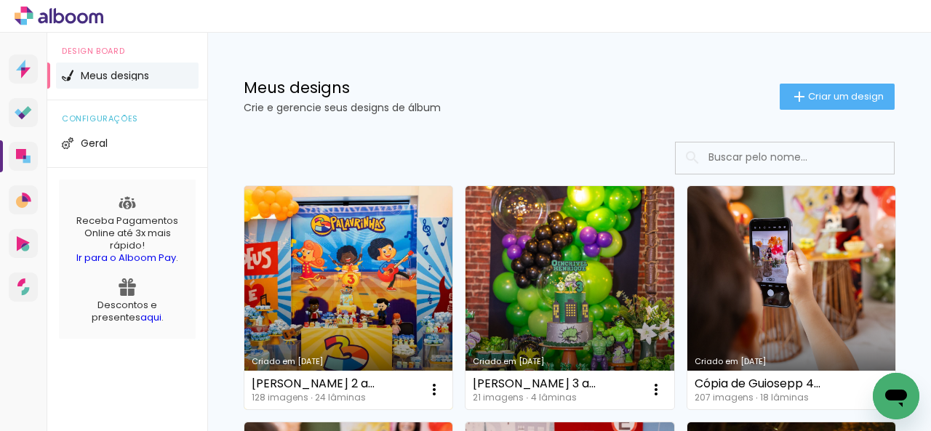
click at [322, 315] on link "Criado em [DATE]" at bounding box center [348, 297] width 208 height 223
click at [340, 271] on link "Criado em [DATE]" at bounding box center [348, 297] width 208 height 223
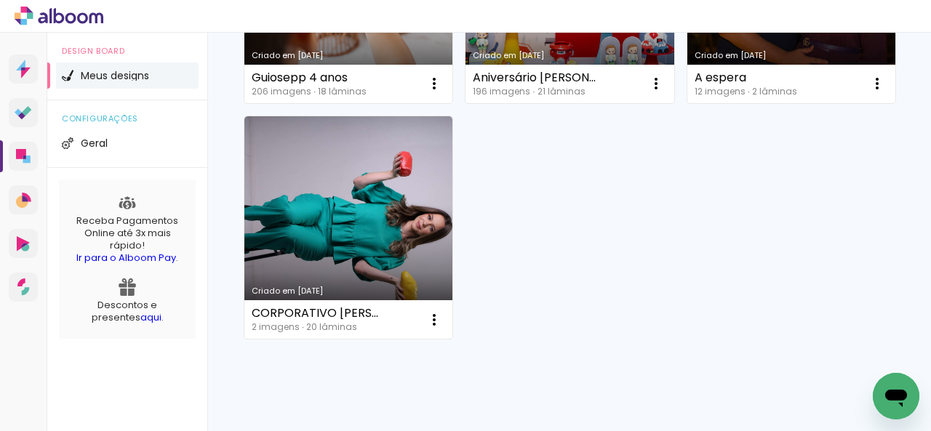
scroll to position [538, 0]
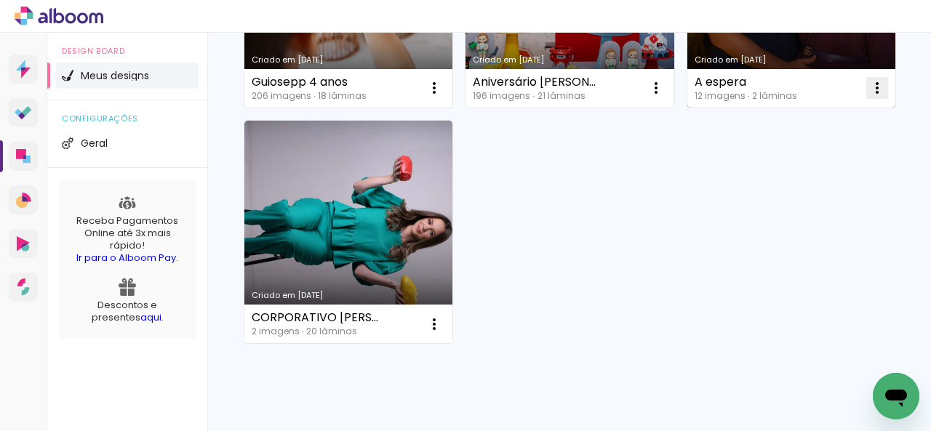
click at [868, 97] on iron-icon at bounding box center [876, 87] width 17 height 17
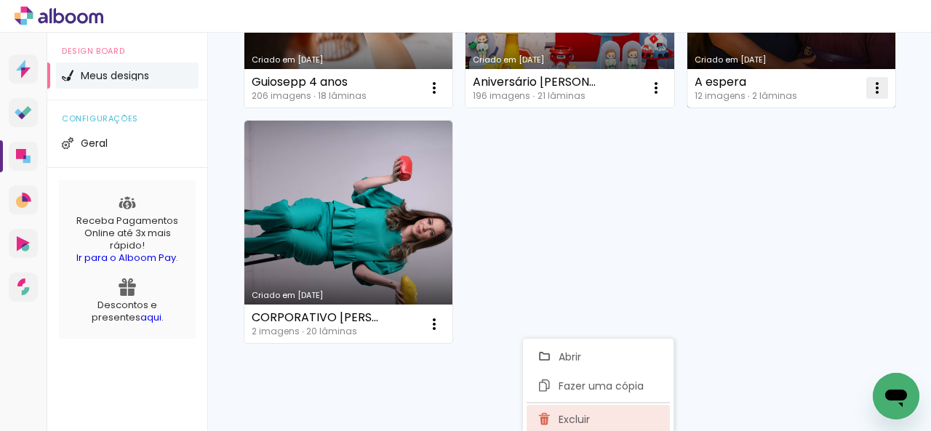
click at [606, 411] on paper-item "Excluir" at bounding box center [597, 419] width 143 height 29
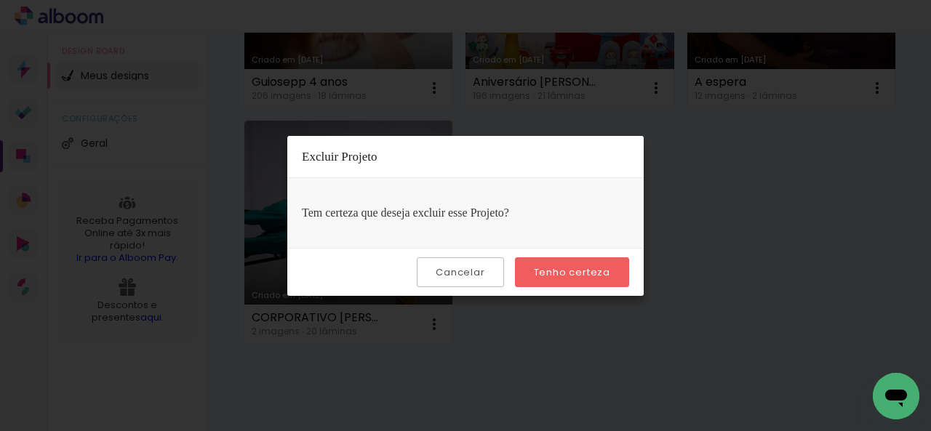
click at [550, 263] on paper-button "Tenho certeza" at bounding box center [572, 272] width 114 height 30
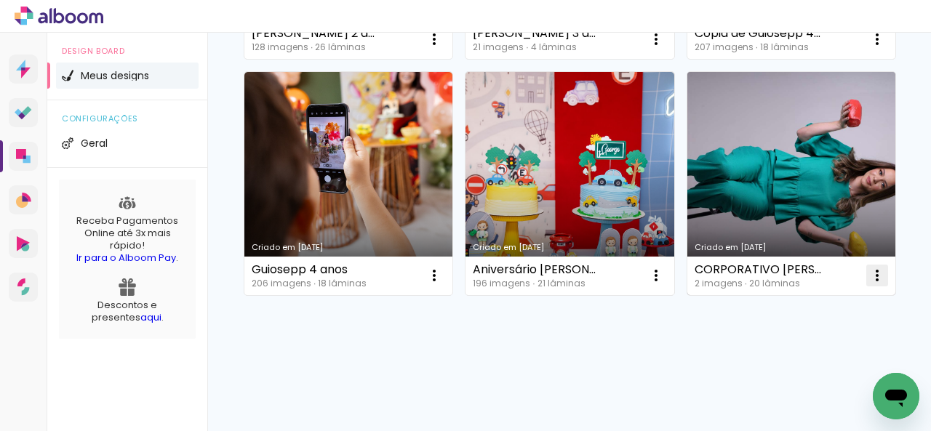
click at [868, 284] on iron-icon at bounding box center [876, 275] width 17 height 17
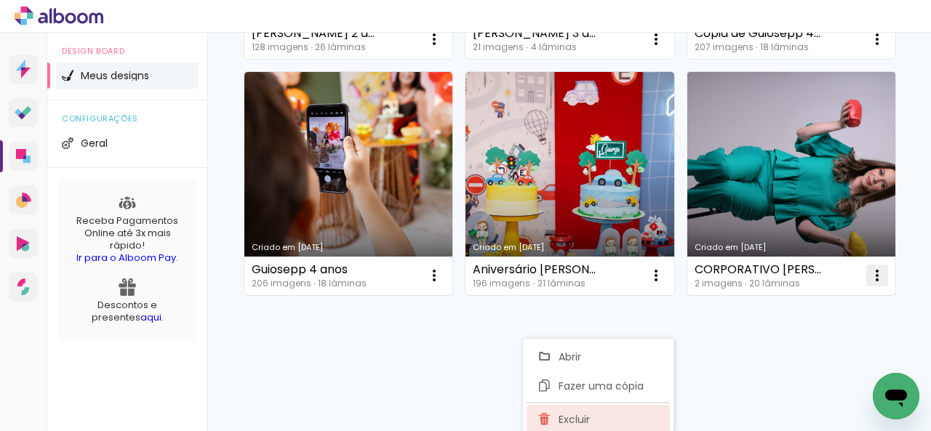
click at [576, 421] on span "Excluir" at bounding box center [573, 419] width 31 height 10
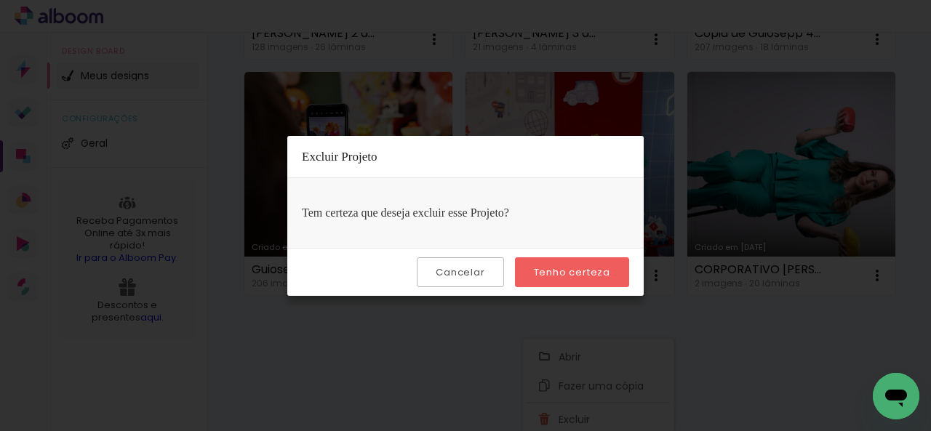
click at [0, 0] on slot "Tenho certeza" at bounding box center [0, 0] width 0 height 0
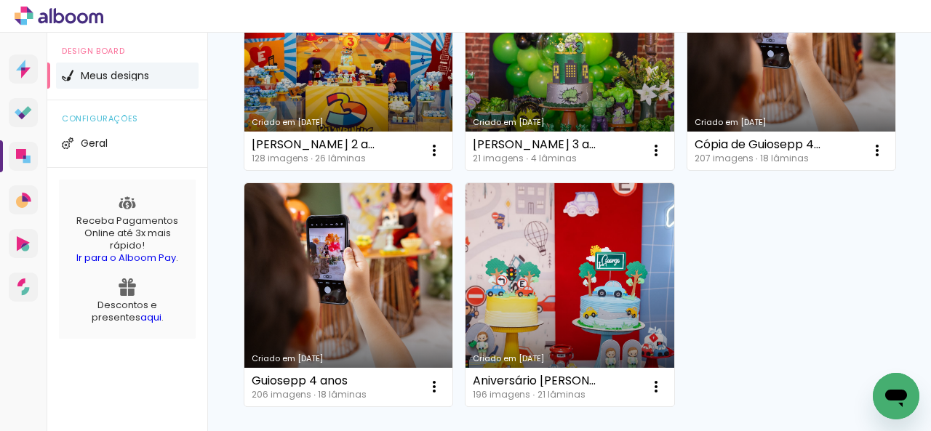
scroll to position [202, 0]
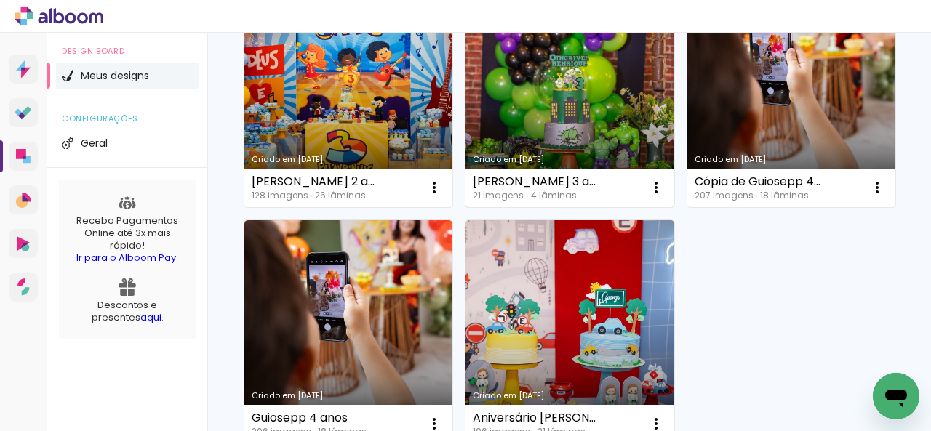
click at [560, 116] on link "Criado em [DATE]" at bounding box center [569, 95] width 208 height 223
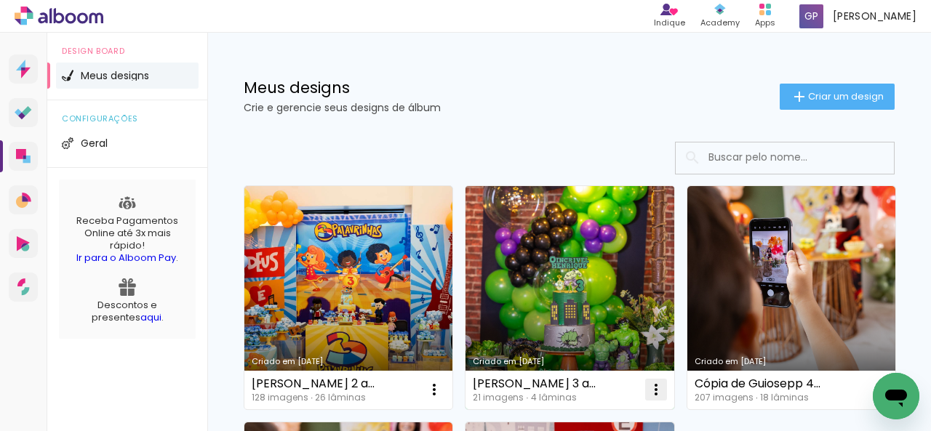
click at [661, 395] on iron-icon at bounding box center [655, 389] width 17 height 17
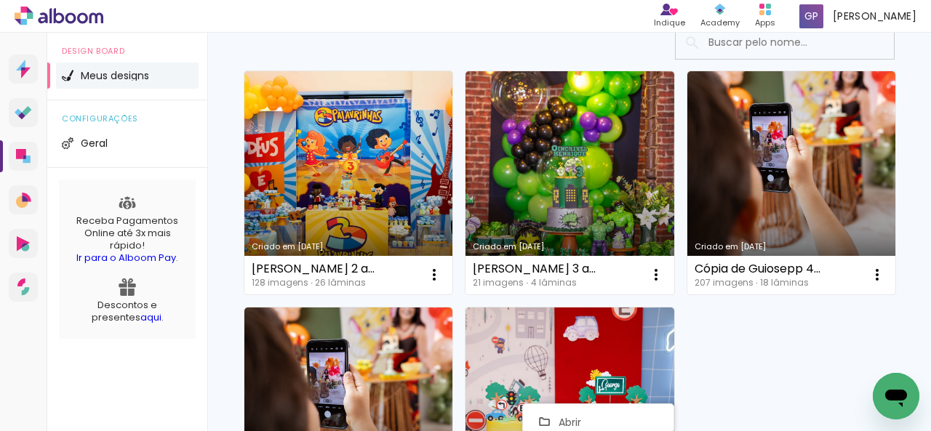
scroll to position [121, 0]
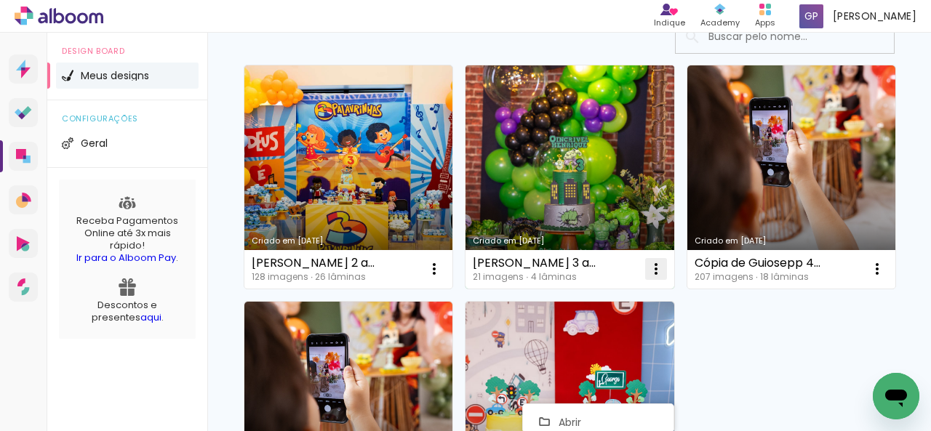
click at [659, 274] on iron-icon at bounding box center [655, 268] width 17 height 17
click at [654, 268] on iron-icon at bounding box center [655, 268] width 17 height 17
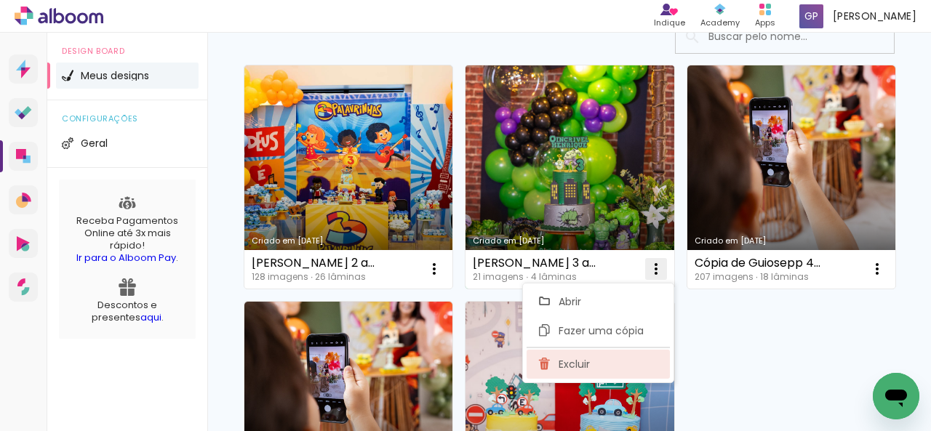
click at [588, 359] on span "Excluir" at bounding box center [573, 364] width 31 height 10
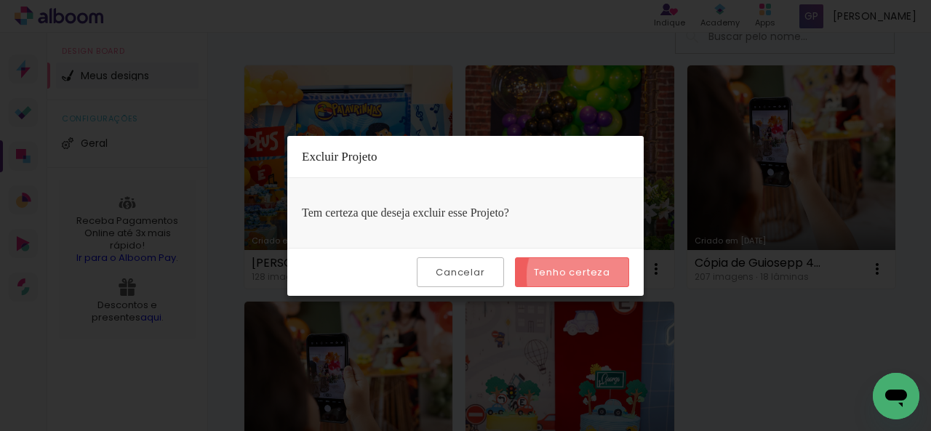
click at [0, 0] on slot "Tenho certeza" at bounding box center [0, 0] width 0 height 0
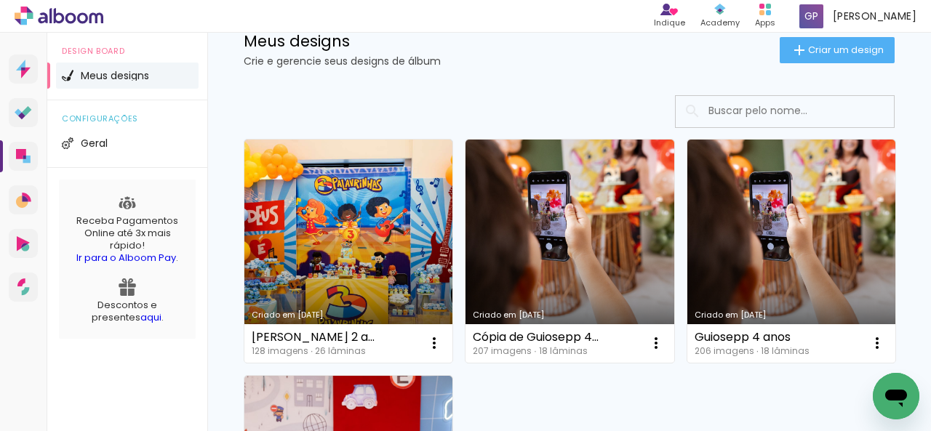
scroll to position [46, 0]
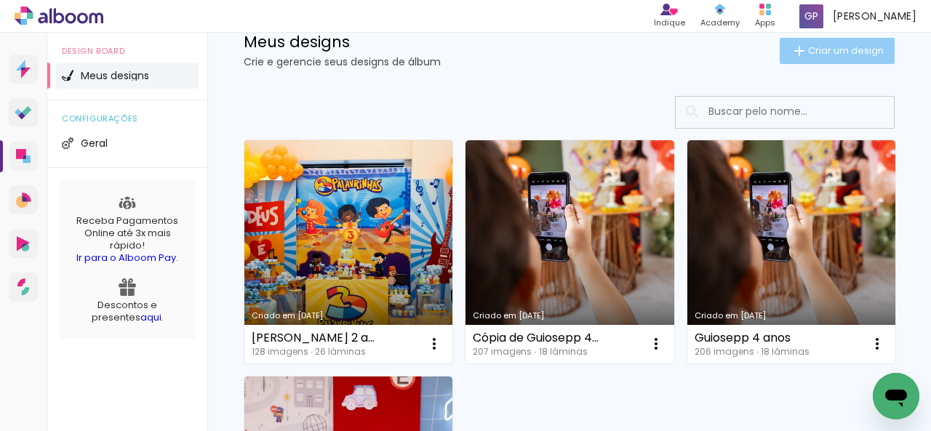
click at [811, 50] on span "Criar um design" at bounding box center [846, 50] width 76 height 9
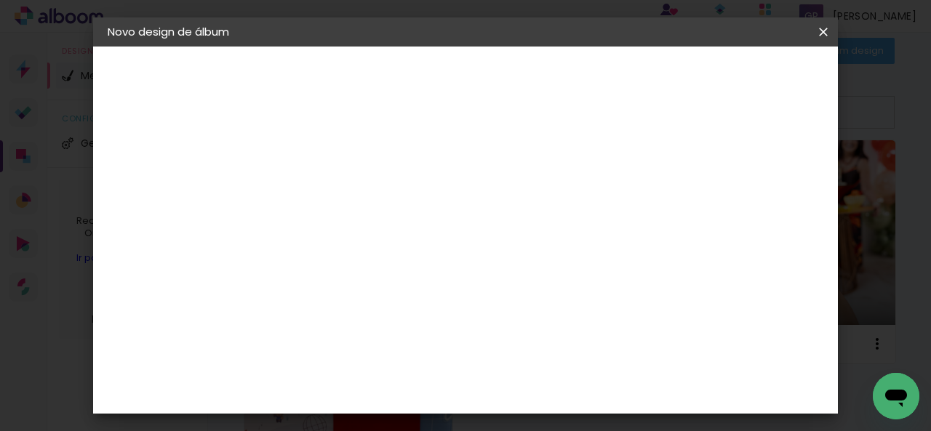
click at [345, 198] on input at bounding box center [345, 195] width 0 height 23
type input "h"
type input "Helena 1 ano"
type paper-input "Helena 1 ano"
click at [828, 31] on iron-icon at bounding box center [822, 32] width 17 height 15
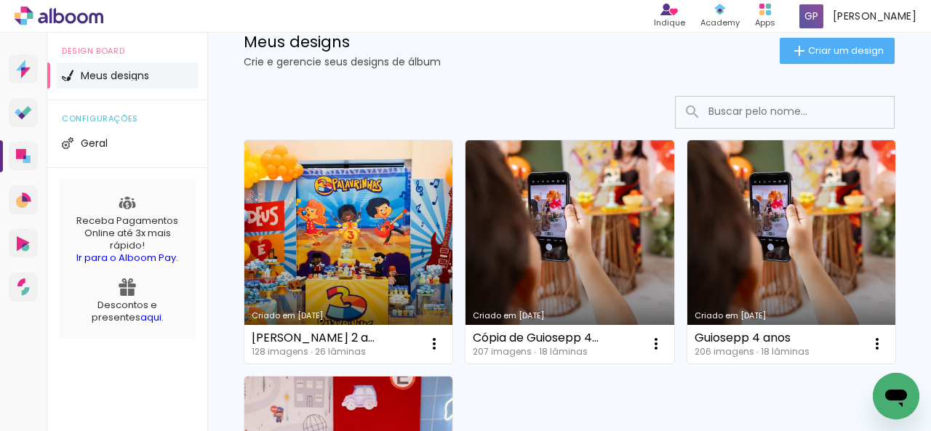
click at [76, 21] on icon at bounding box center [59, 16] width 89 height 19
click at [771, 7] on rect at bounding box center [768, 6] width 5 height 5
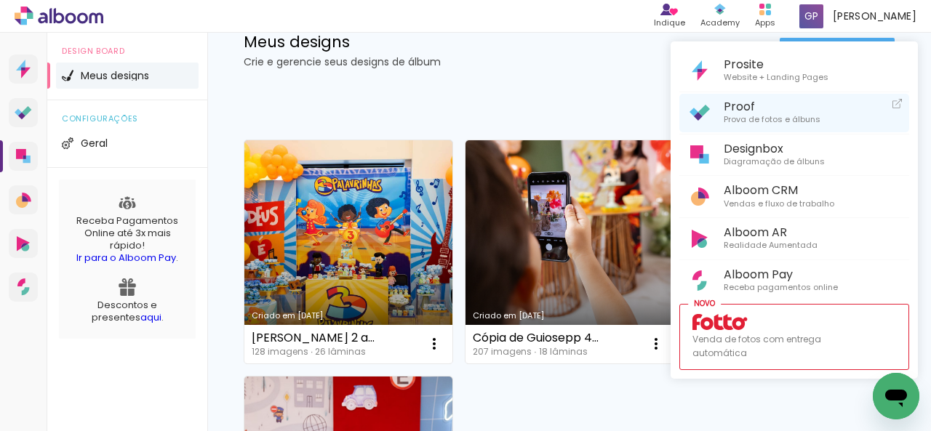
click at [749, 117] on span "Prova de fotos e álbuns" at bounding box center [771, 119] width 97 height 13
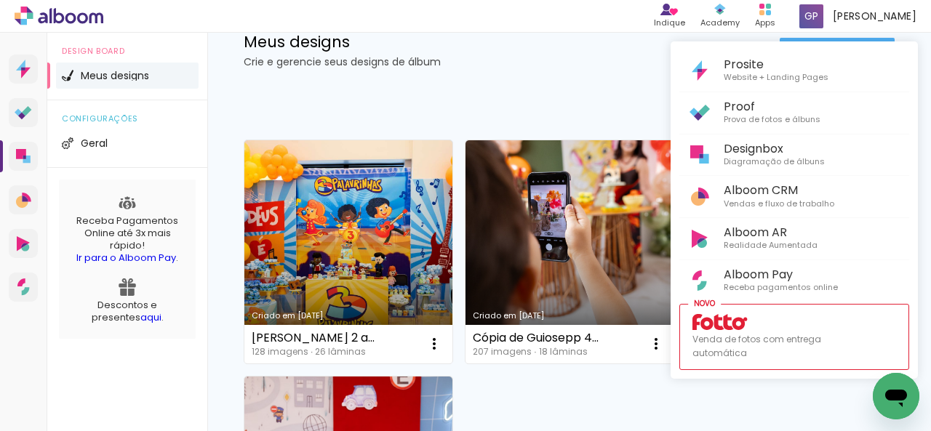
click at [573, 7] on div at bounding box center [465, 215] width 931 height 431
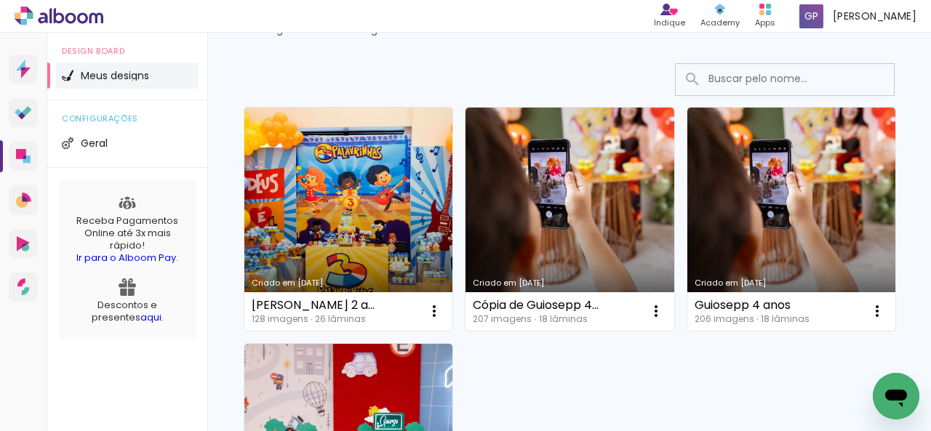
scroll to position [76, 0]
